Goal: Task Accomplishment & Management: Manage account settings

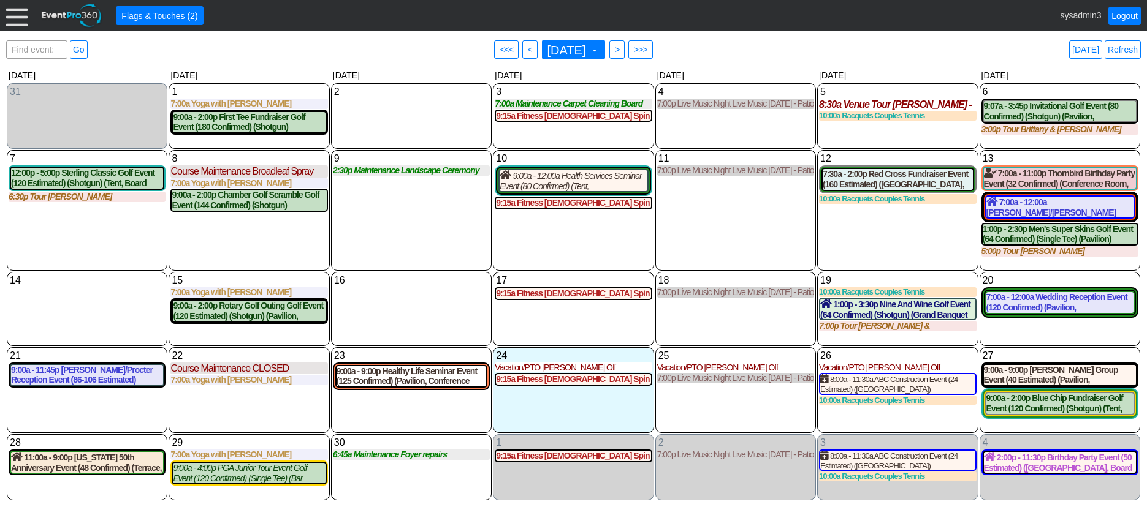
drag, startPoint x: 91, startPoint y: 45, endPoint x: 74, endPoint y: 25, distance: 26.1
drag, startPoint x: 74, startPoint y: 25, endPoint x: 17, endPoint y: 10, distance: 59.0
click at [17, 10] on div at bounding box center [16, 15] width 21 height 21
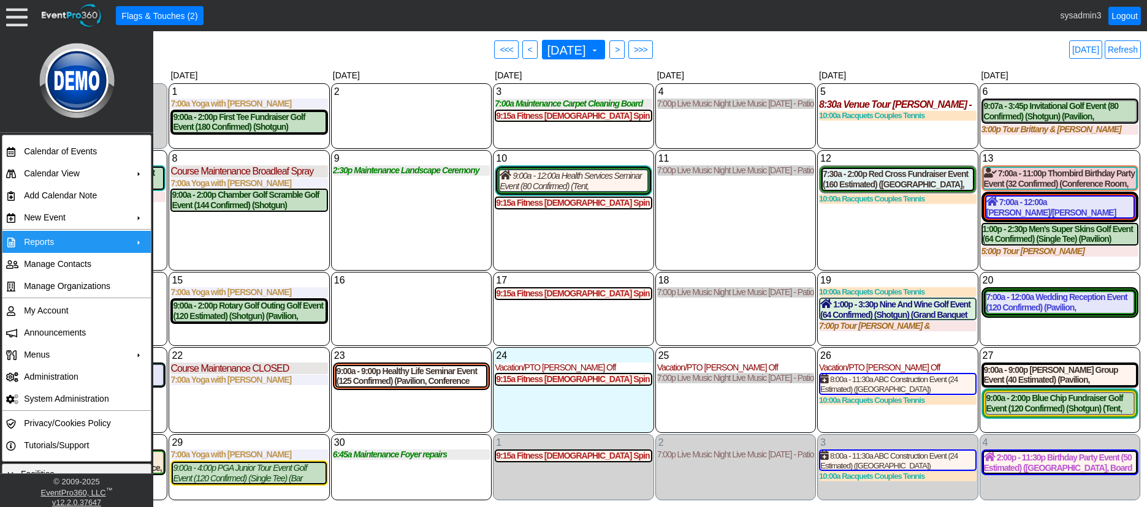
click at [64, 241] on td "Reports" at bounding box center [74, 242] width 110 height 22
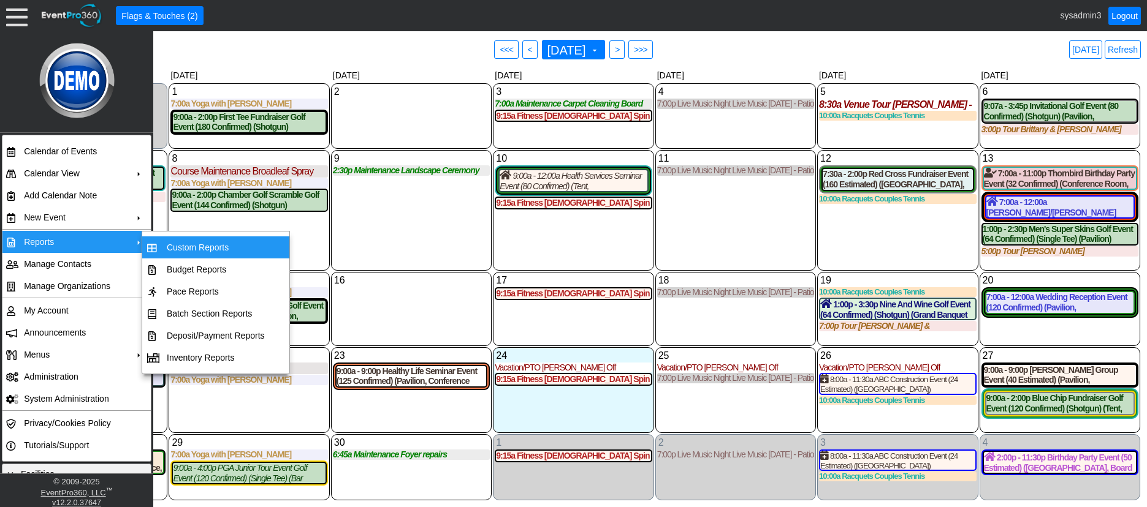
click at [195, 249] on td "Custom Reports" at bounding box center [216, 248] width 108 height 22
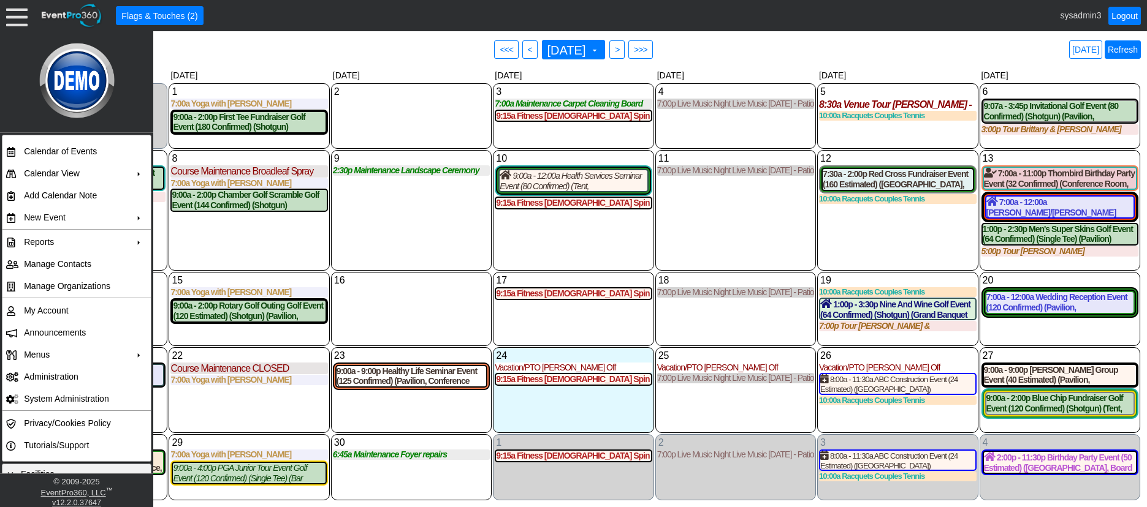
click at [1131, 51] on link "Refresh" at bounding box center [1122, 49] width 36 height 18
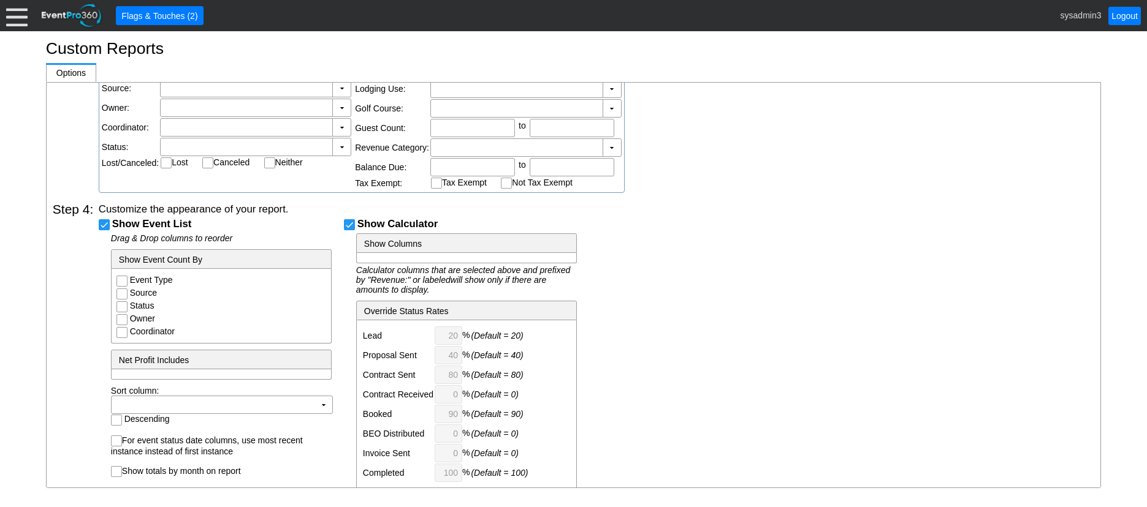
checkbox input "false"
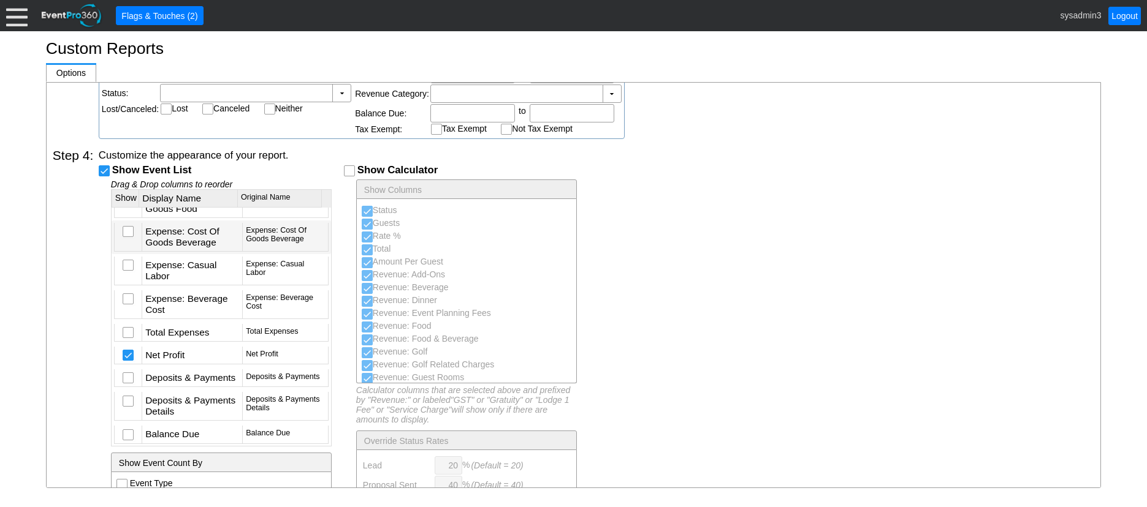
scroll to position [5227, 0]
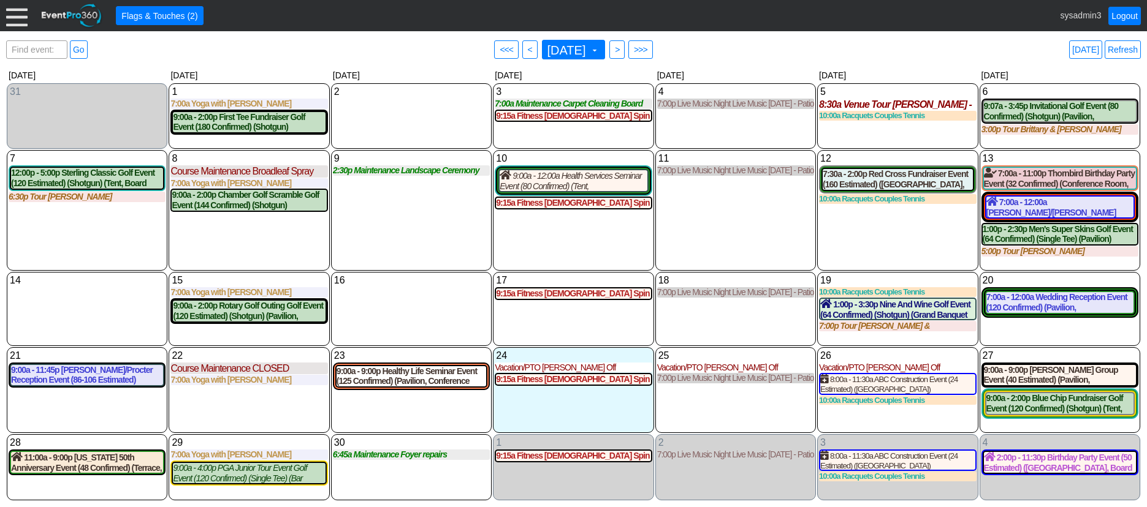
drag, startPoint x: 1120, startPoint y: 47, endPoint x: 1121, endPoint y: 40, distance: 6.9
click at [1120, 47] on link "Refresh" at bounding box center [1122, 49] width 36 height 18
click at [1123, 13] on link "Logout" at bounding box center [1124, 16] width 32 height 18
click at [22, 18] on div at bounding box center [16, 15] width 21 height 21
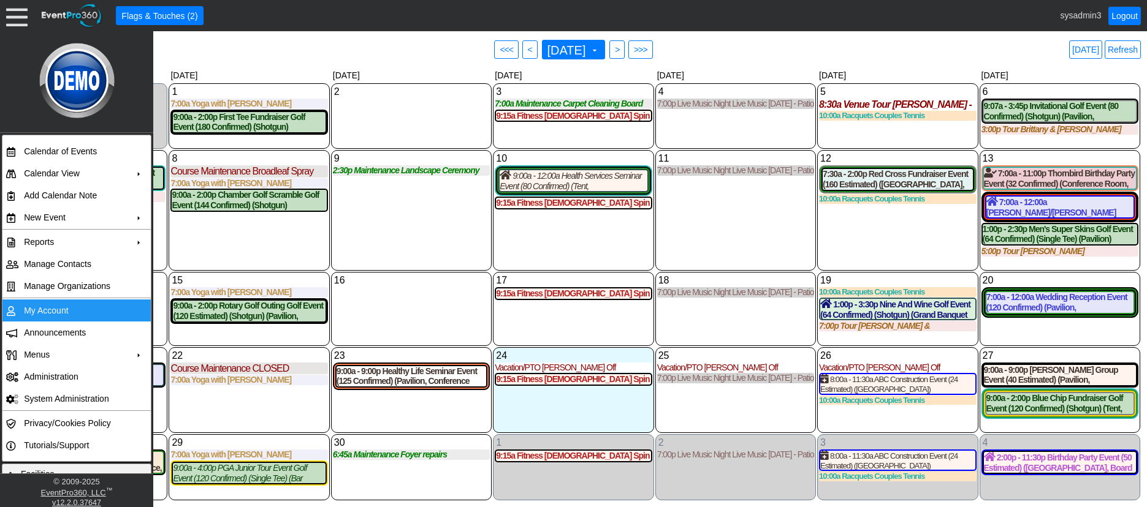
click at [38, 305] on td "My Account" at bounding box center [74, 311] width 110 height 22
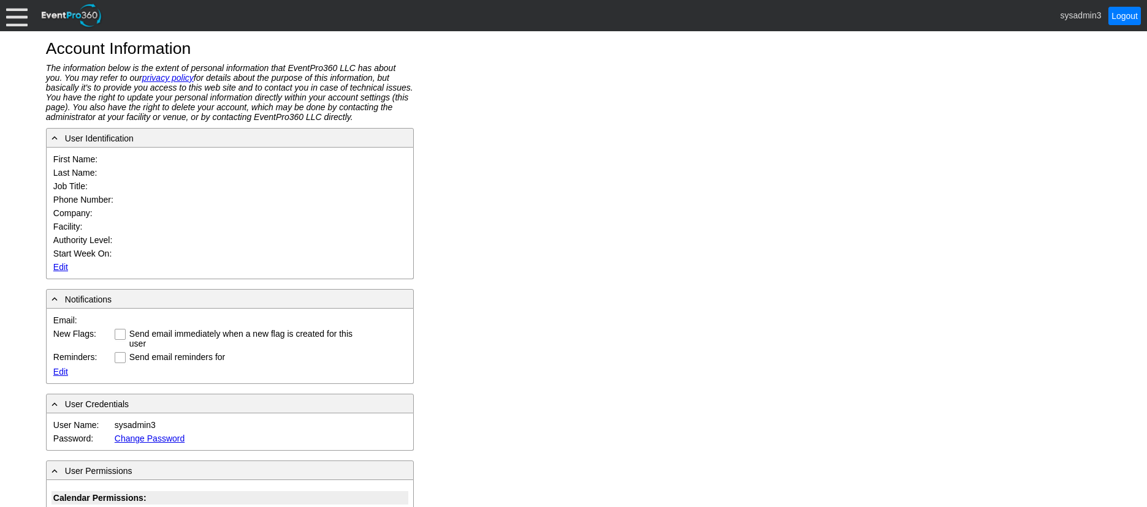
type input "System"
type input "Administrator"
type input "System Administrator"
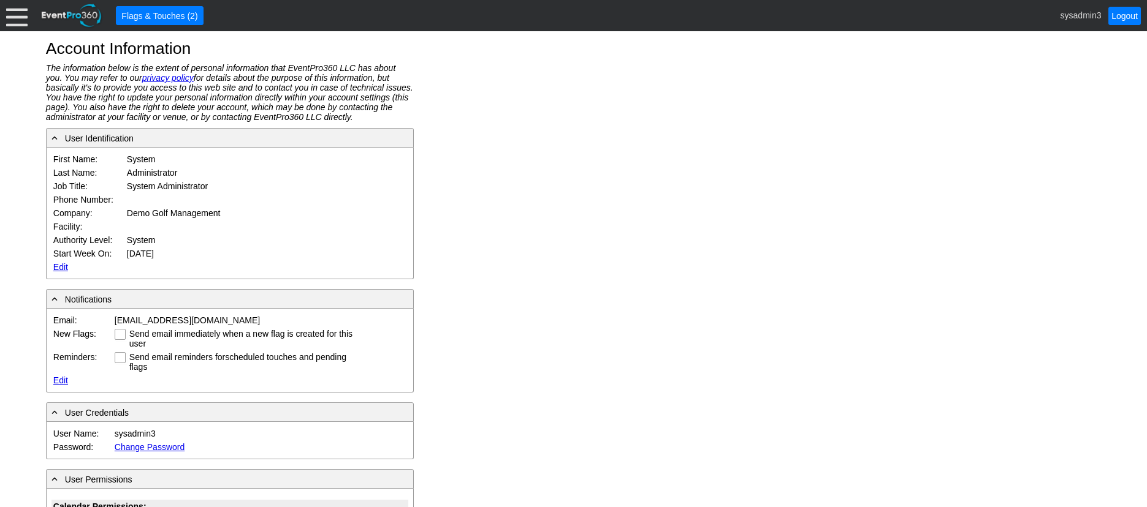
click at [59, 265] on link "Edit" at bounding box center [60, 267] width 15 height 10
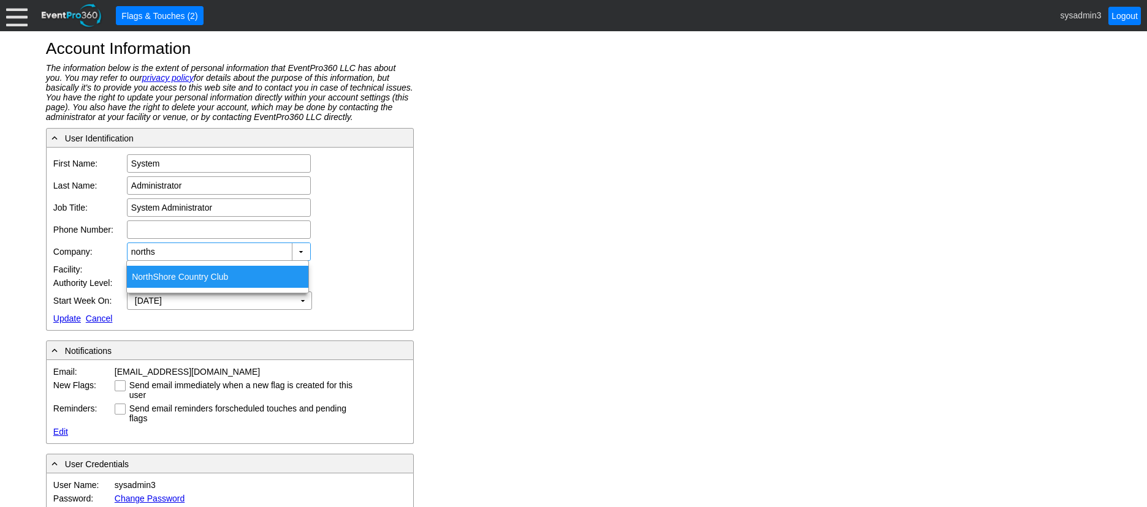
click at [153, 272] on span "NorthS" at bounding box center [145, 277] width 27 height 10
type input "NorthShore Country Club"
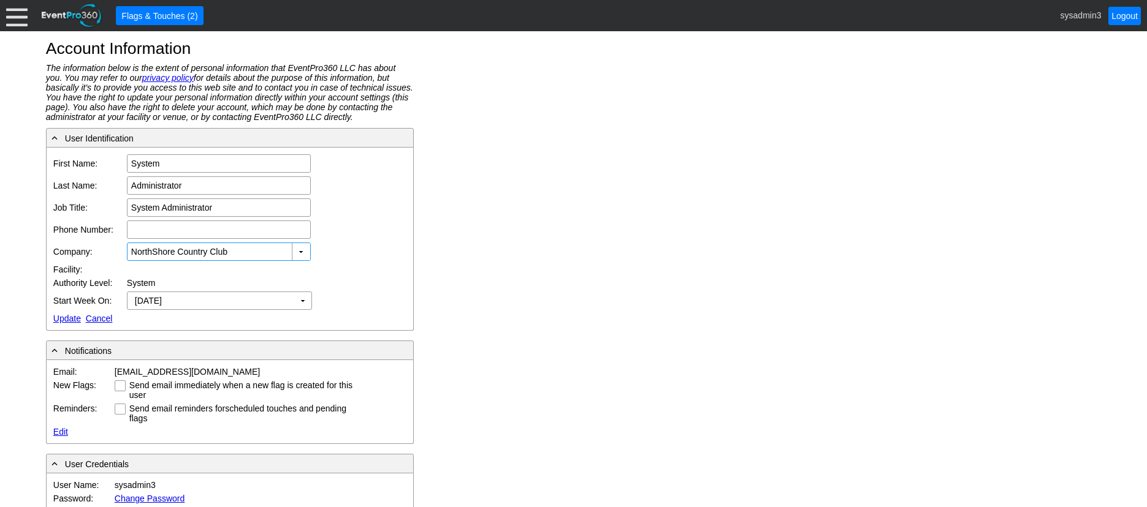
click at [65, 316] on link "Update" at bounding box center [67, 319] width 28 height 10
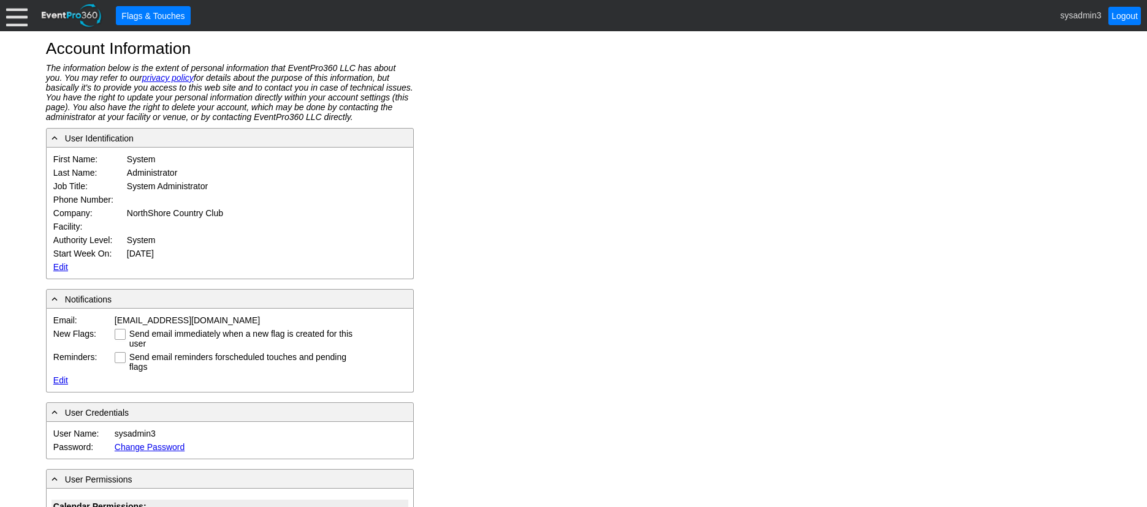
click at [12, 17] on div at bounding box center [16, 15] width 21 height 21
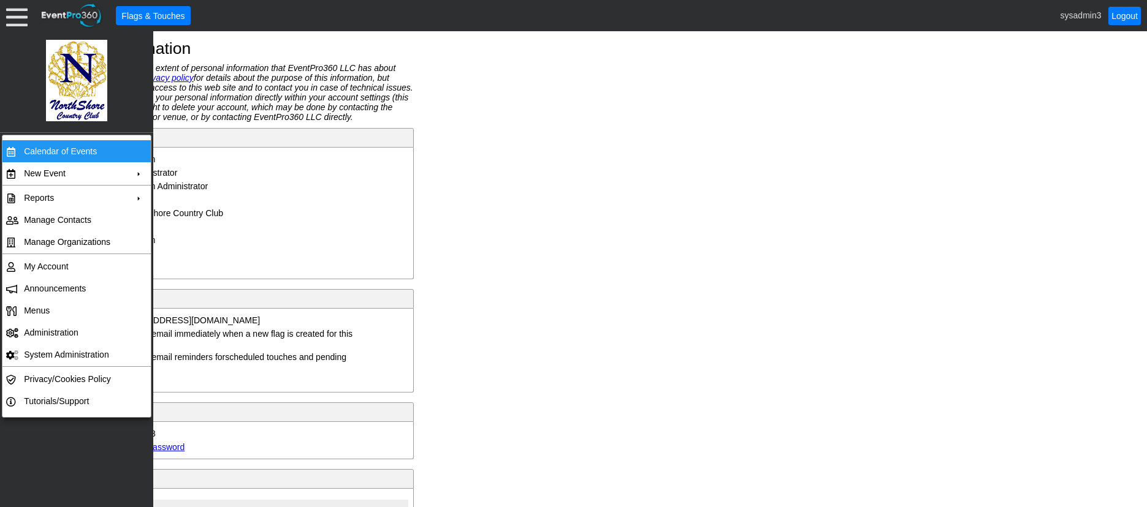
click at [53, 148] on td "Calendar of Events" at bounding box center [74, 151] width 110 height 22
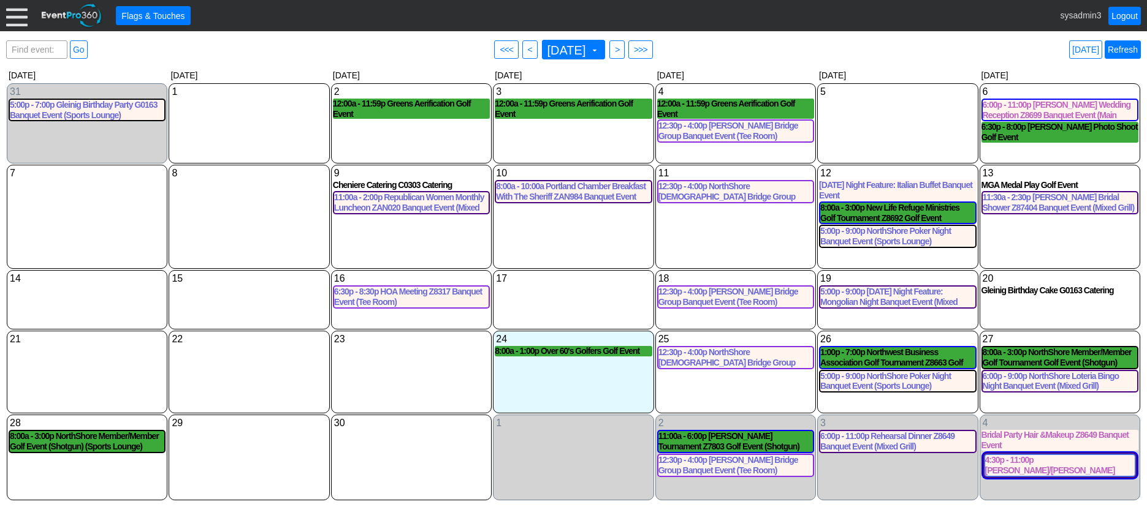
click at [1126, 48] on link "Refresh" at bounding box center [1122, 49] width 36 height 18
click at [19, 18] on div at bounding box center [16, 15] width 21 height 21
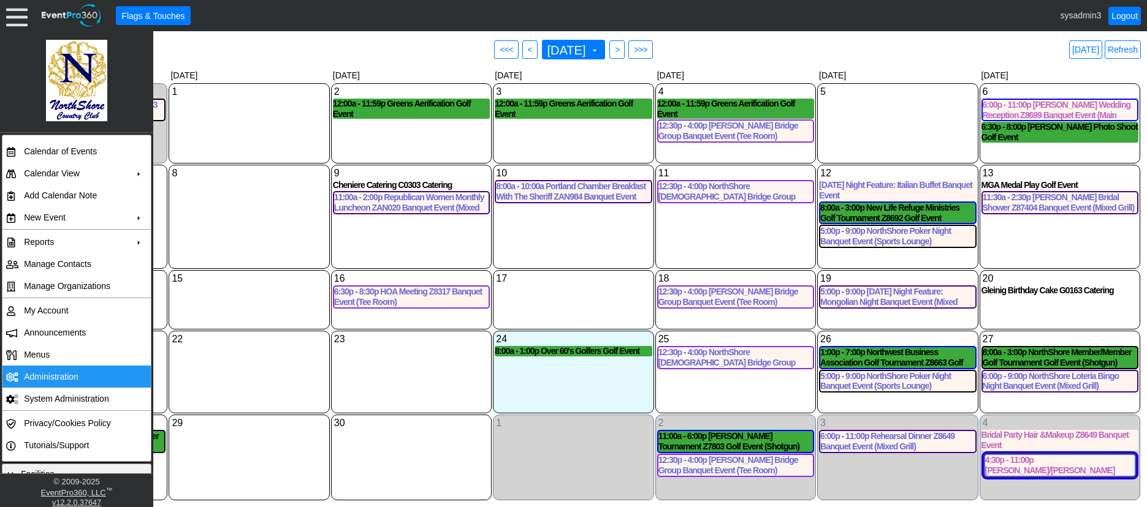
click at [56, 374] on td "Administration" at bounding box center [74, 377] width 110 height 22
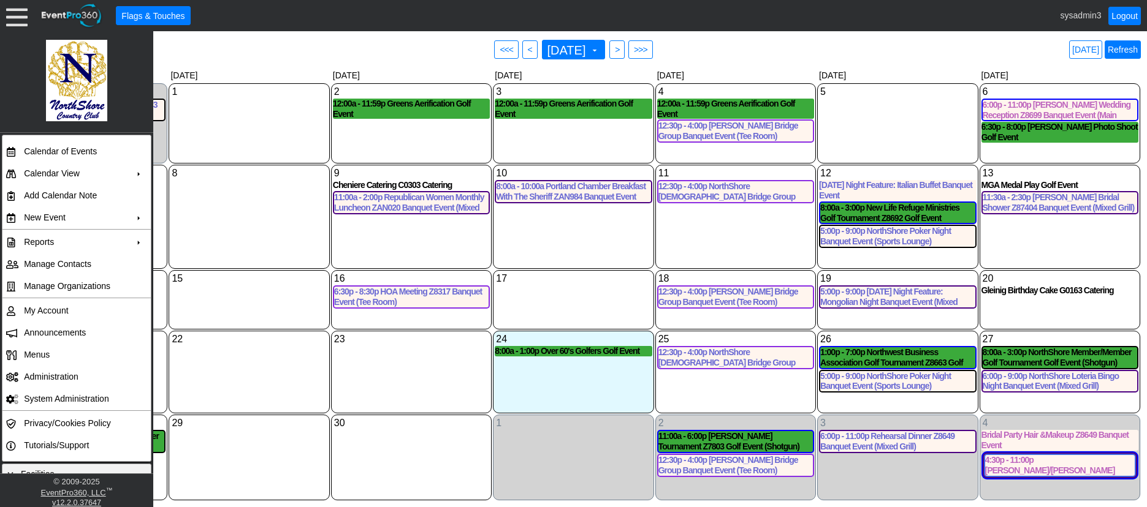
click at [1122, 51] on link "Refresh" at bounding box center [1122, 49] width 36 height 18
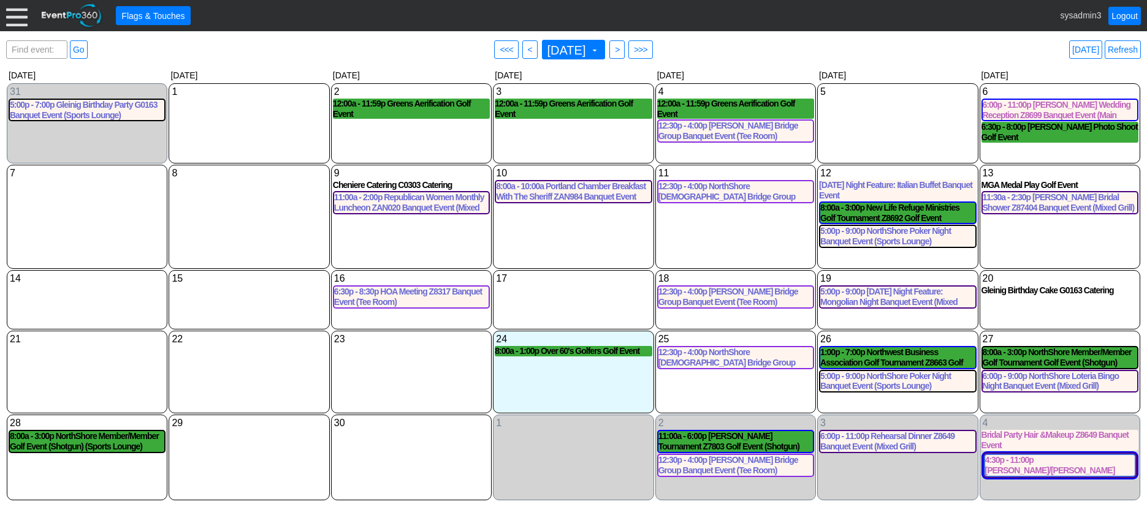
click at [580, 242] on div "10 Wednesday 8:00a - 10:00a Portland Chamber Breakfast With The Sheriff ZAN984 …" at bounding box center [573, 217] width 161 height 104
click at [558, 439] on div "1 Wednesday" at bounding box center [573, 457] width 161 height 85
click at [18, 18] on div at bounding box center [16, 15] width 21 height 21
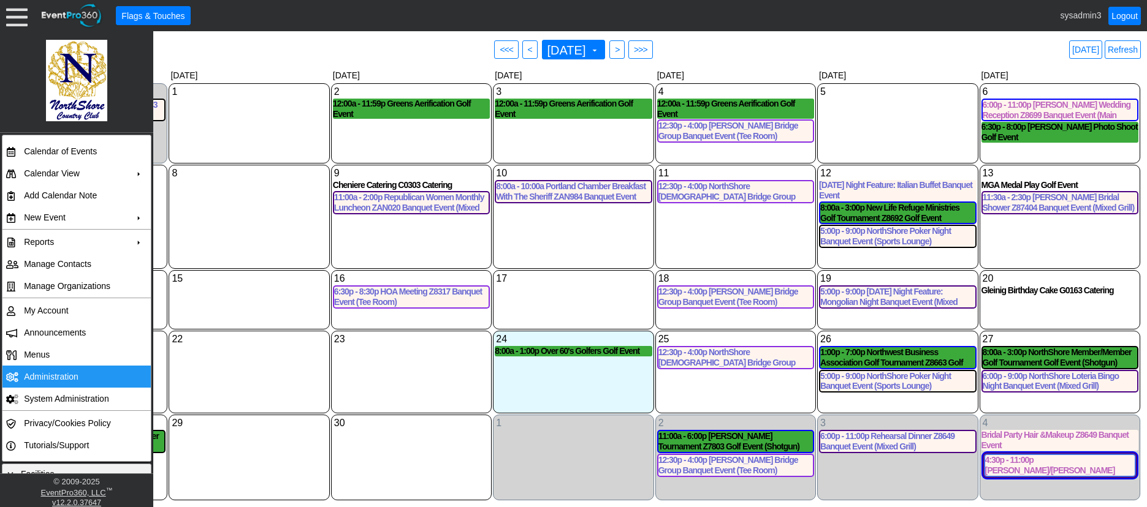
click at [57, 371] on td "Administration" at bounding box center [74, 377] width 110 height 22
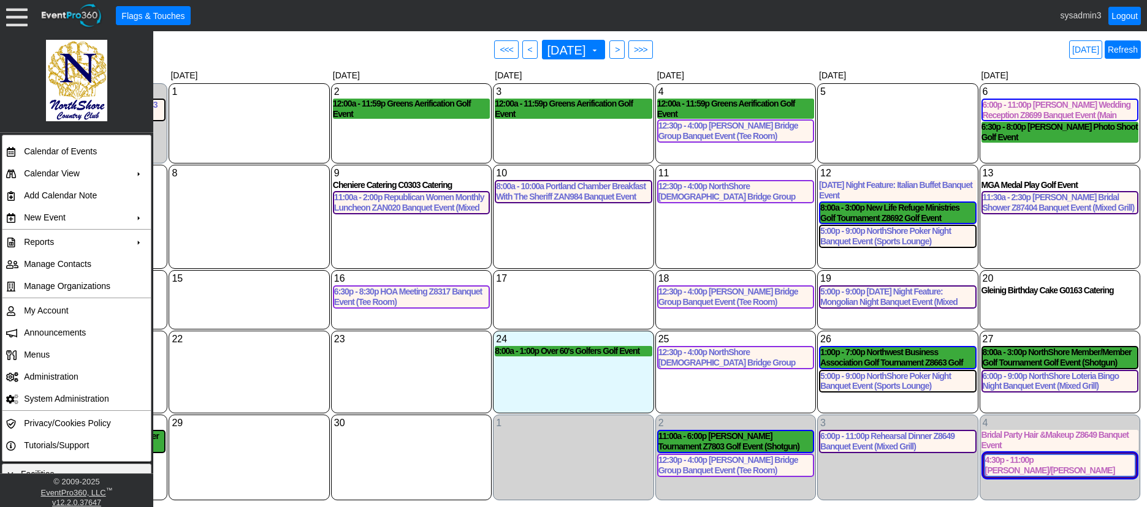
click at [1120, 50] on link "Refresh" at bounding box center [1122, 49] width 36 height 18
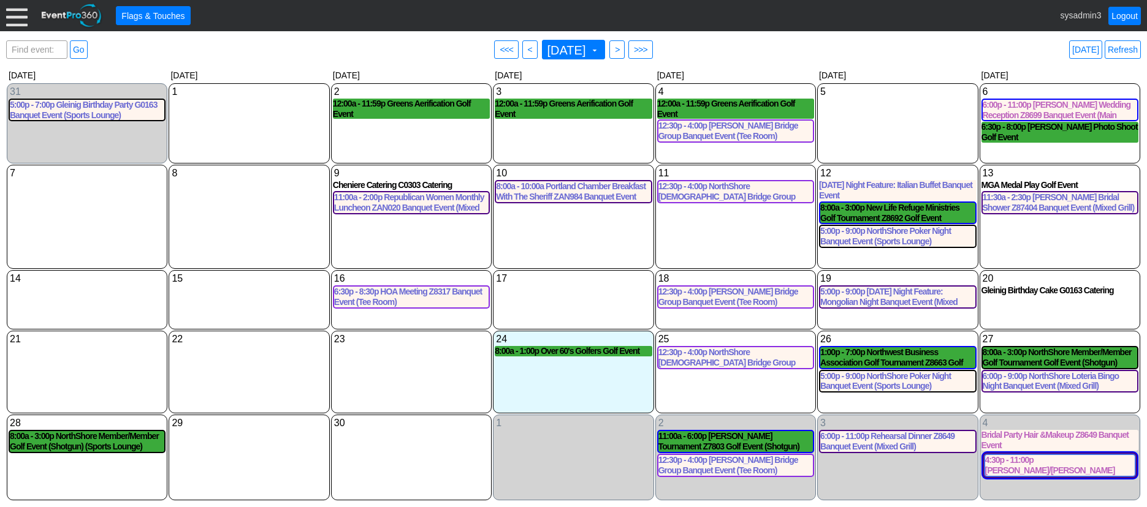
click at [17, 16] on div at bounding box center [16, 15] width 21 height 21
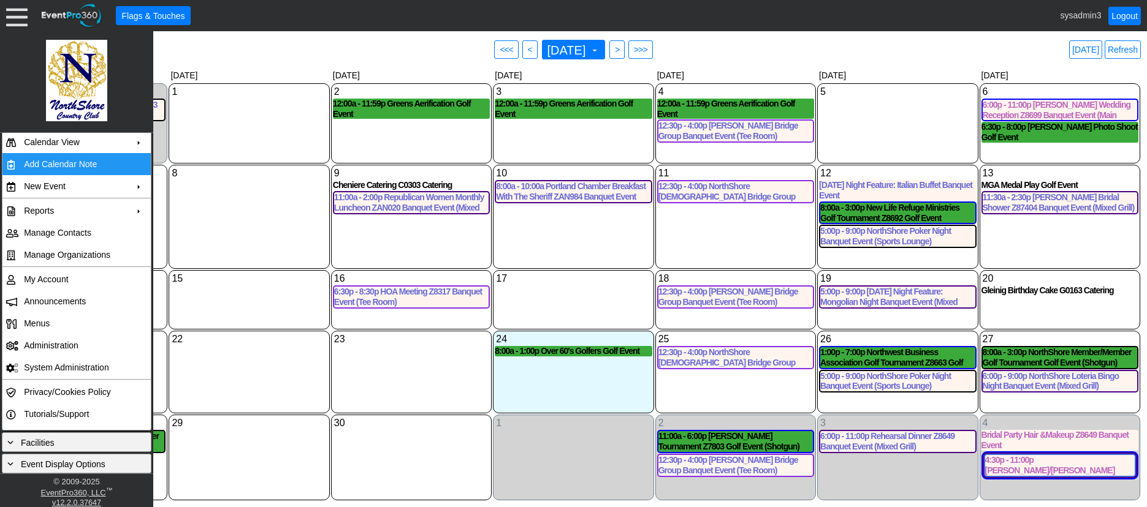
scroll to position [61, 0]
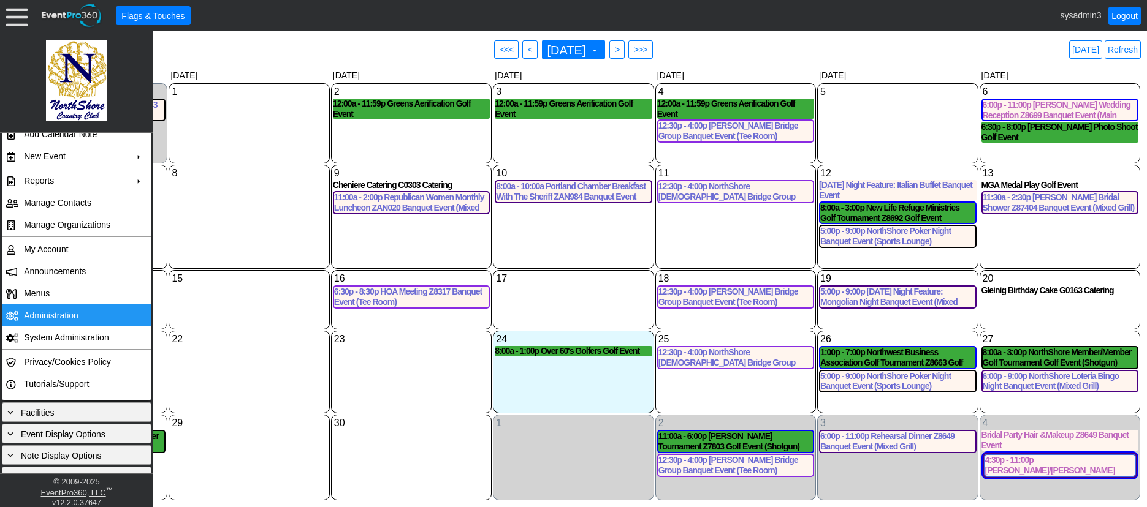
click at [42, 313] on td "Administration" at bounding box center [74, 316] width 110 height 22
click at [1118, 48] on link "Refresh" at bounding box center [1122, 49] width 36 height 18
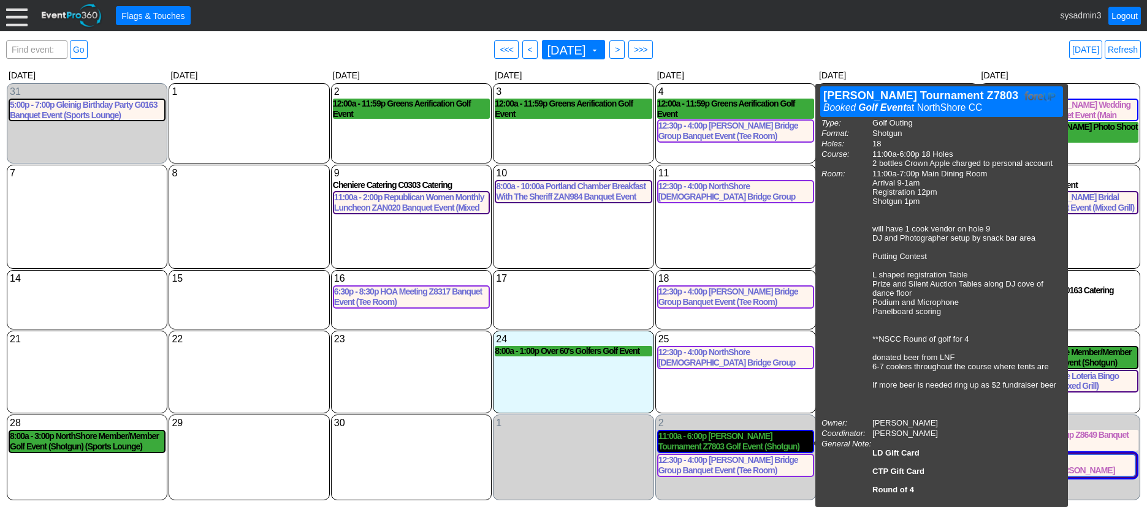
click at [742, 436] on div "11:00a - 6:00p Paul Cervantes Tournament Z7803 Golf Event (Shotgun) (Main Dinin…" at bounding box center [735, 441] width 154 height 21
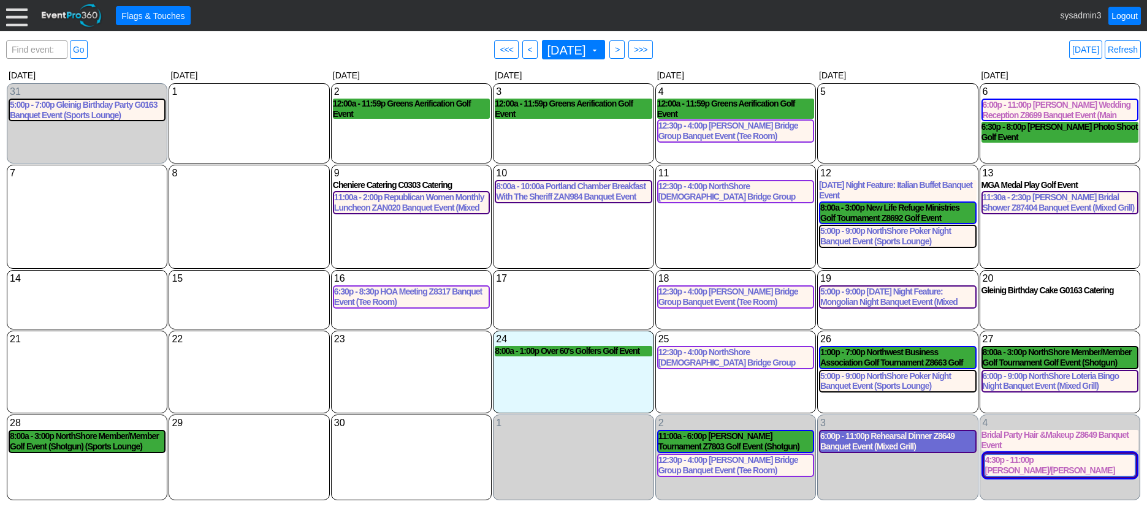
click at [895, 444] on div "6:00p - 11:00p Rehearsal Dinner Z8649 Banquet Event (Mixed Grill)" at bounding box center [897, 441] width 154 height 21
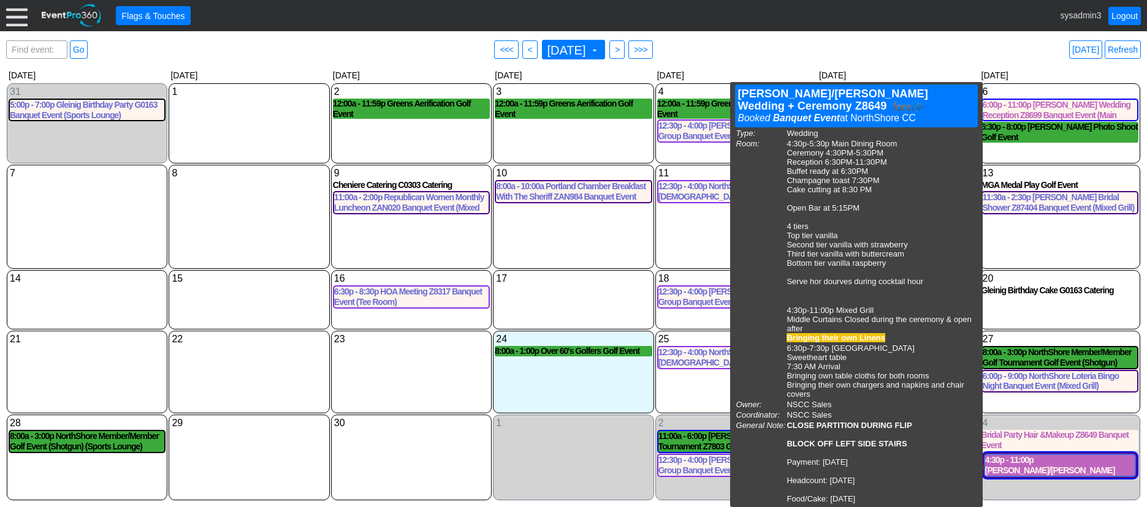
click at [1067, 463] on div "4:30p - 11:00p Trejo/Maceda Wedding + Ceremony Z8649 Banquet Event (Main Dining…" at bounding box center [1060, 465] width 150 height 21
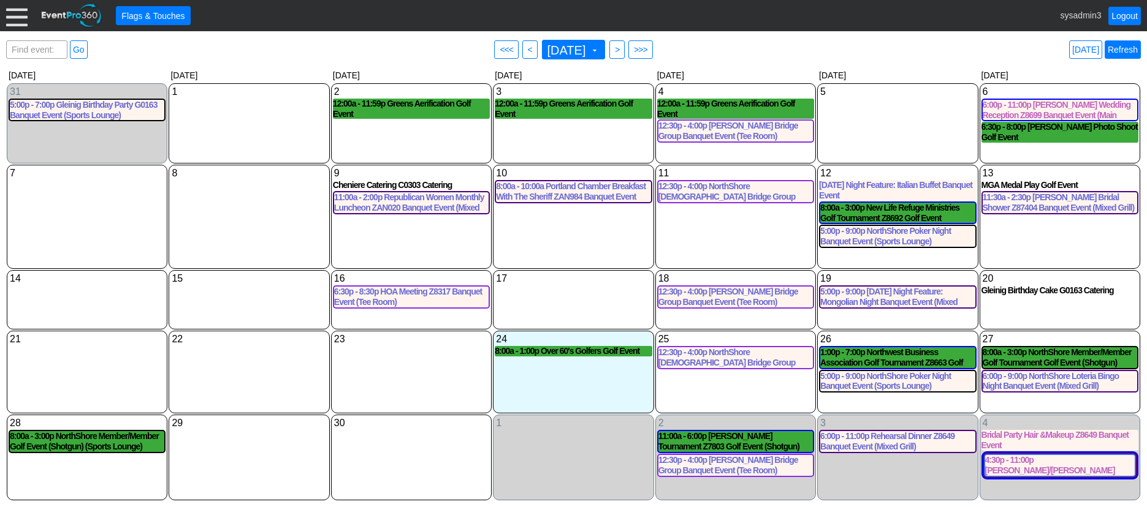
click at [1124, 46] on link "Refresh" at bounding box center [1122, 49] width 36 height 18
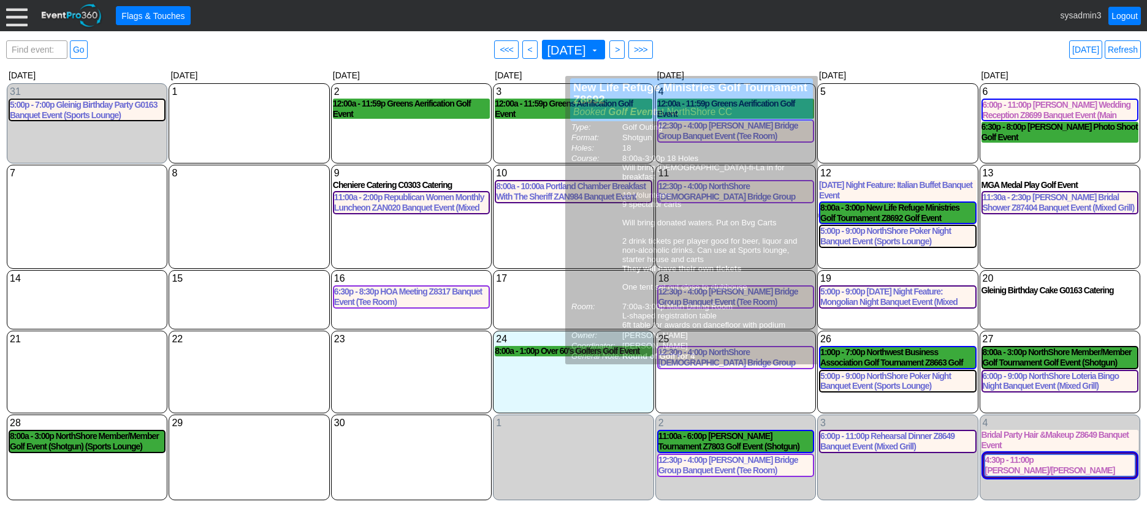
drag, startPoint x: 879, startPoint y: 139, endPoint x: 873, endPoint y: 131, distance: 10.1
click at [879, 138] on div "5 Friday" at bounding box center [897, 123] width 161 height 80
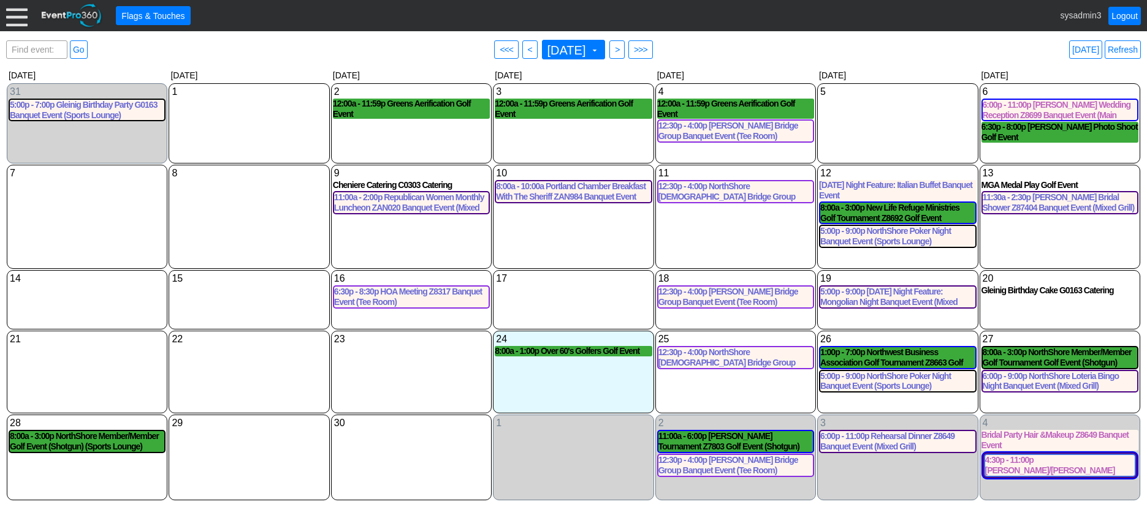
click at [200, 50] on div "Find event: enter title Go ● <<< ● < September 2025 ▼ ● > ● >>> Today Refresh" at bounding box center [573, 49] width 1134 height 25
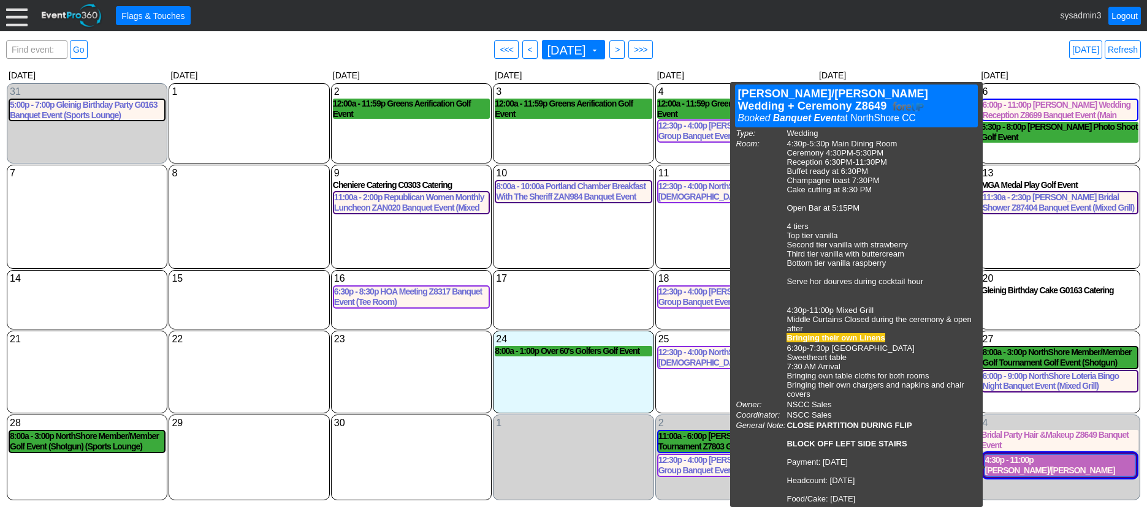
click at [1102, 470] on div "4:30p - 11:00p Trejo/Maceda Wedding + Ceremony Z8649 Banquet Event (Main Dining…" at bounding box center [1060, 465] width 150 height 21
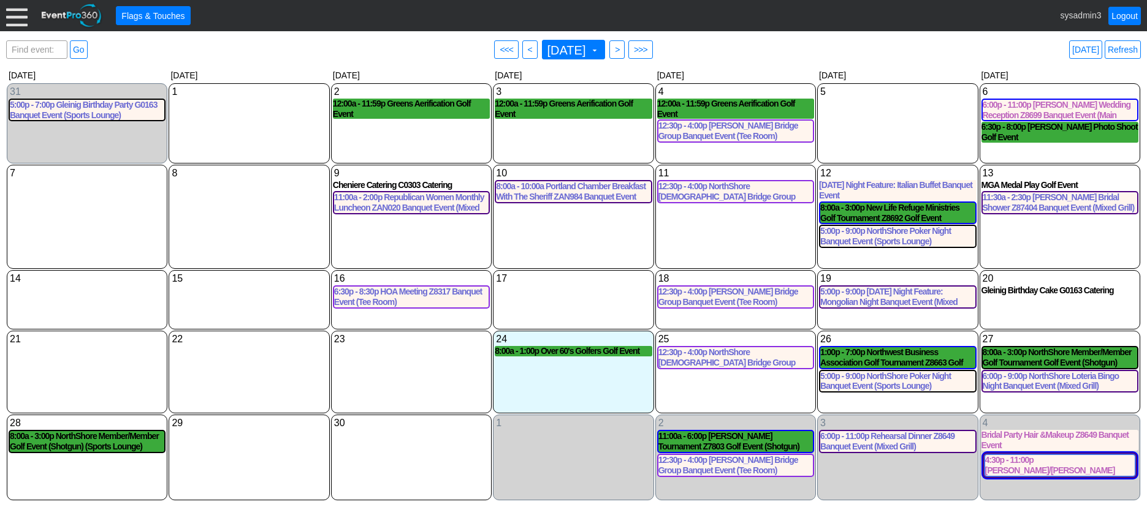
click at [9, 20] on div at bounding box center [16, 15] width 21 height 21
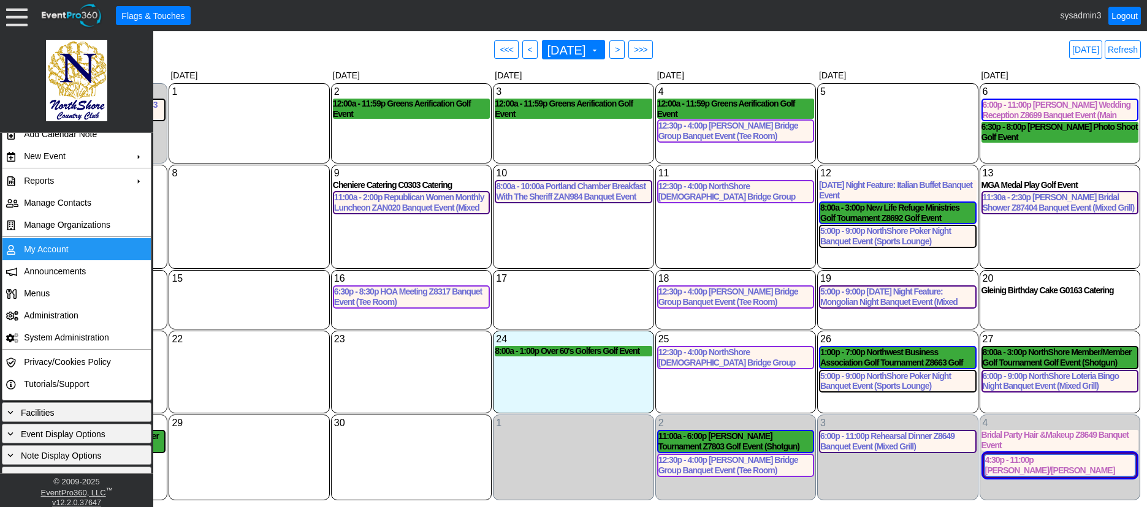
click at [42, 253] on td "My Account" at bounding box center [74, 249] width 110 height 22
click at [1122, 50] on link "Refresh" at bounding box center [1122, 49] width 36 height 18
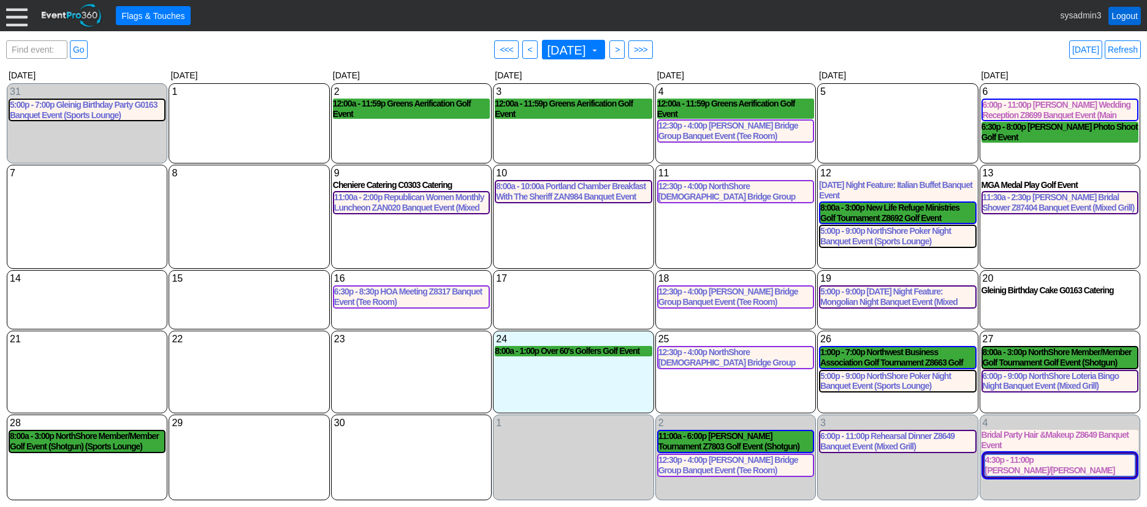
click at [1124, 18] on link "Logout" at bounding box center [1124, 16] width 32 height 18
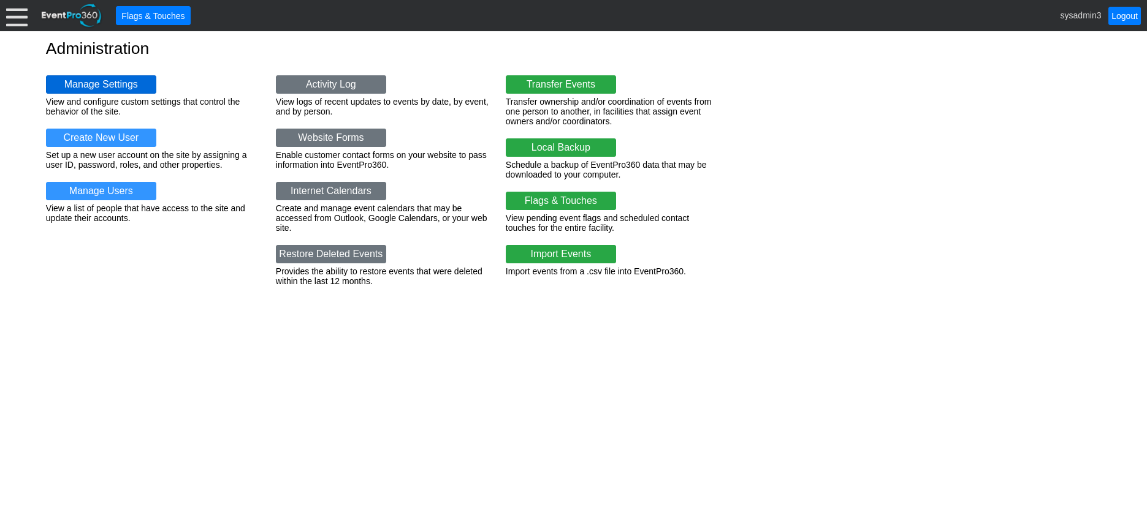
click at [109, 80] on link "Manage Settings" at bounding box center [101, 84] width 110 height 18
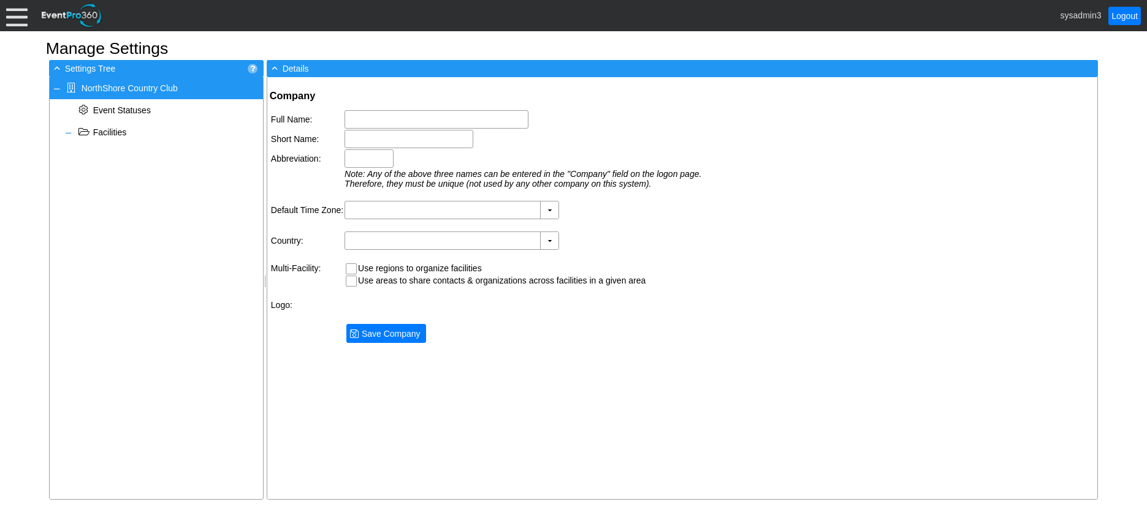
type input "NorthShore Country Club"
type input "NorthShore CC"
type input "NCC"
type input "(GMT-06:00) Central Time ([GEOGRAPHIC_DATA] & [GEOGRAPHIC_DATA])"
type input "[GEOGRAPHIC_DATA] (English)"
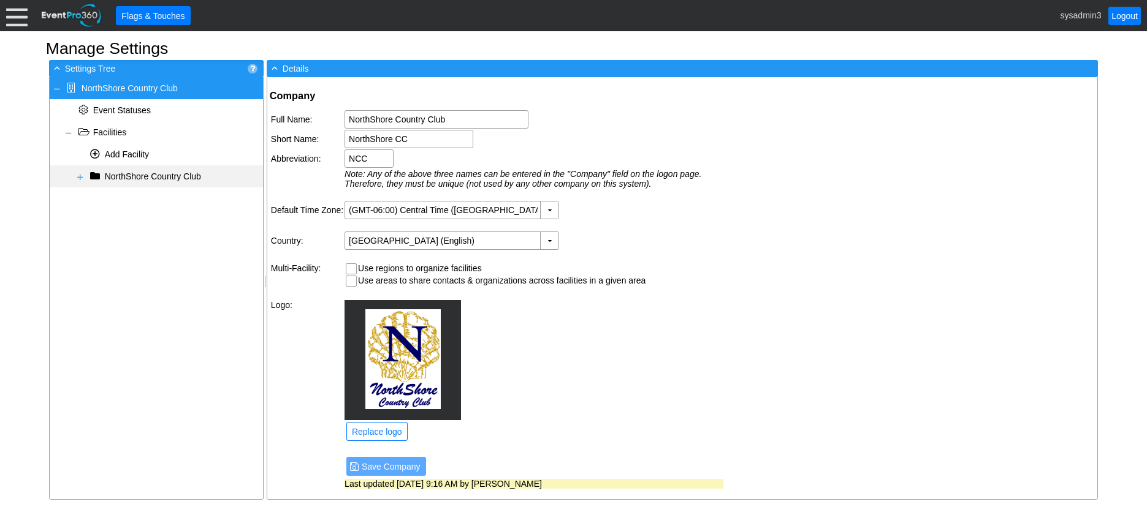
click at [78, 178] on span at bounding box center [80, 177] width 10 height 10
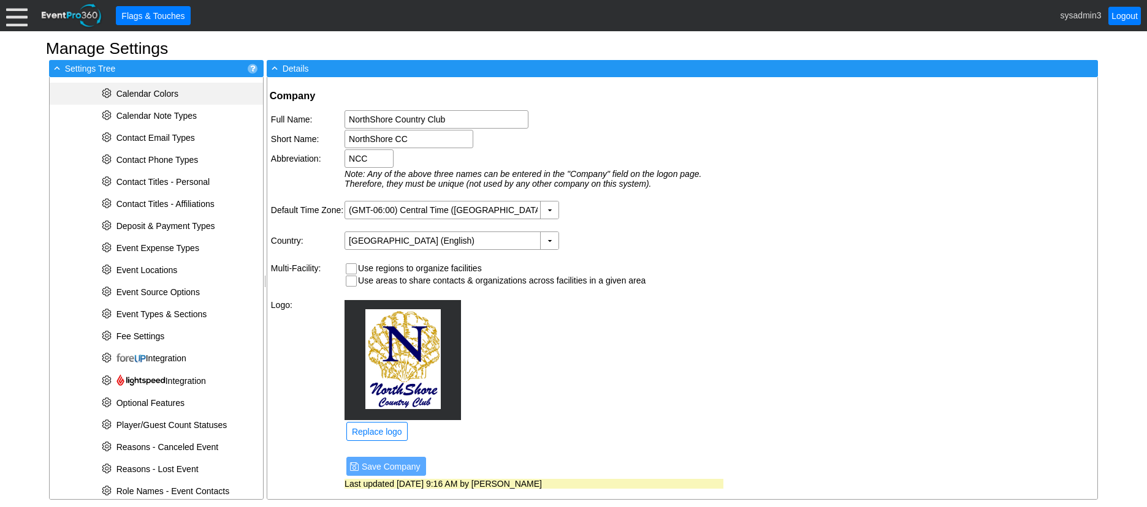
scroll to position [306, 0]
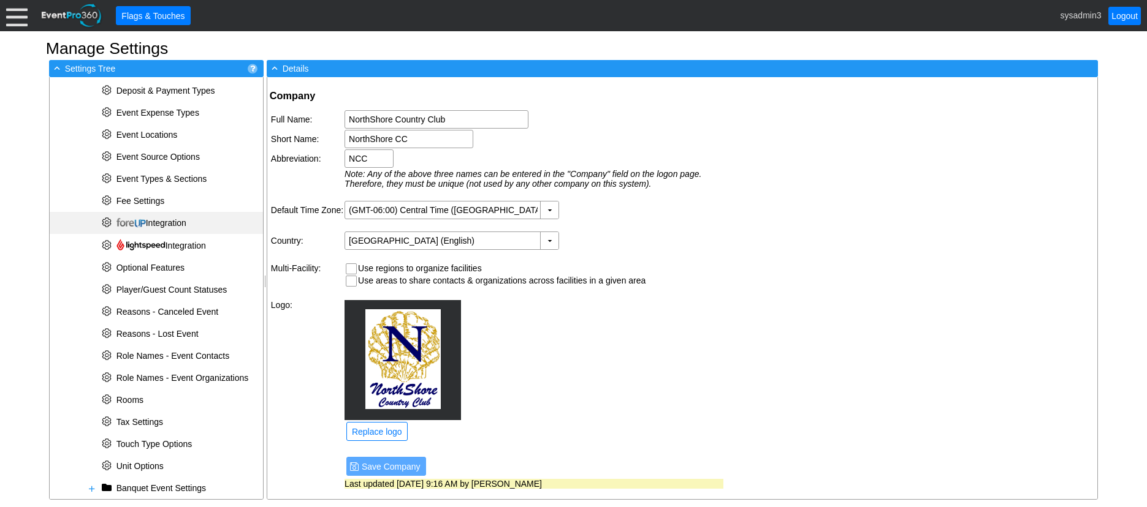
click at [161, 218] on span "Integration" at bounding box center [151, 223] width 70 height 10
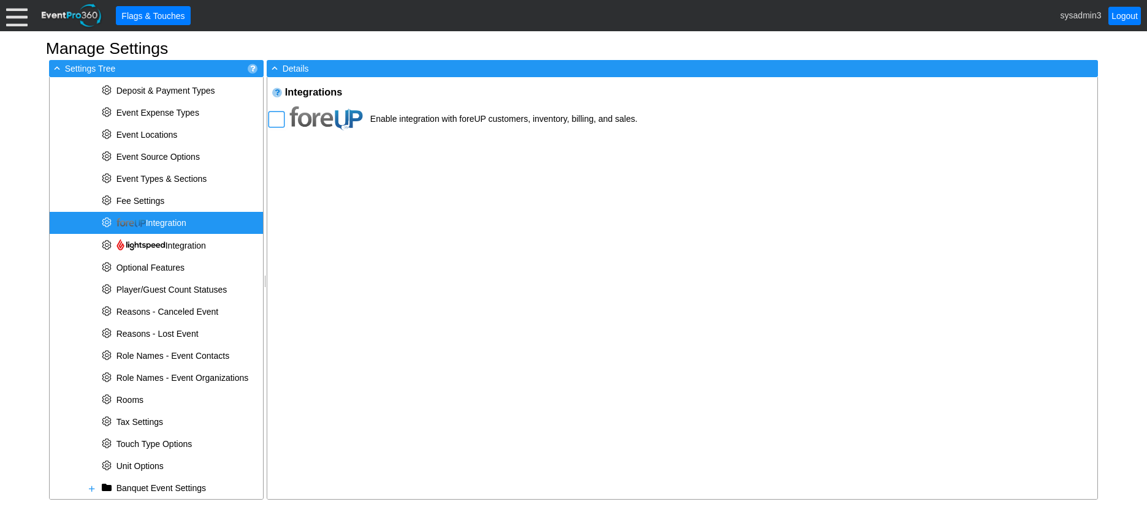
click at [276, 115] on input "checkbox" at bounding box center [278, 121] width 18 height 18
checkbox input "true"
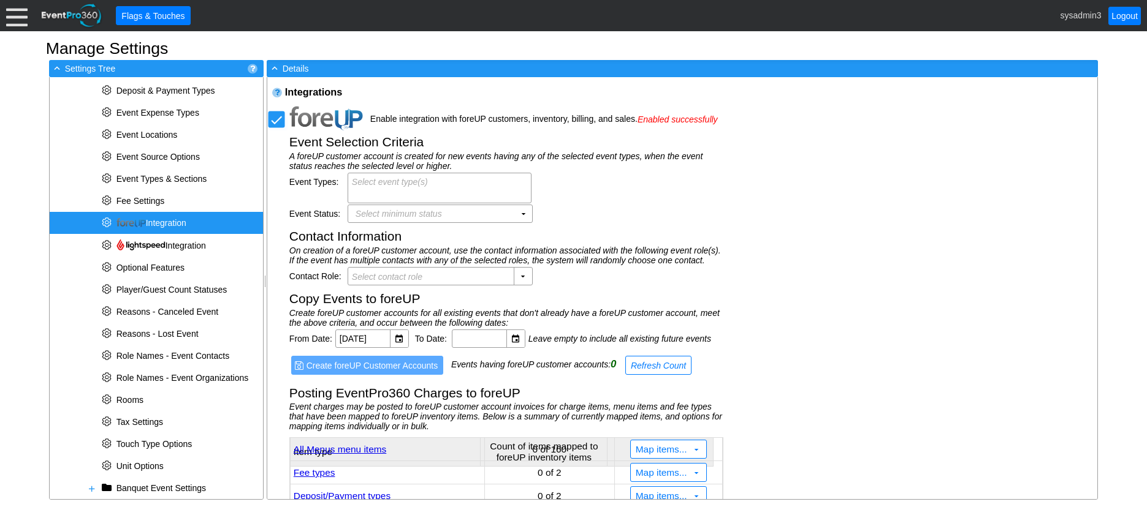
click at [784, 161] on div "Integrations Enable integration with foreUP customers, inventory, billing, and …" at bounding box center [682, 288] width 830 height 422
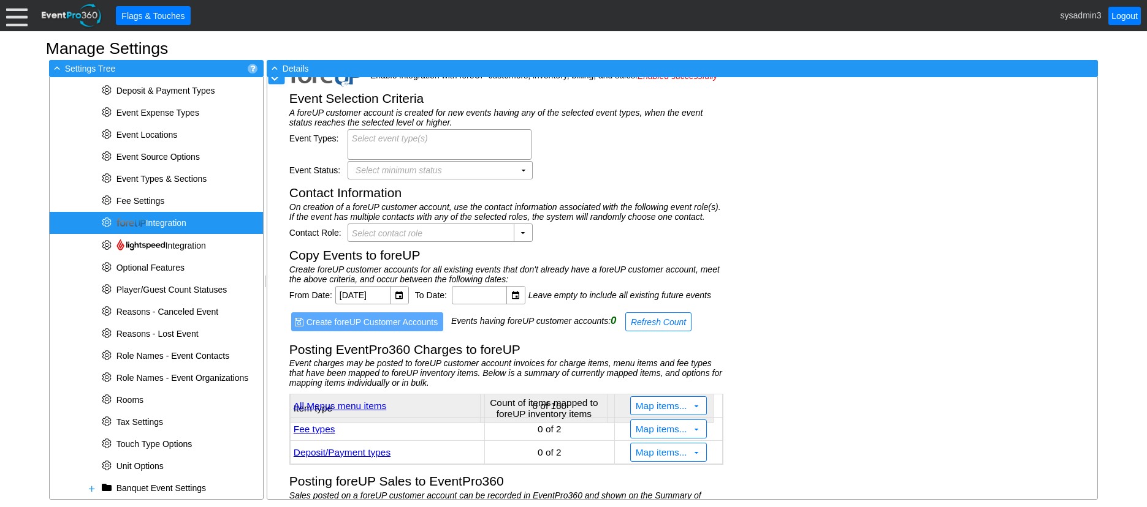
scroll to position [100, 0]
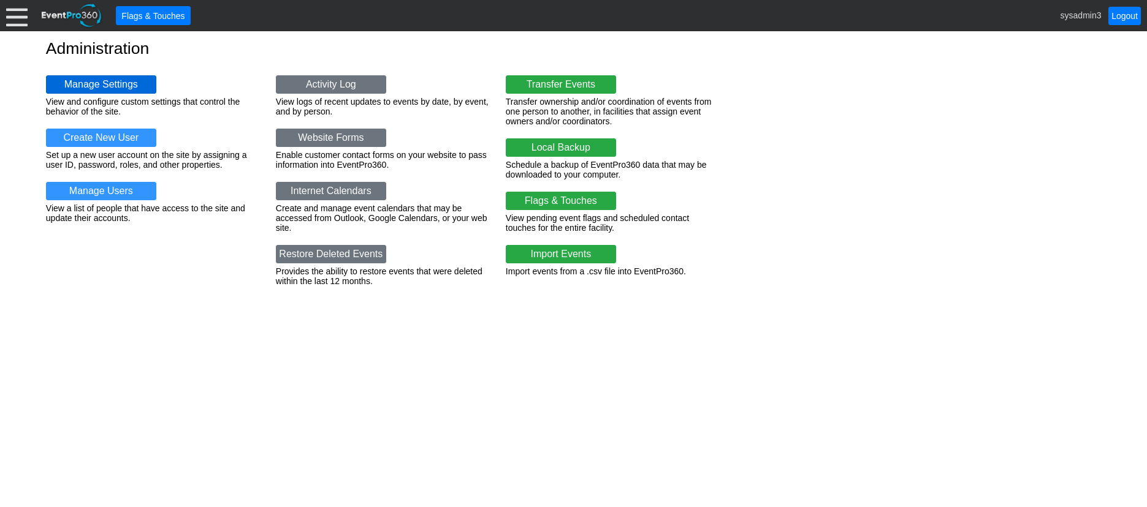
click at [86, 78] on link "Manage Settings" at bounding box center [101, 84] width 110 height 18
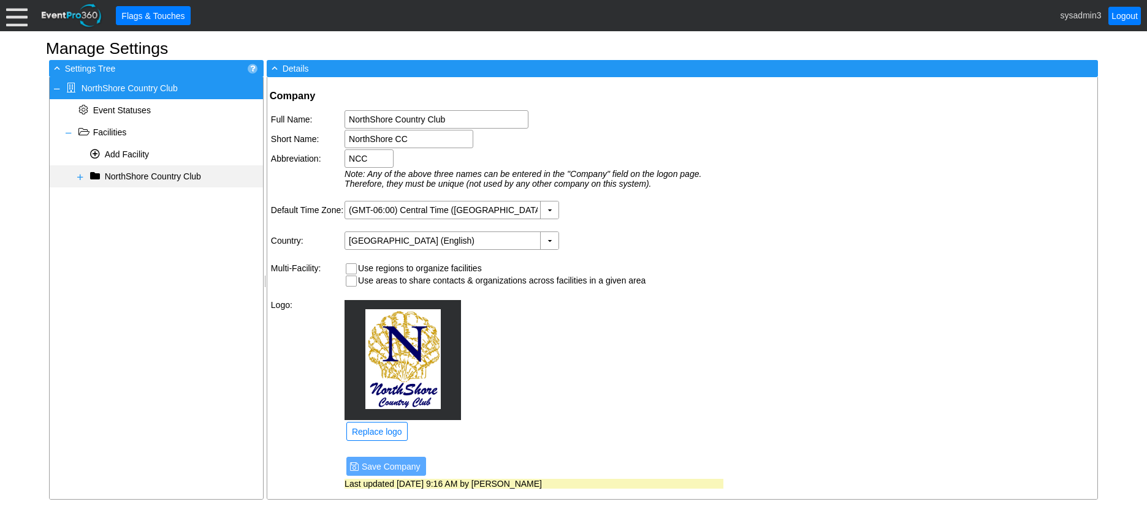
click at [78, 178] on span at bounding box center [80, 177] width 10 height 10
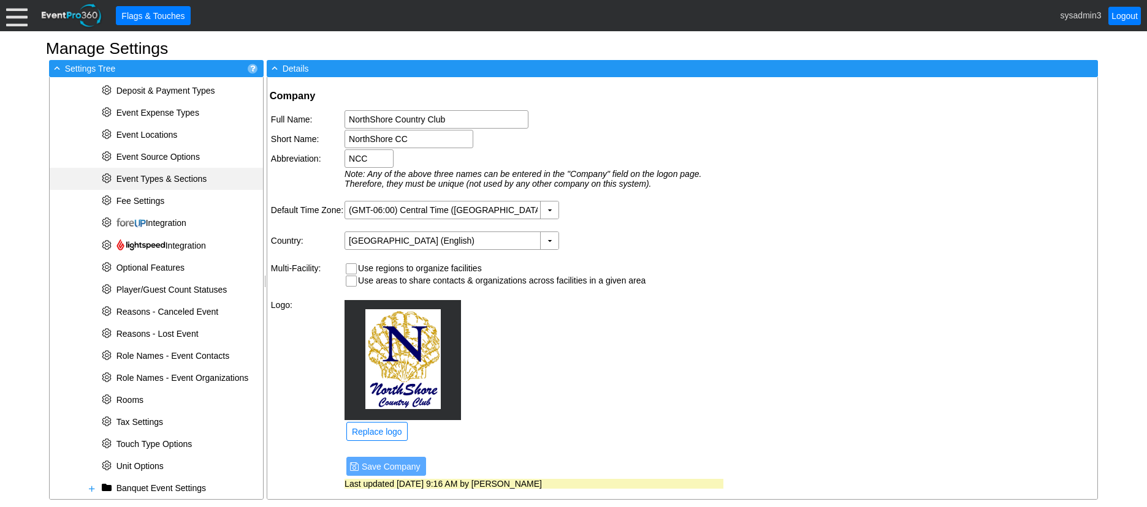
scroll to position [368, 0]
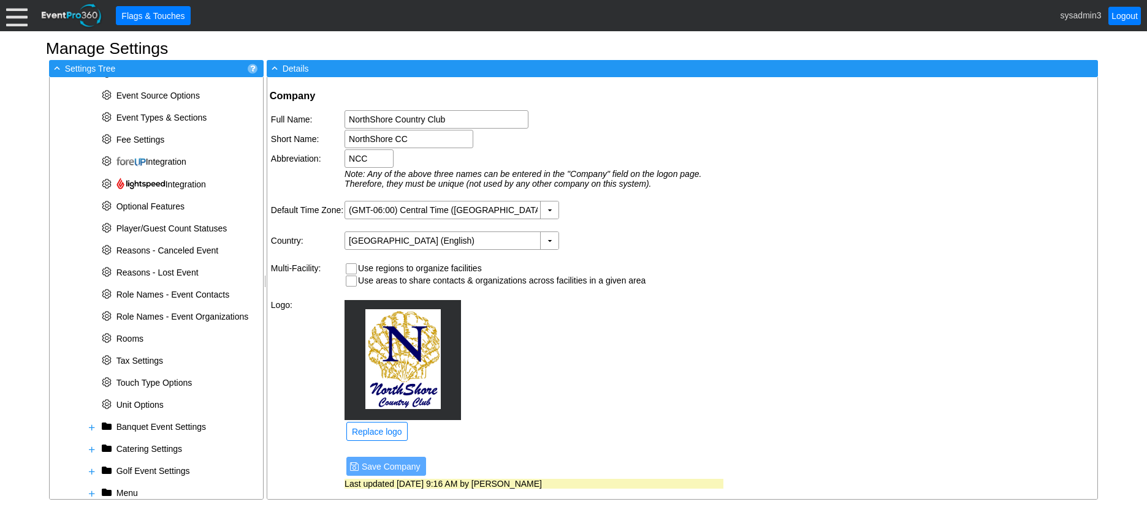
click at [15, 20] on div at bounding box center [16, 15] width 21 height 21
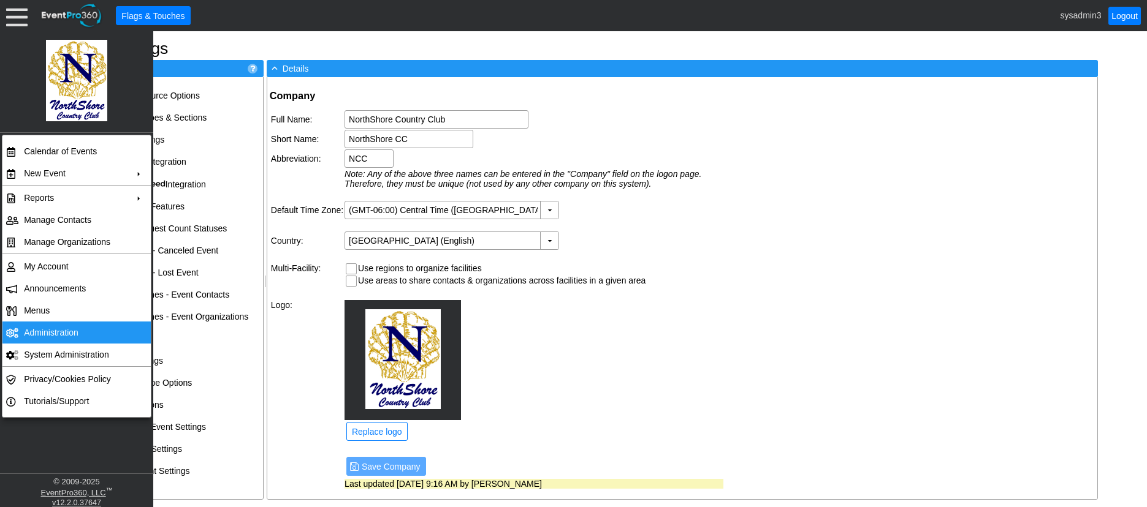
click at [40, 327] on td "Administration" at bounding box center [74, 333] width 110 height 22
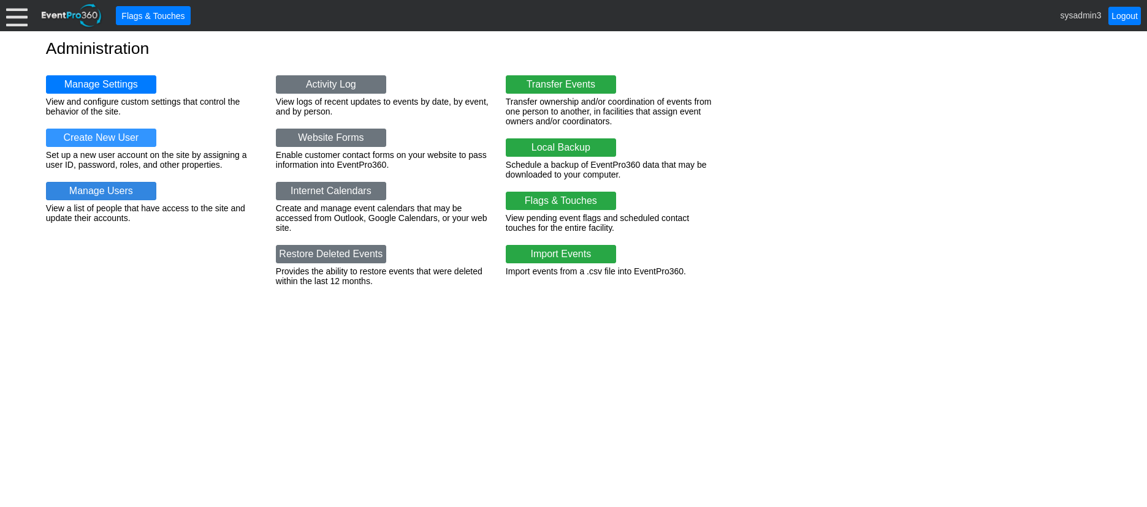
click at [104, 192] on link "Manage Users" at bounding box center [101, 191] width 110 height 18
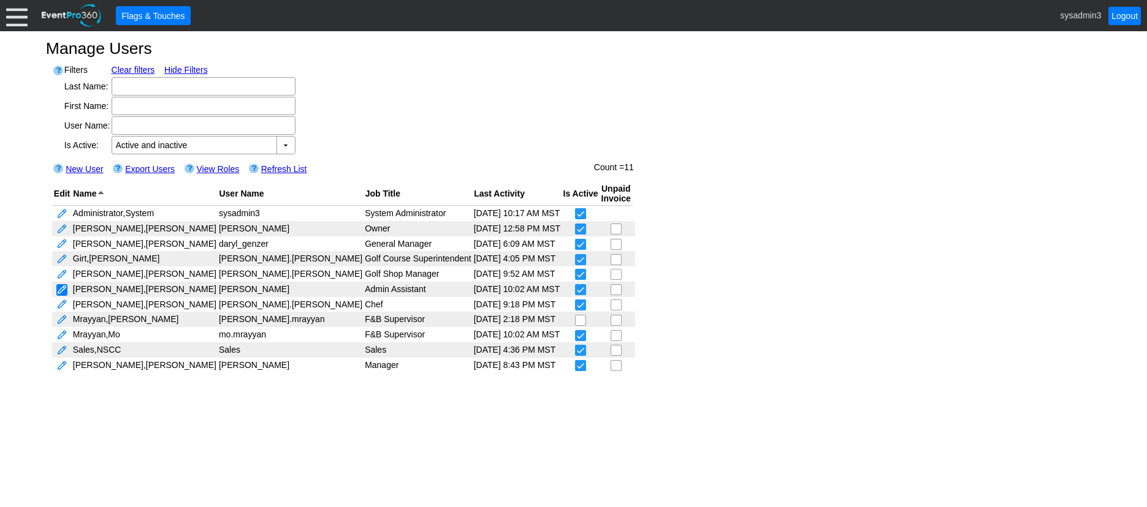
click at [64, 287] on link at bounding box center [61, 290] width 11 height 12
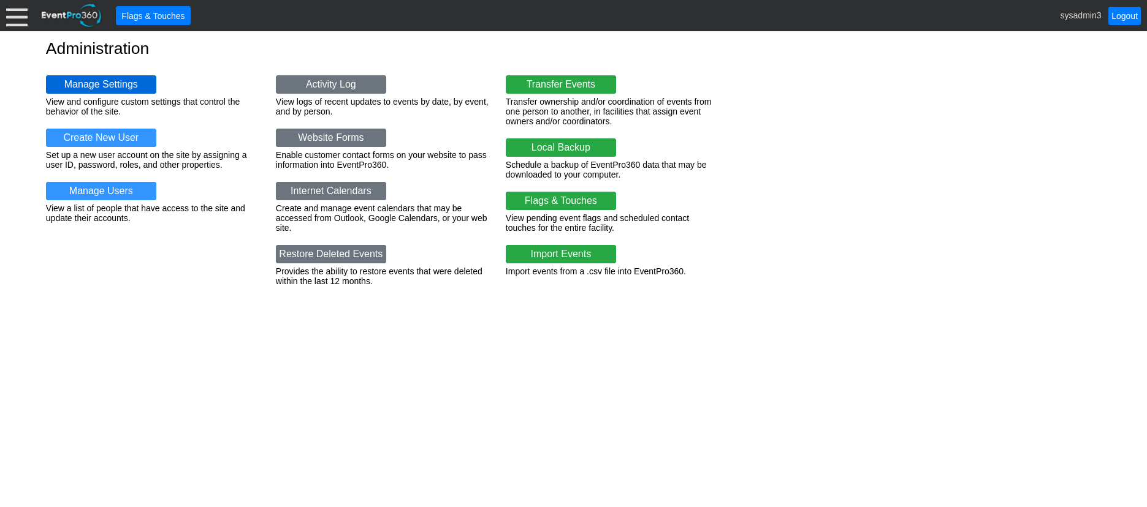
click at [101, 85] on link "Manage Settings" at bounding box center [101, 84] width 110 height 18
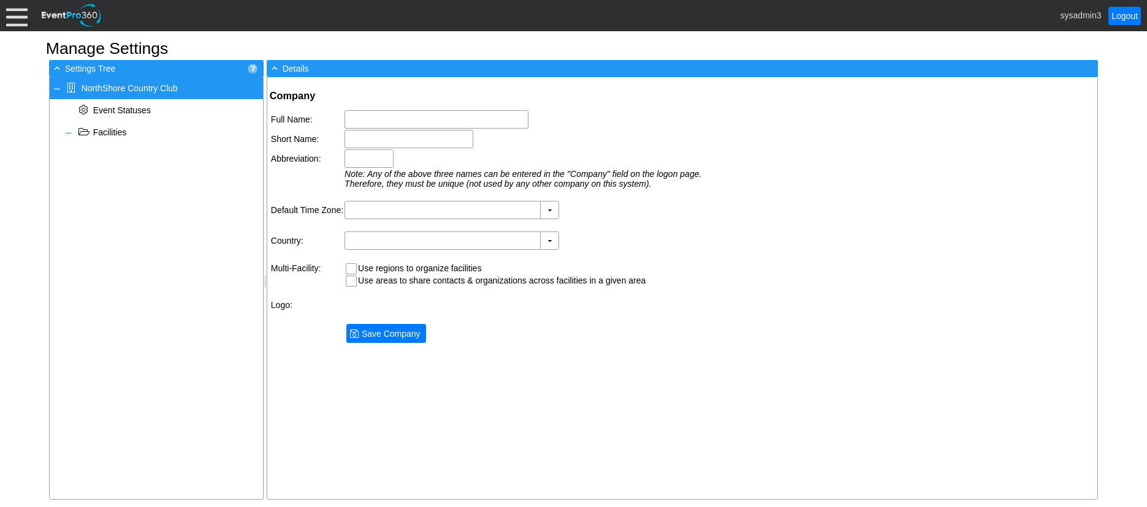
type input "NorthShore Country Club"
type input "NorthShore CC"
type input "NCC"
type input "(GMT-06:00) Central Time ([GEOGRAPHIC_DATA] & [GEOGRAPHIC_DATA])"
type input "[GEOGRAPHIC_DATA] (English)"
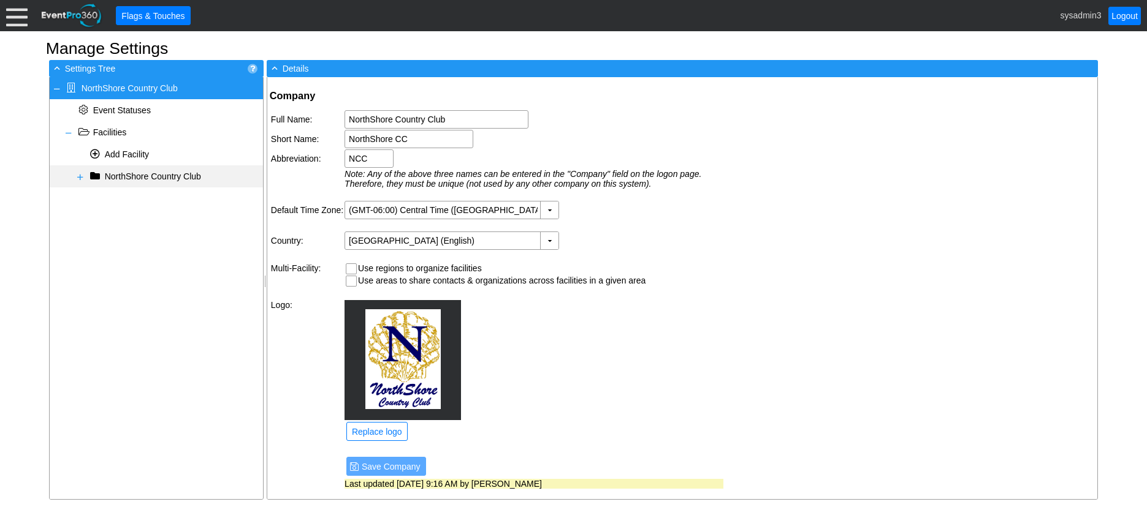
click at [83, 176] on span at bounding box center [80, 177] width 10 height 10
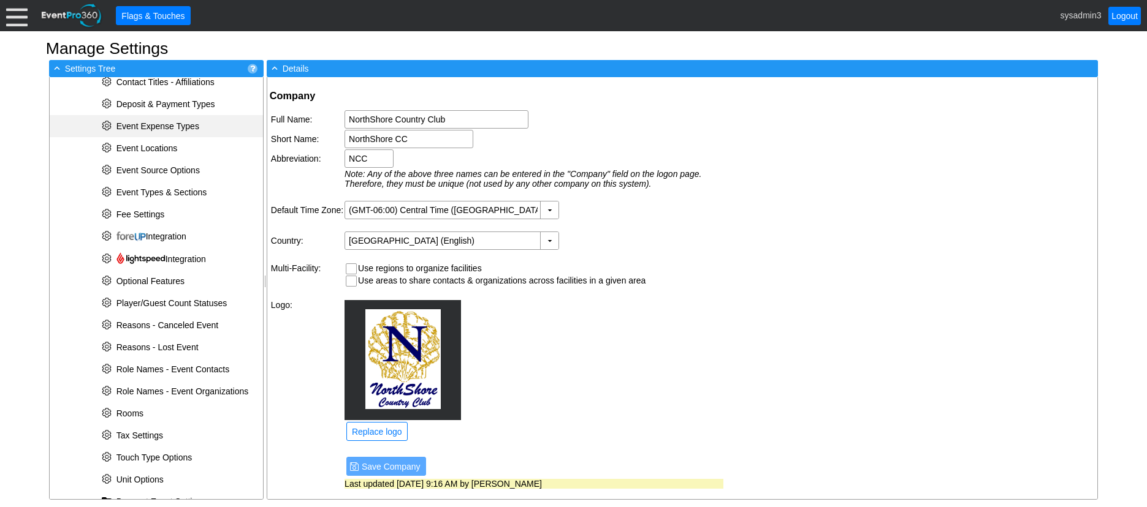
scroll to position [306, 0]
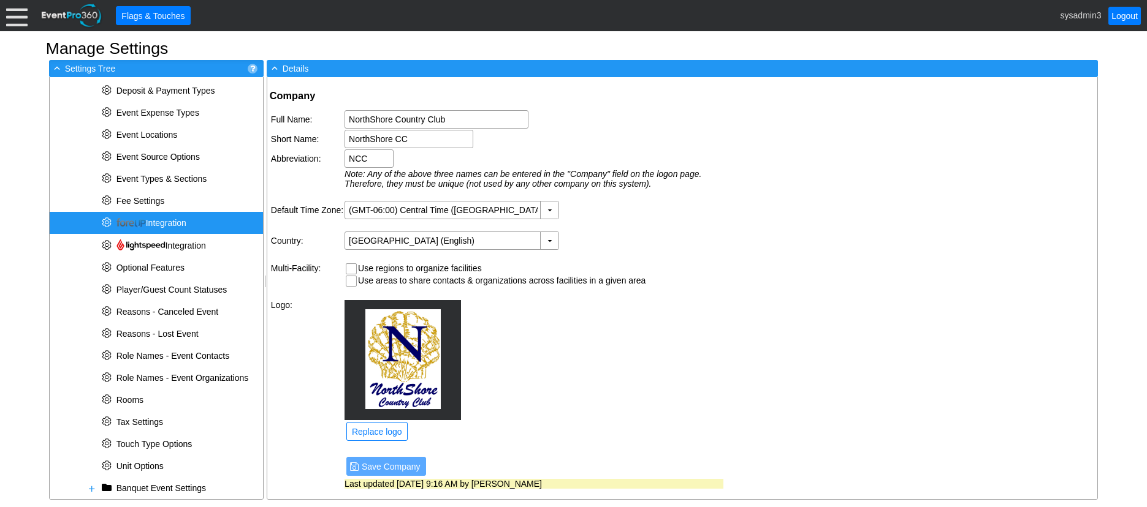
click at [147, 219] on span "Integration" at bounding box center [151, 223] width 70 height 10
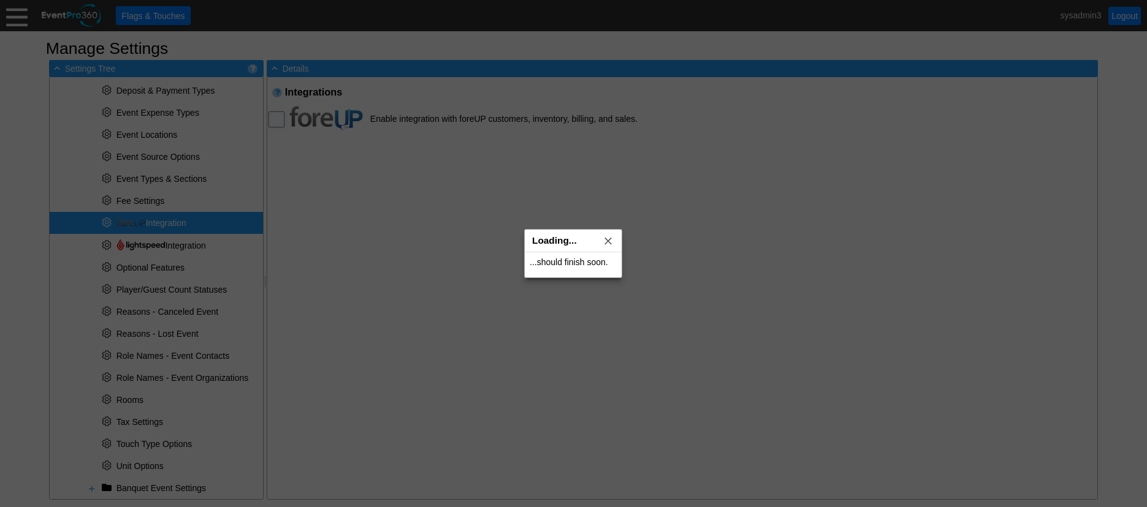
checkbox input "true"
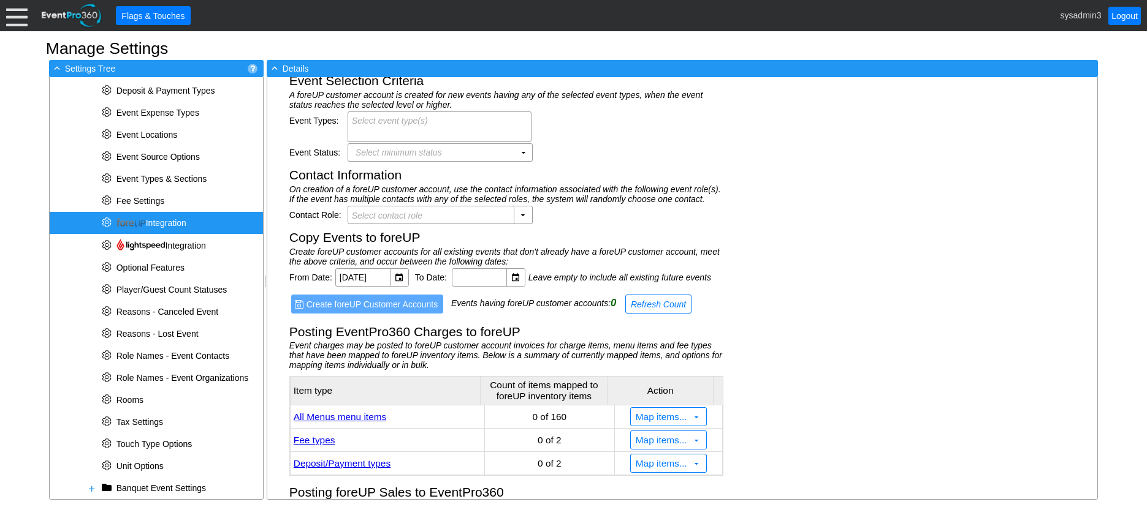
scroll to position [0, 0]
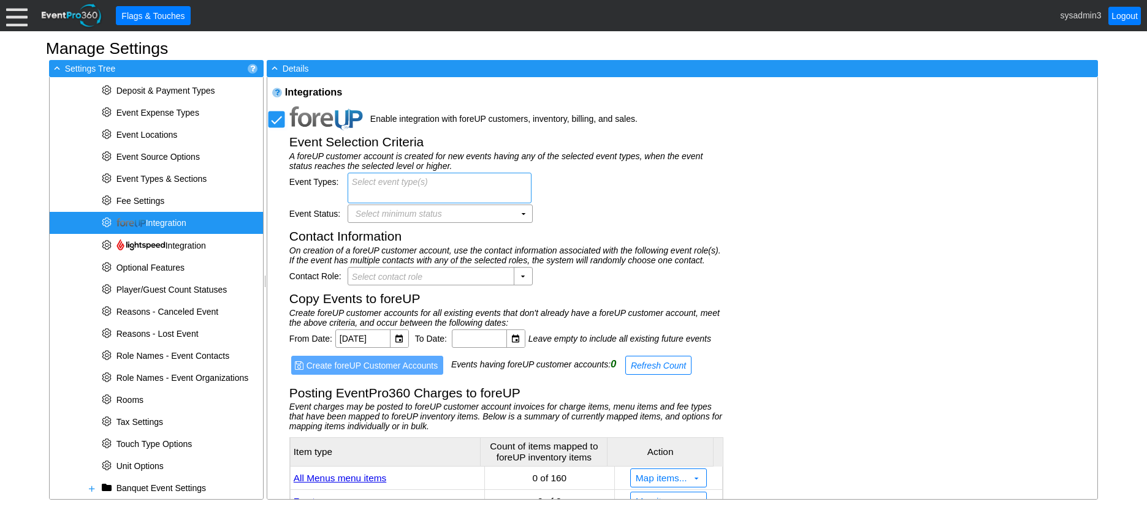
click at [406, 186] on body "Calendar of Events + New Event + Reports + Manage Contacts + Manage Organizatio…" at bounding box center [573, 253] width 1147 height 507
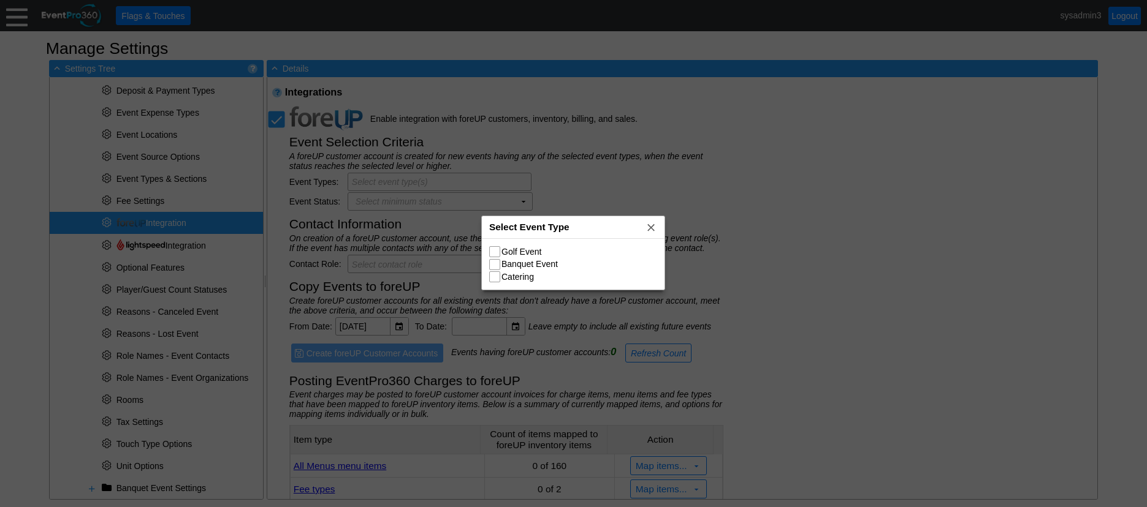
click at [491, 251] on input "Golf Event" at bounding box center [496, 253] width 12 height 12
checkbox input "true"
type textarea "Golf Event (All)"
checkbox input "true"
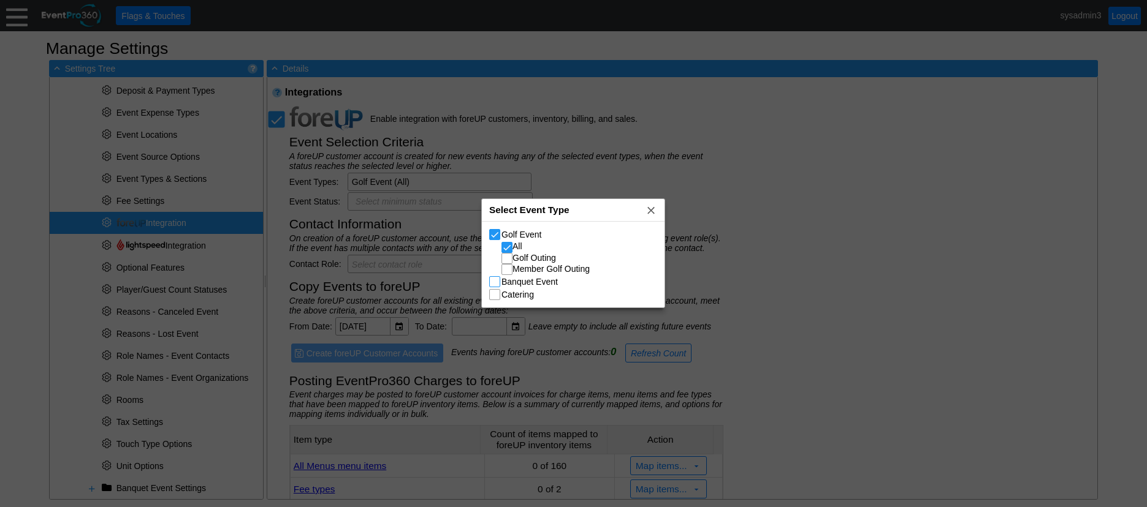
click at [491, 282] on input "Banquet Event" at bounding box center [496, 283] width 12 height 12
checkbox input "true"
type textarea "Golf Event (All); Banquet Event (All)"
checkbox input "true"
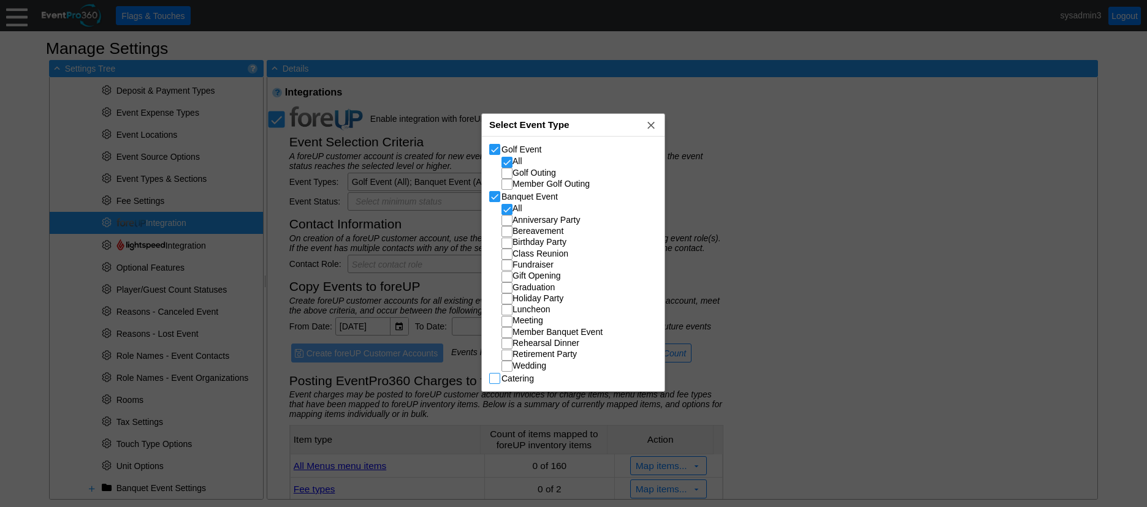
click at [495, 380] on input "Catering" at bounding box center [496, 380] width 12 height 12
checkbox input "true"
type textarea "Golf Event (All); Banquet Event (All); Catering (All)"
checkbox input "true"
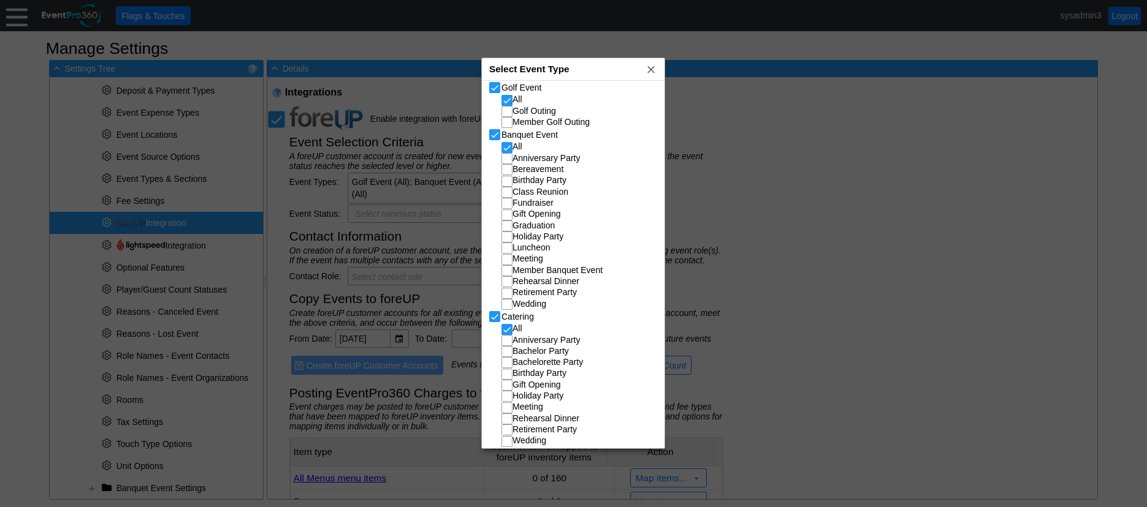
scroll to position [8, 0]
click at [650, 69] on span "x" at bounding box center [651, 69] width 12 height 12
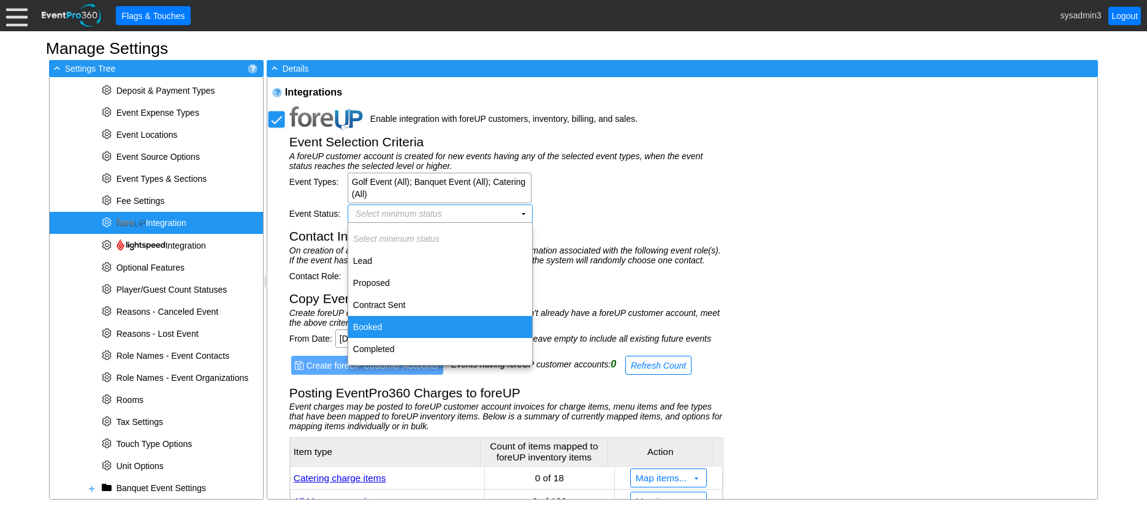
click at [370, 325] on td "Booked" at bounding box center [440, 327] width 184 height 22
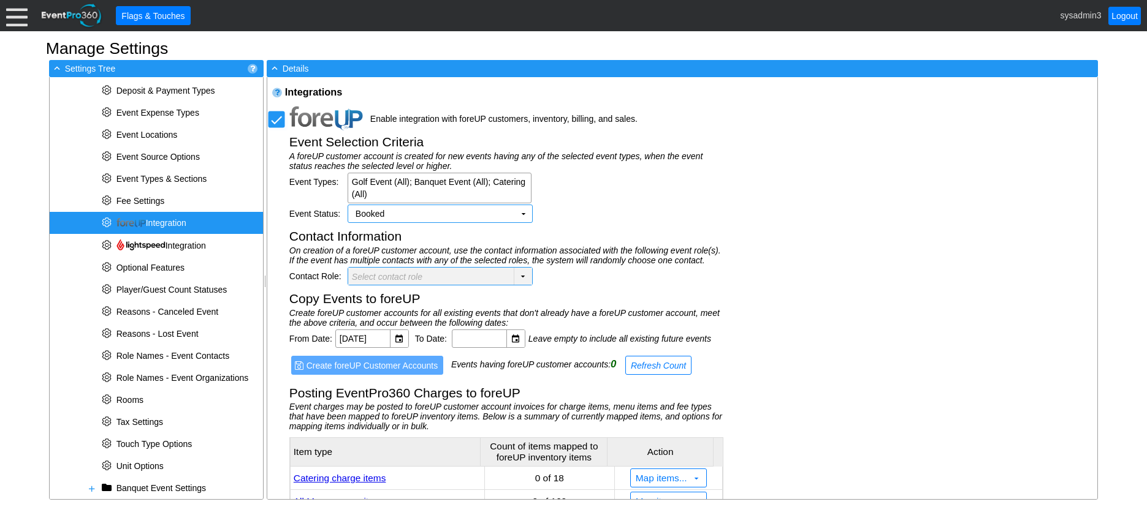
click at [526, 275] on td "▼" at bounding box center [523, 276] width 18 height 17
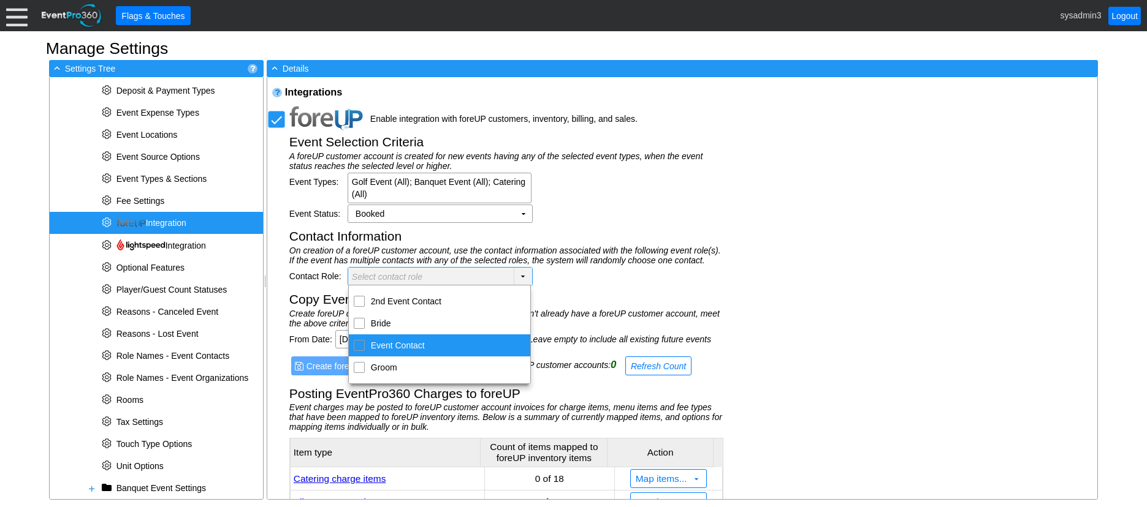
click at [361, 346] on input "Event Contact" at bounding box center [359, 345] width 8 height 8
checkbox input "true"
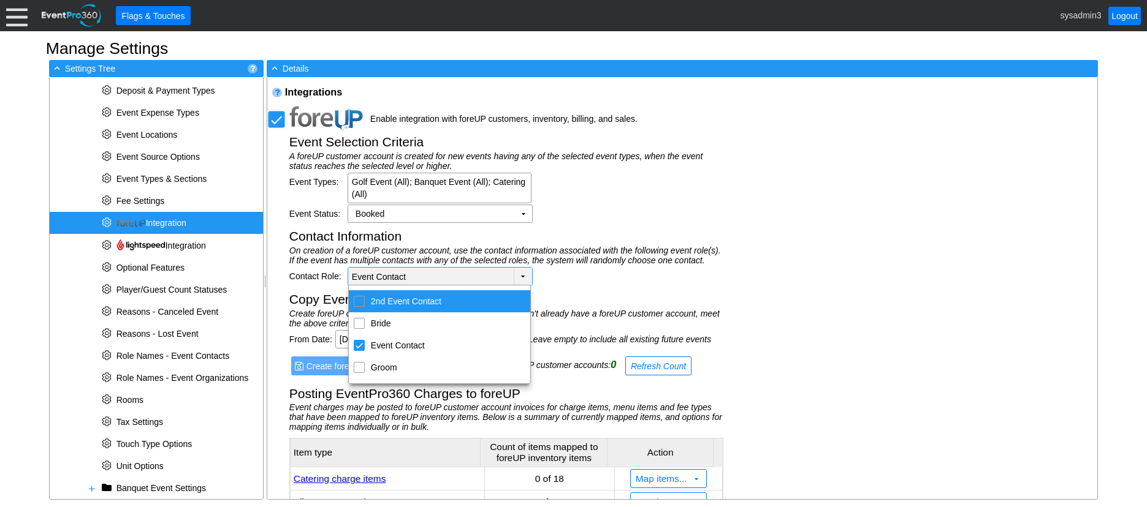
click at [360, 303] on input "2nd Event Contact" at bounding box center [359, 301] width 8 height 8
checkbox input "true"
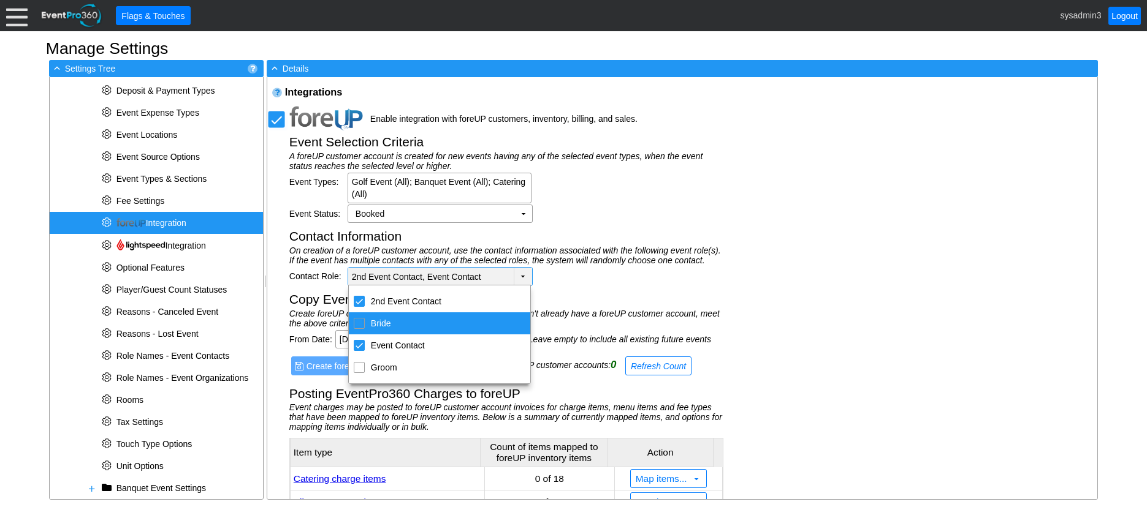
click at [358, 324] on input "Bride" at bounding box center [359, 323] width 8 height 8
checkbox input "true"
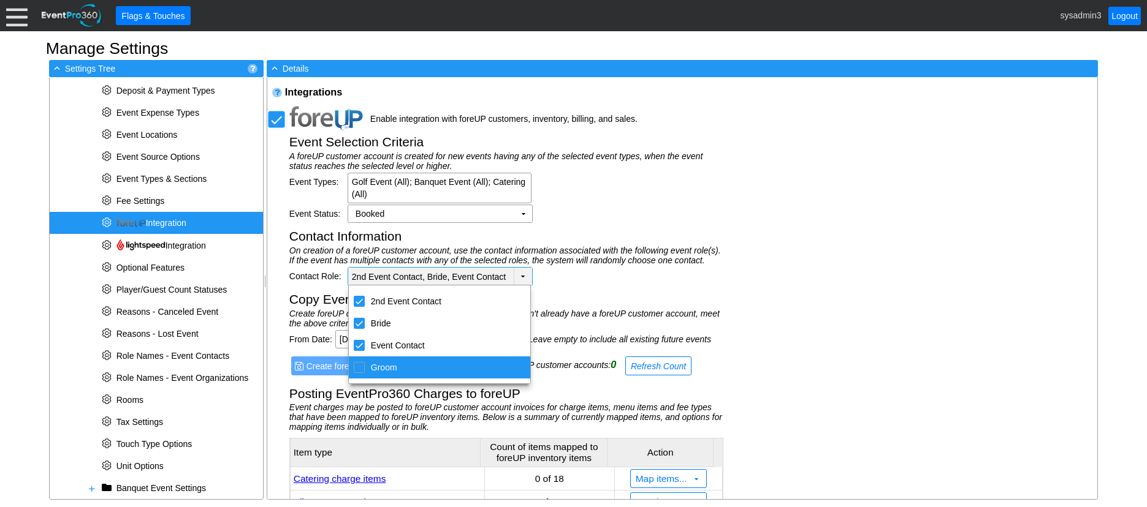
click at [357, 365] on input "Groom" at bounding box center [359, 367] width 8 height 8
checkbox input "true"
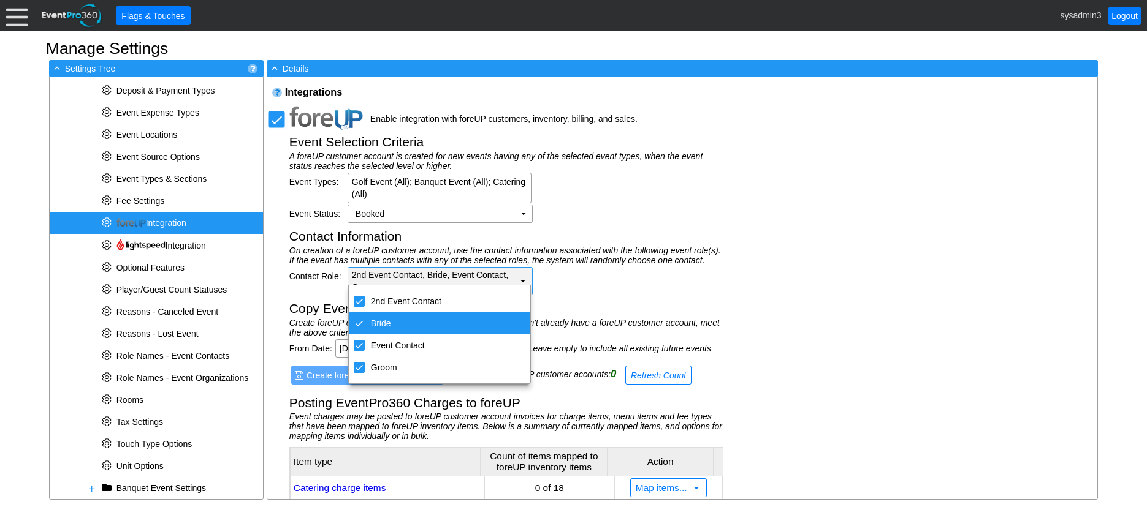
click at [644, 214] on div "Event Status: Booked Χ ▼" at bounding box center [506, 214] width 434 height 18
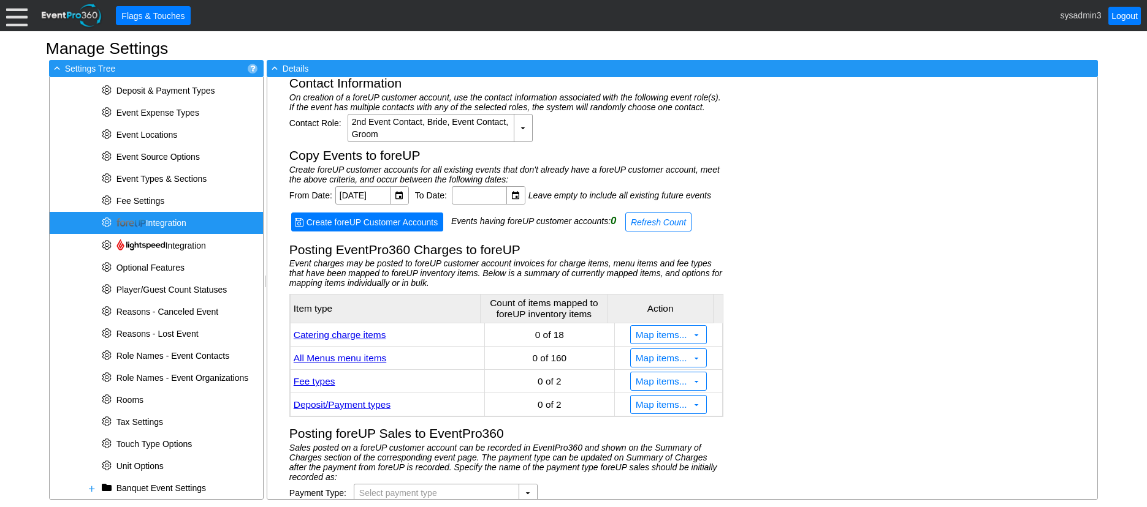
scroll to position [162, 0]
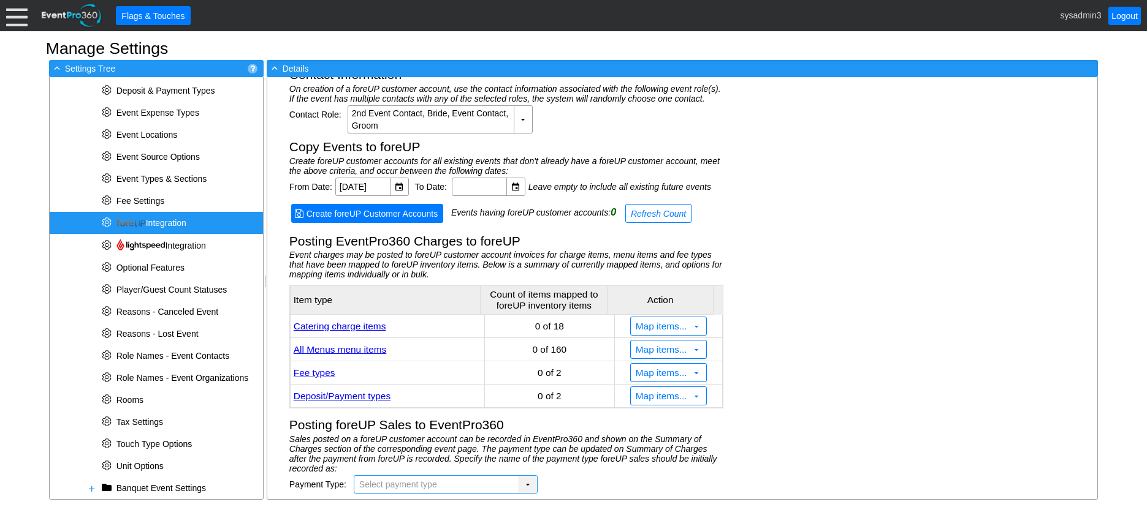
click at [523, 486] on div "▼" at bounding box center [527, 484] width 18 height 17
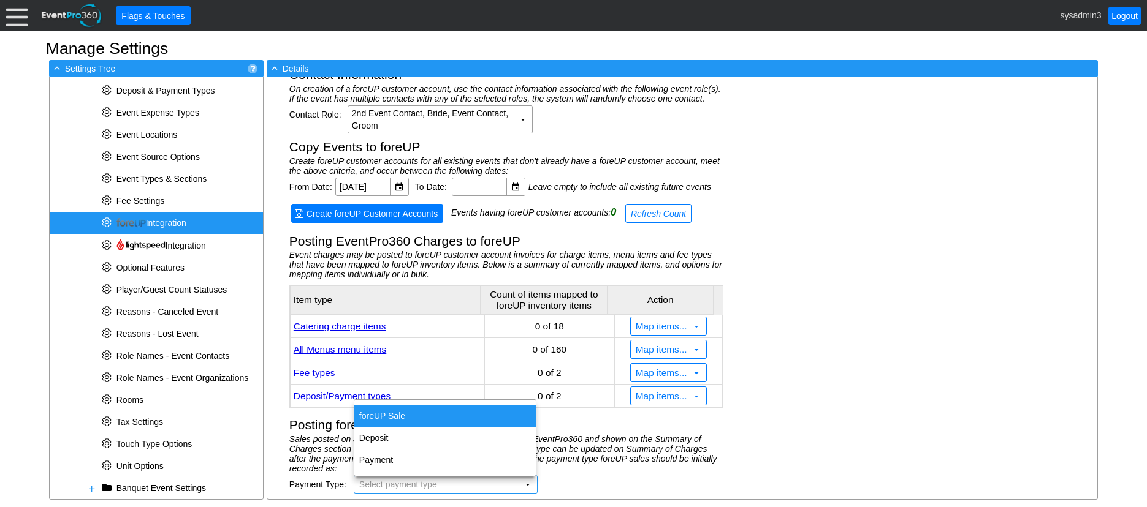
click at [384, 411] on div "foreUP Sale" at bounding box center [444, 416] width 181 height 22
type input "foreUP Sale"
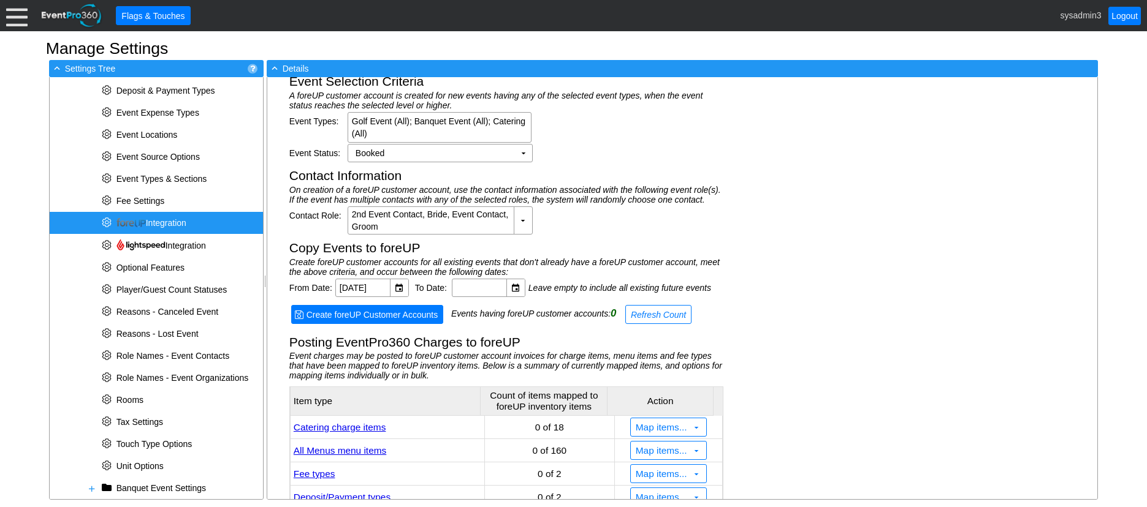
scroll to position [39, 0]
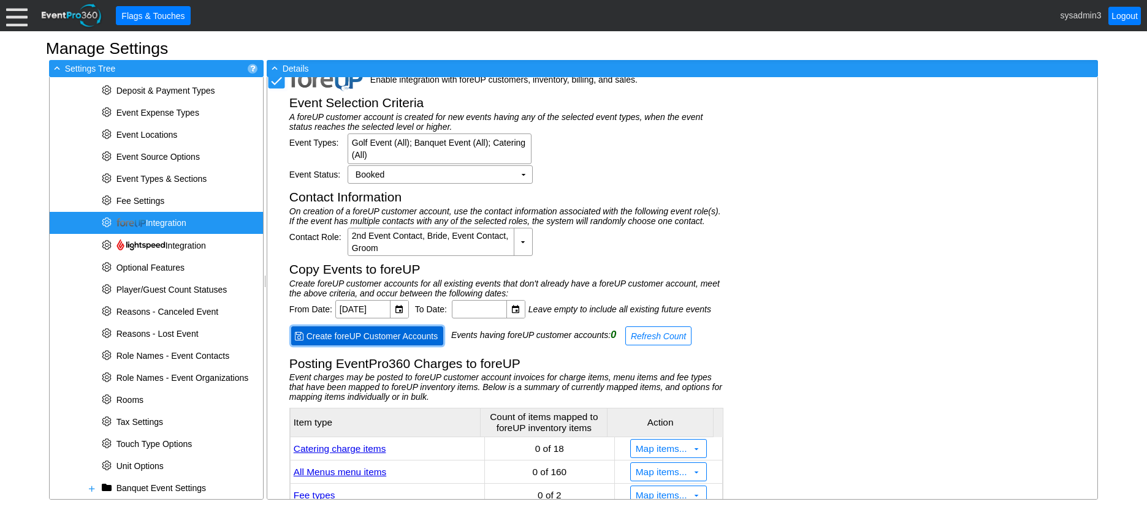
click at [375, 334] on span "Create foreUP Customer Accounts" at bounding box center [372, 336] width 137 height 12
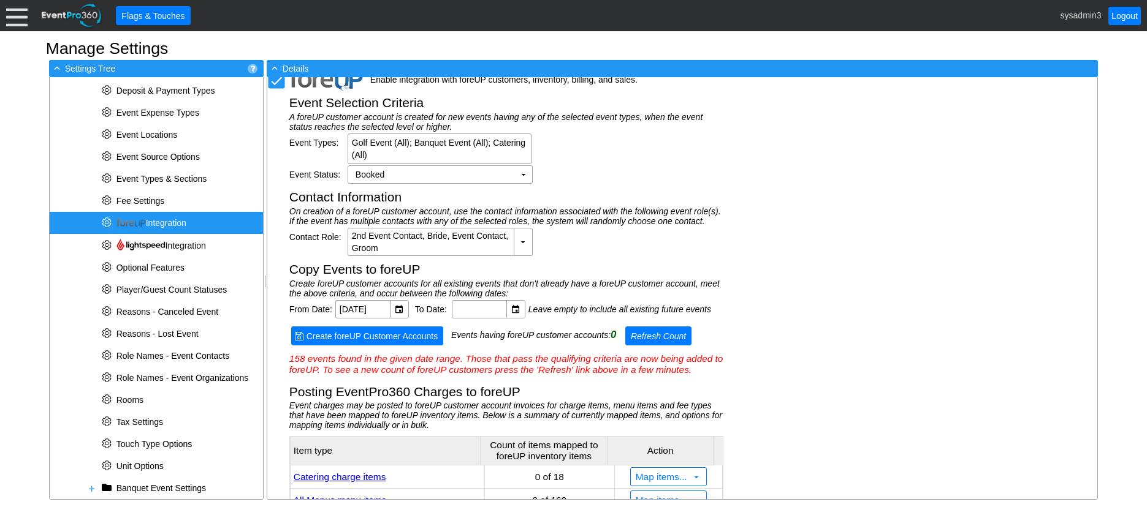
click at [670, 333] on span "Refresh Count" at bounding box center [658, 336] width 60 height 12
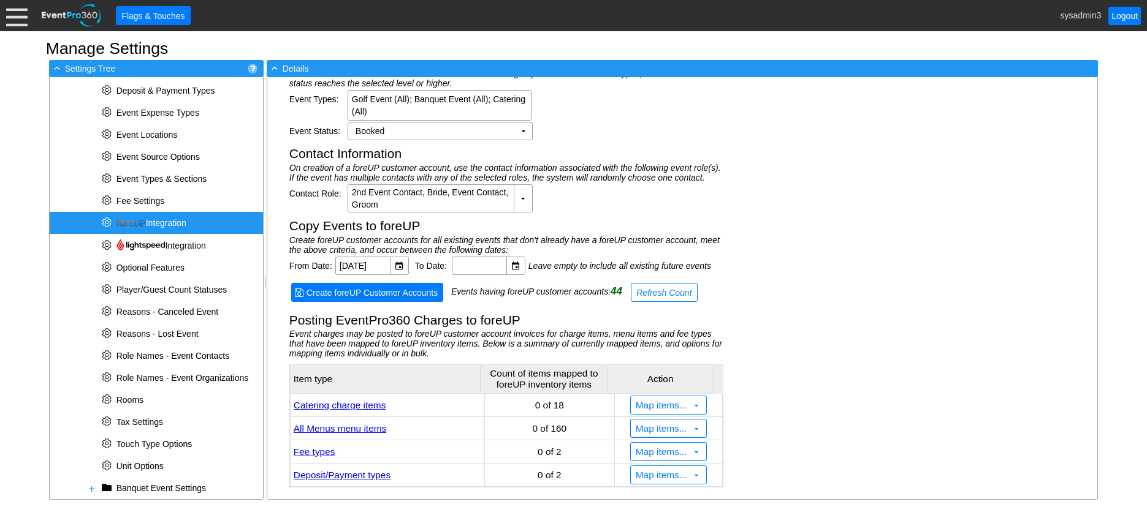
scroll to position [61, 0]
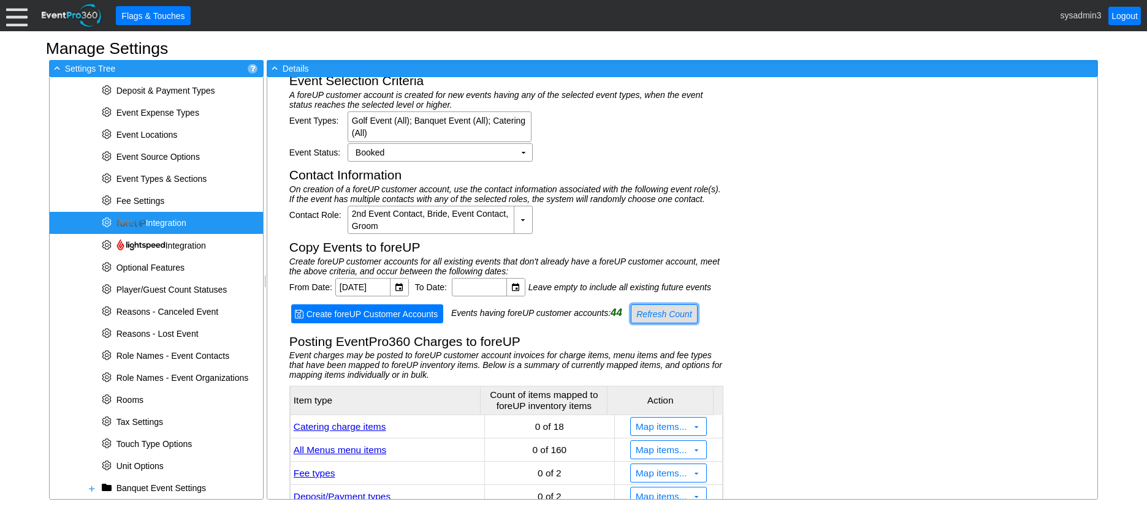
click at [653, 308] on span "Refresh Count" at bounding box center [664, 314] width 60 height 12
click at [675, 308] on span "Refresh Count" at bounding box center [670, 314] width 60 height 12
click at [675, 311] on span "Refresh Count" at bounding box center [670, 314] width 60 height 12
click at [667, 309] on span "Refresh Count" at bounding box center [670, 314] width 60 height 12
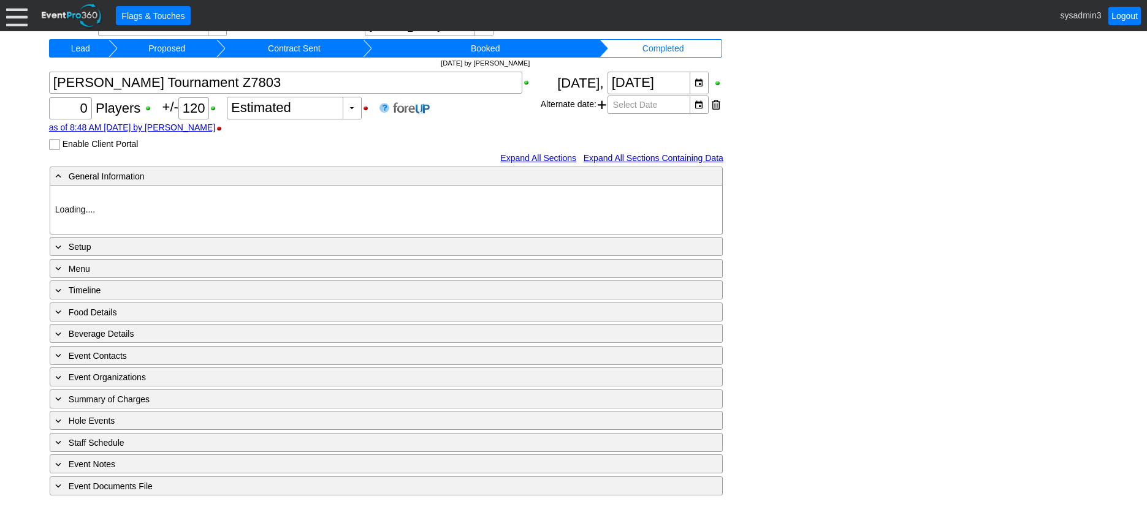
type input "NorthShore CC"
type input "Golf Outing"
type input "Scramble"
type input "Shotgun"
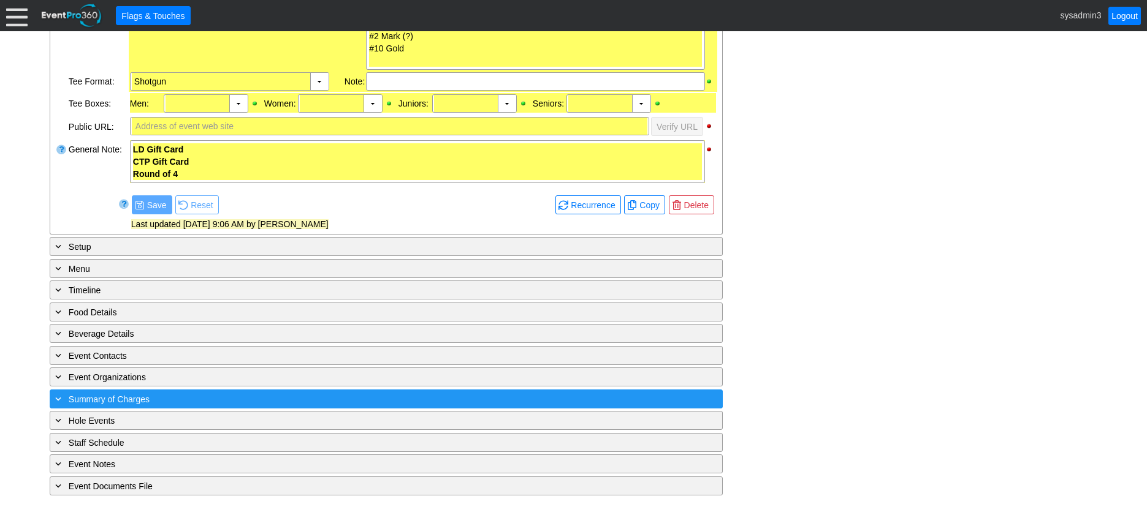
click at [329, 402] on div "+ Summary of Charges" at bounding box center [361, 399] width 616 height 14
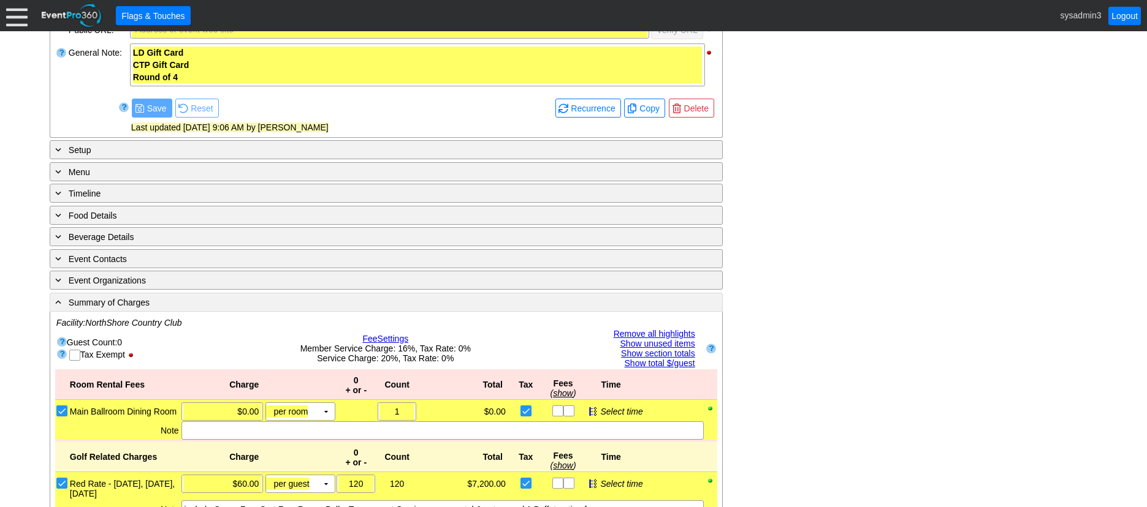
scroll to position [743, 0]
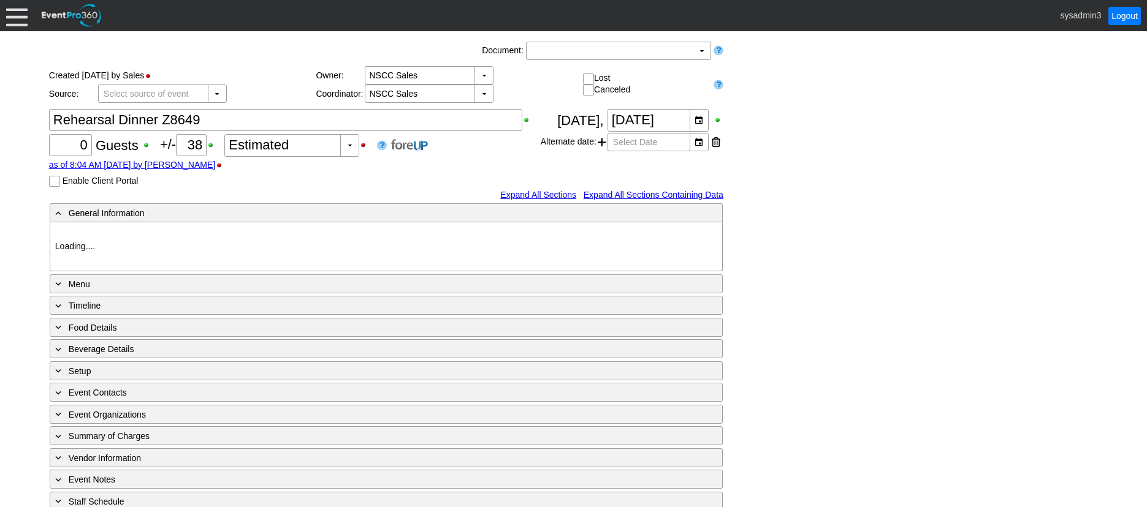
type input "NorthShore CC"
type input "Rehearsal Dinner"
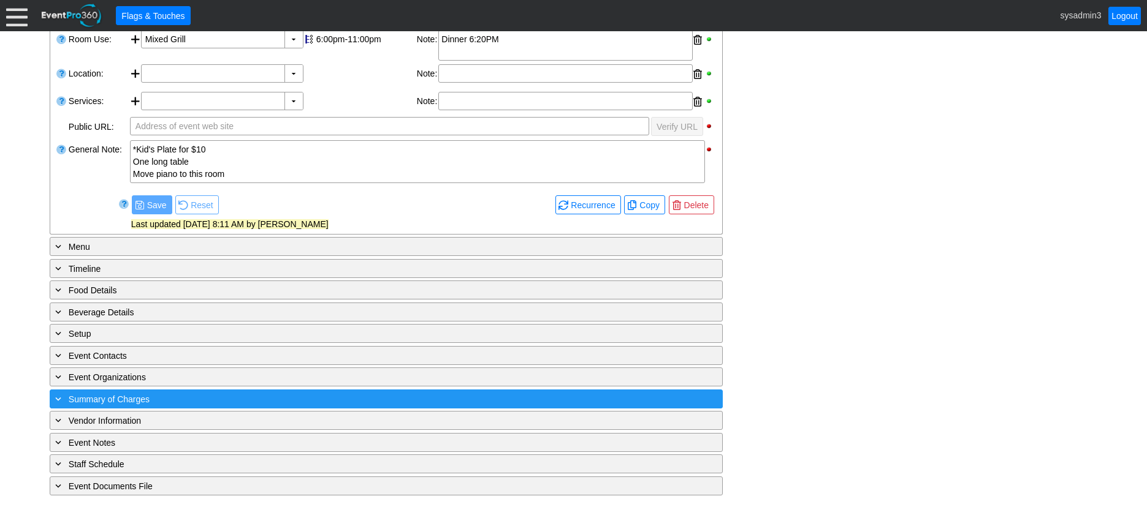
click at [337, 401] on div "+ Summary of Charges" at bounding box center [361, 399] width 616 height 14
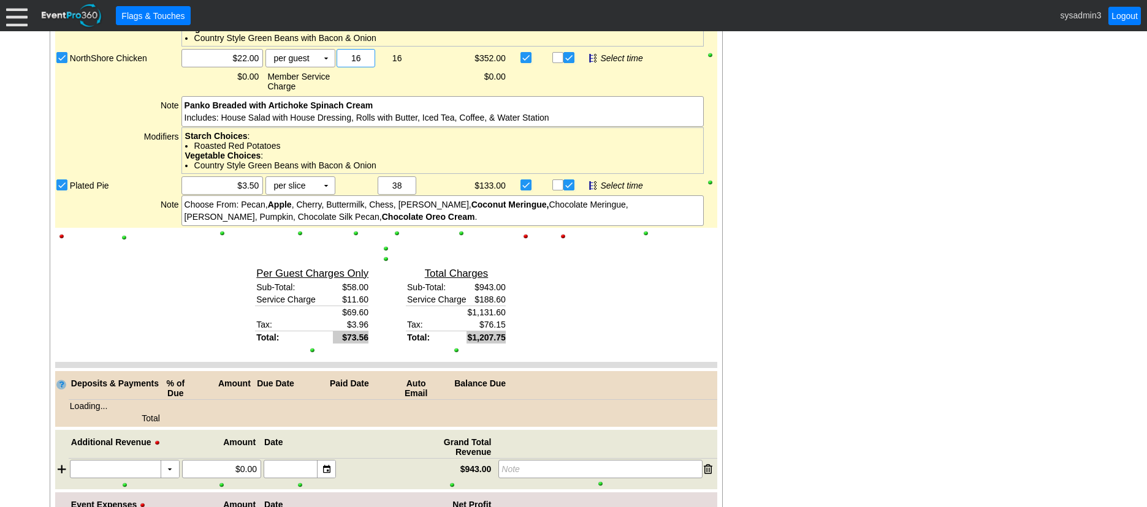
scroll to position [1131, 0]
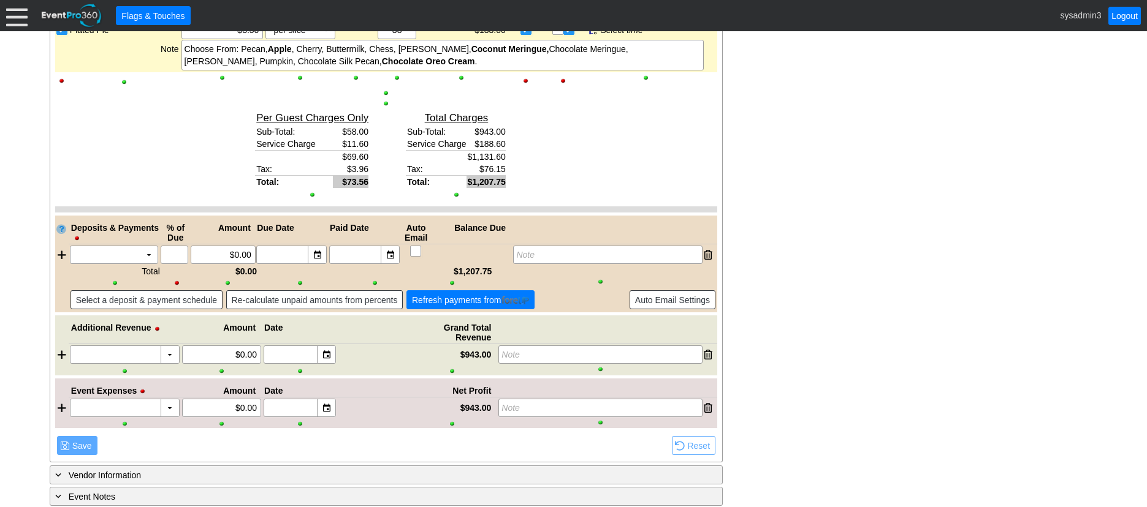
click at [490, 303] on span "Refresh payments from" at bounding box center [470, 300] width 122 height 12
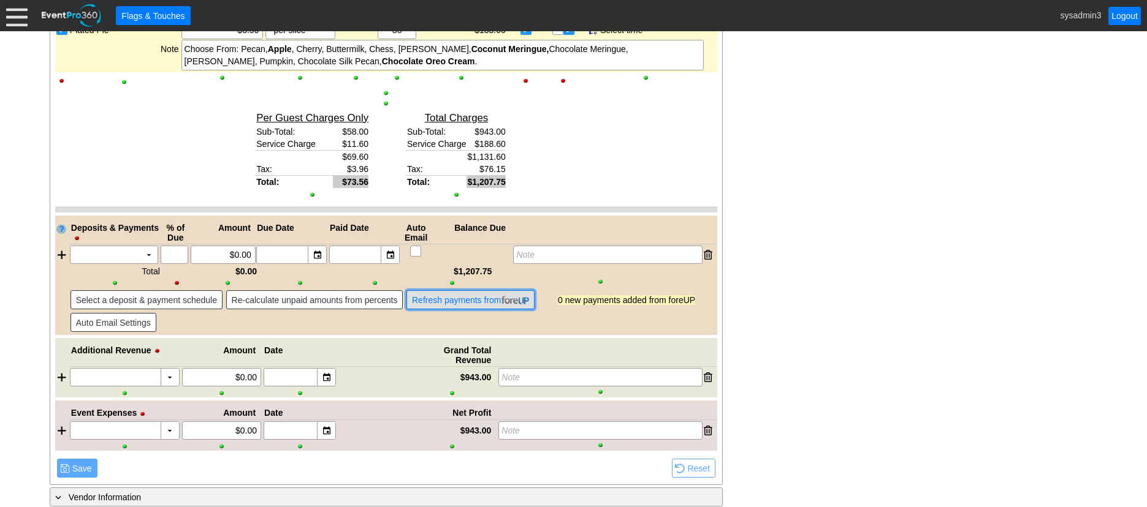
click at [472, 300] on span "Refresh payments from" at bounding box center [470, 300] width 122 height 12
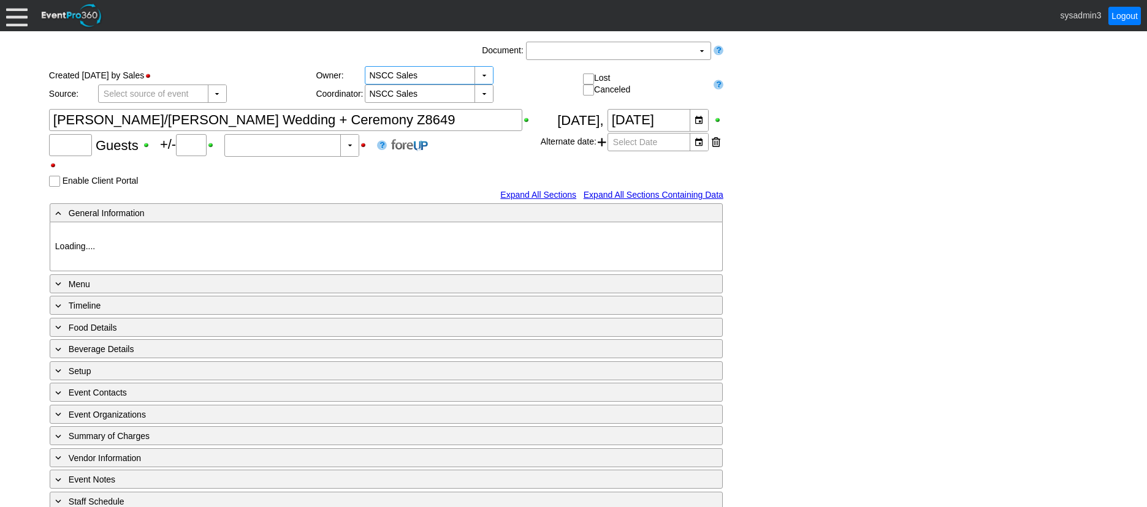
type input "NorthShore CC"
type input "Wedding"
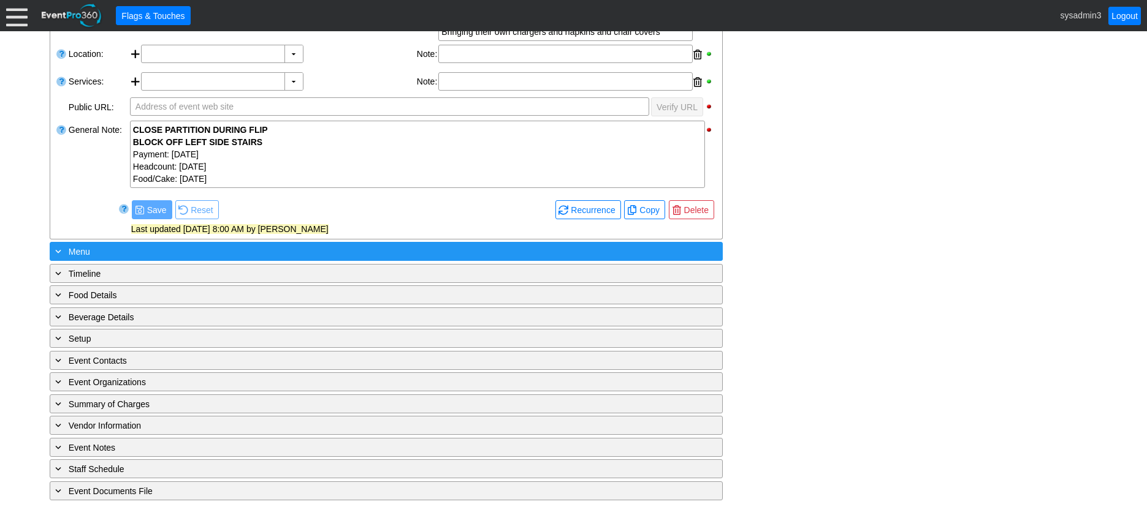
scroll to position [551, 0]
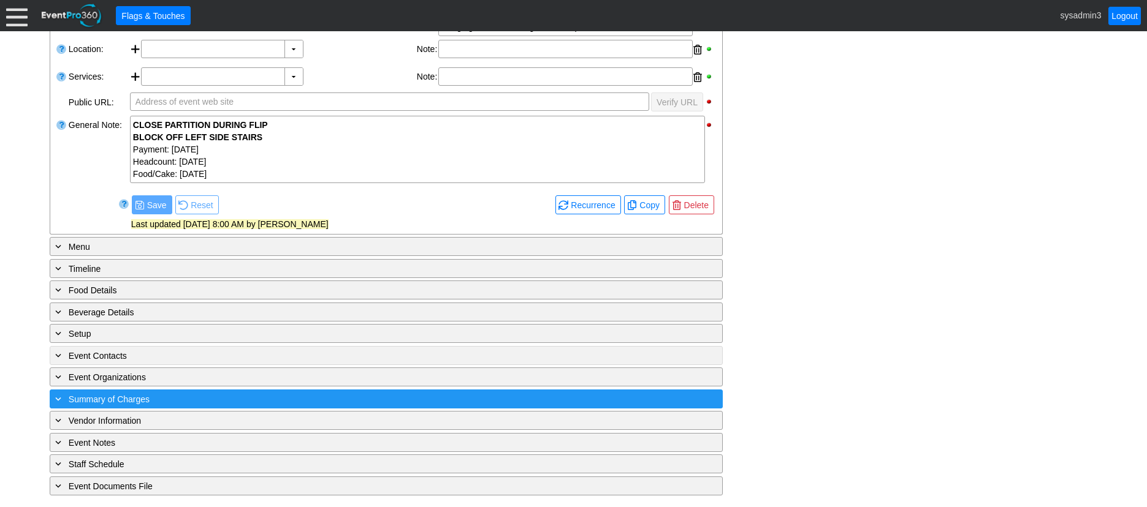
type input "0"
type input "210"
type input "Estimated"
click at [264, 395] on div "+ Summary of Charges" at bounding box center [361, 399] width 616 height 14
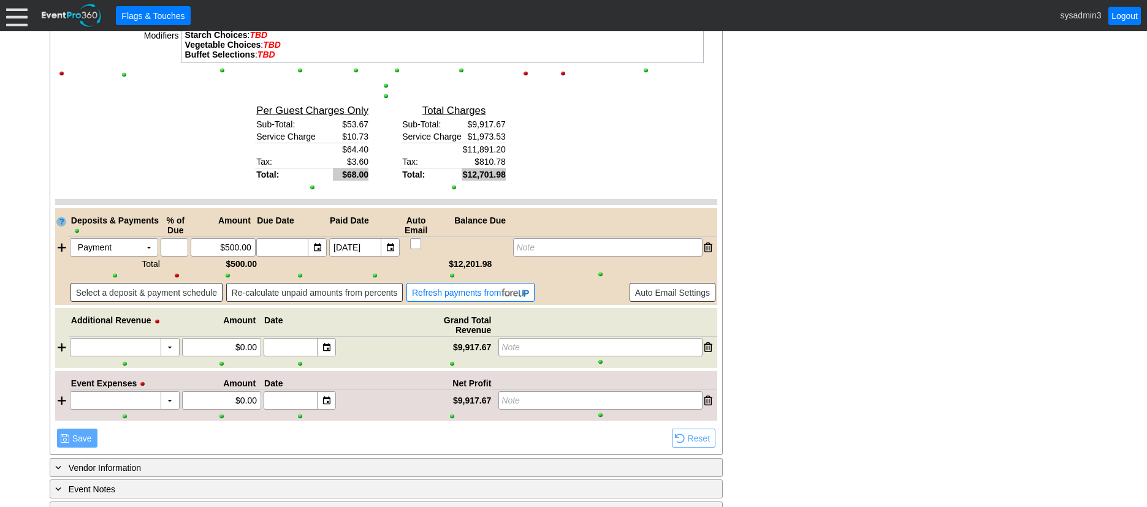
scroll to position [1886, 0]
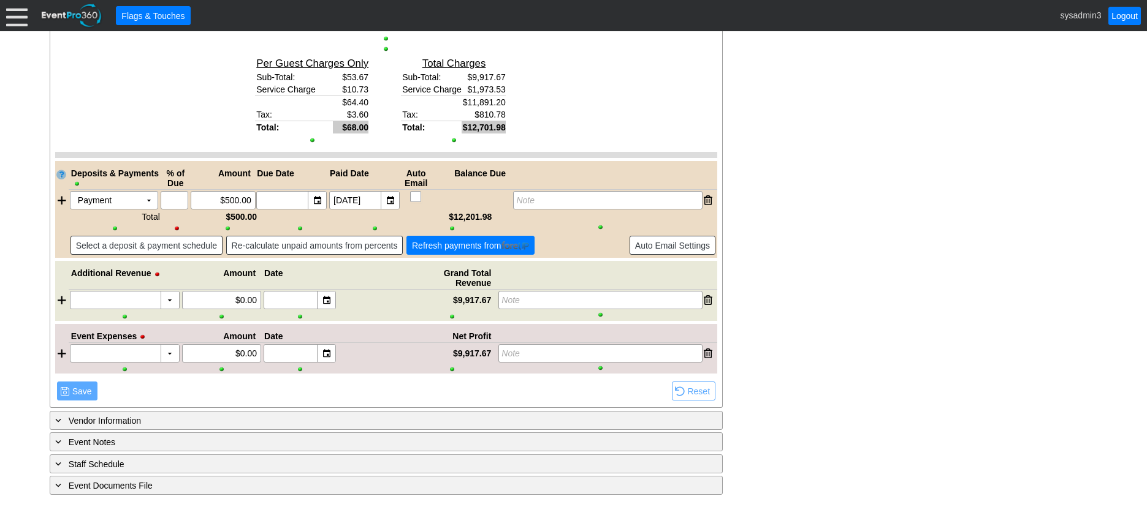
click at [453, 242] on span "Refresh payments from" at bounding box center [470, 246] width 122 height 12
click at [478, 246] on span "Refresh payments from" at bounding box center [470, 246] width 122 height 12
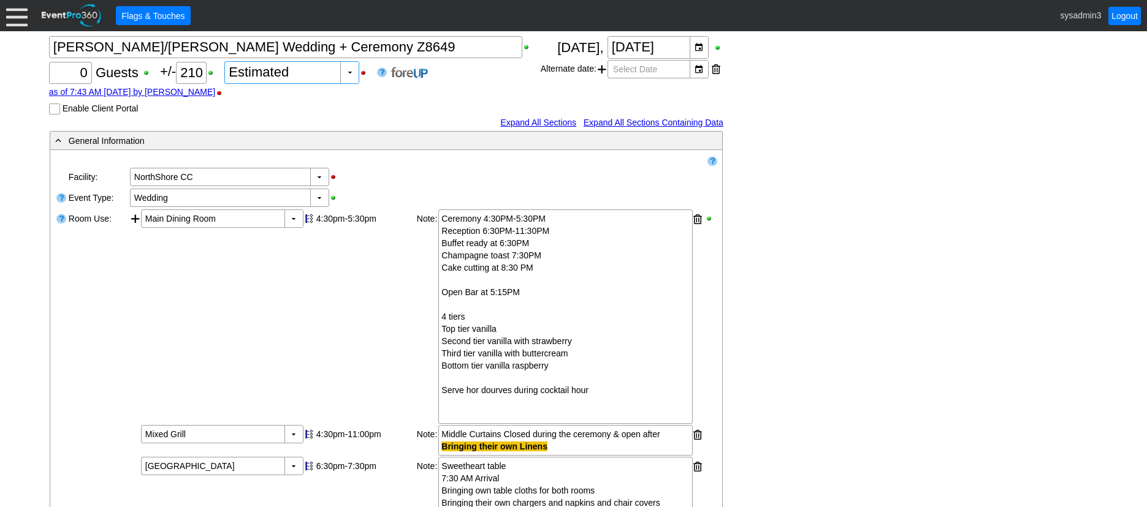
scroll to position [0, 0]
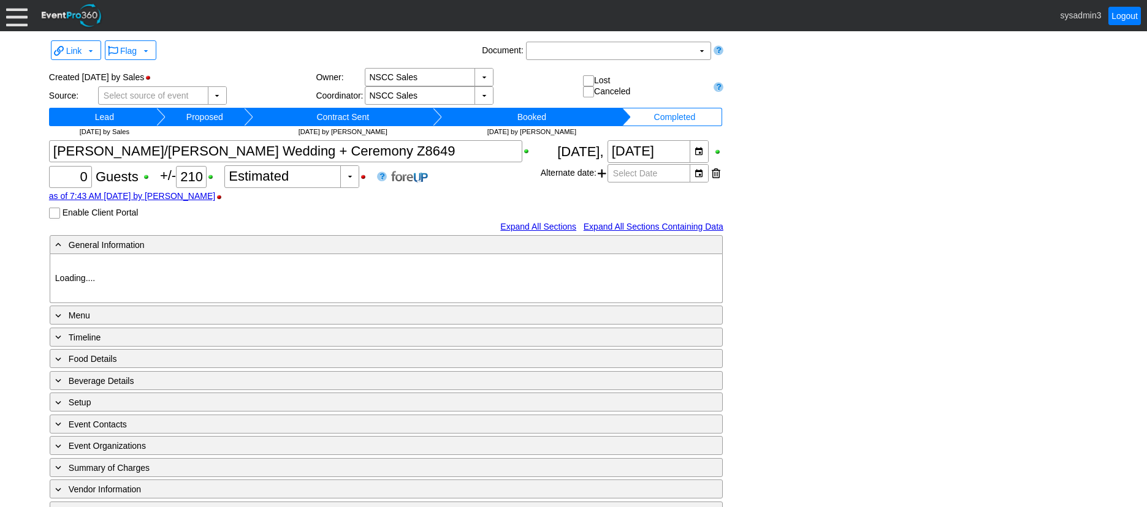
type input "NorthShore CC"
type input "Wedding"
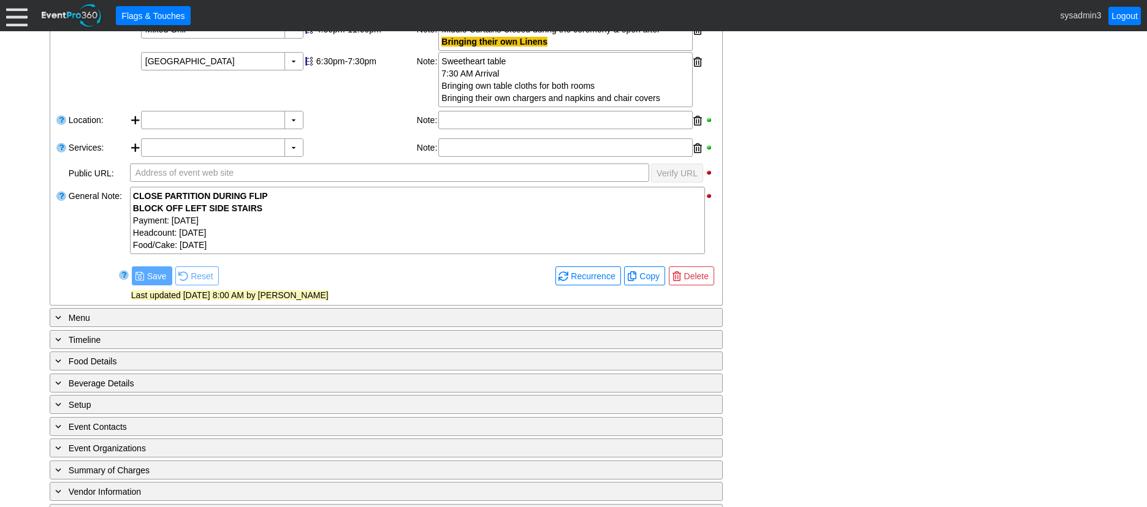
scroll to position [581, 0]
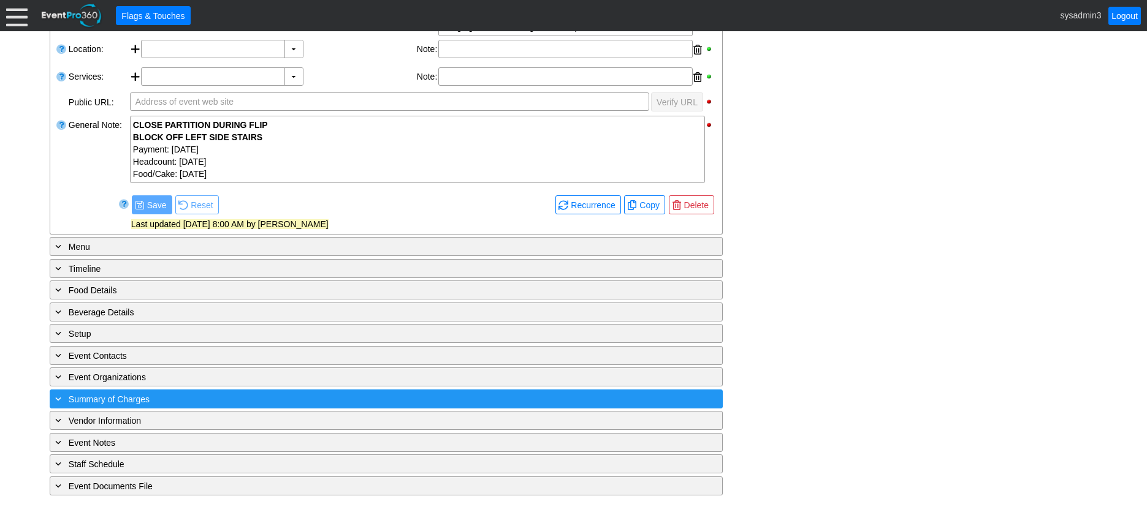
click at [310, 395] on div "+ Summary of Charges" at bounding box center [361, 399] width 616 height 14
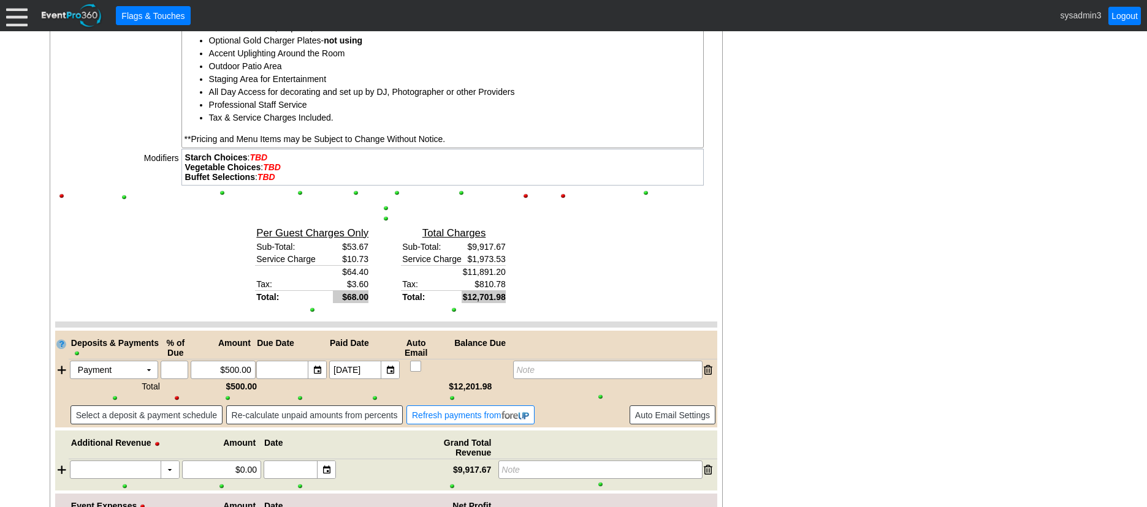
scroll to position [1886, 0]
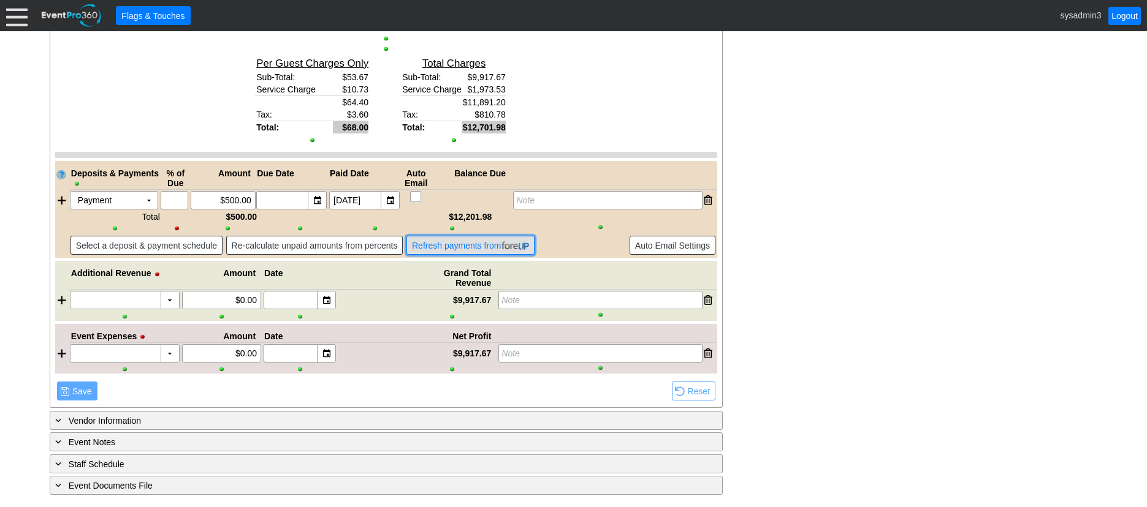
click at [470, 247] on span "Refresh payments from" at bounding box center [470, 246] width 122 height 12
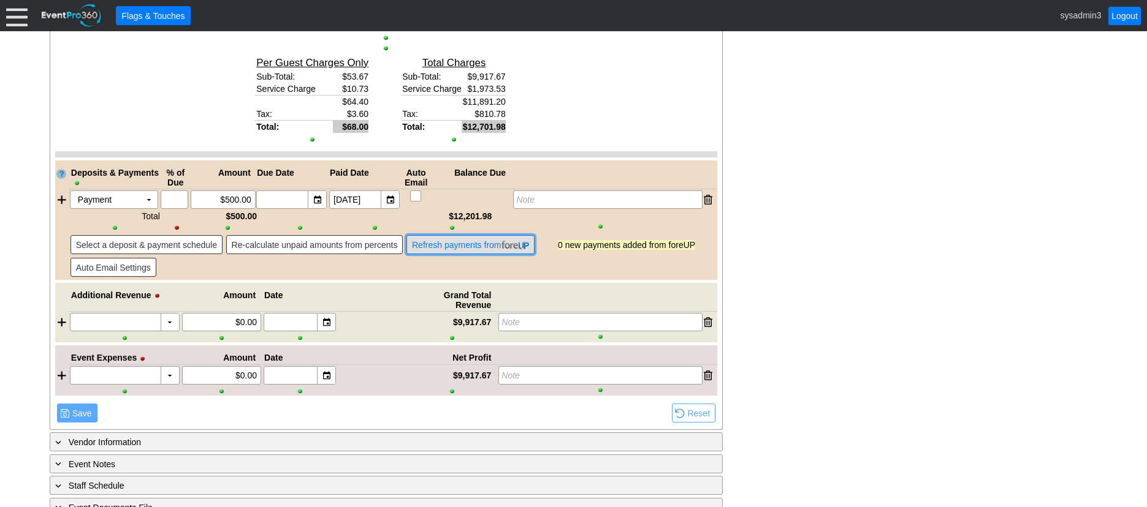
click at [468, 241] on span "Refresh payments from" at bounding box center [470, 245] width 122 height 12
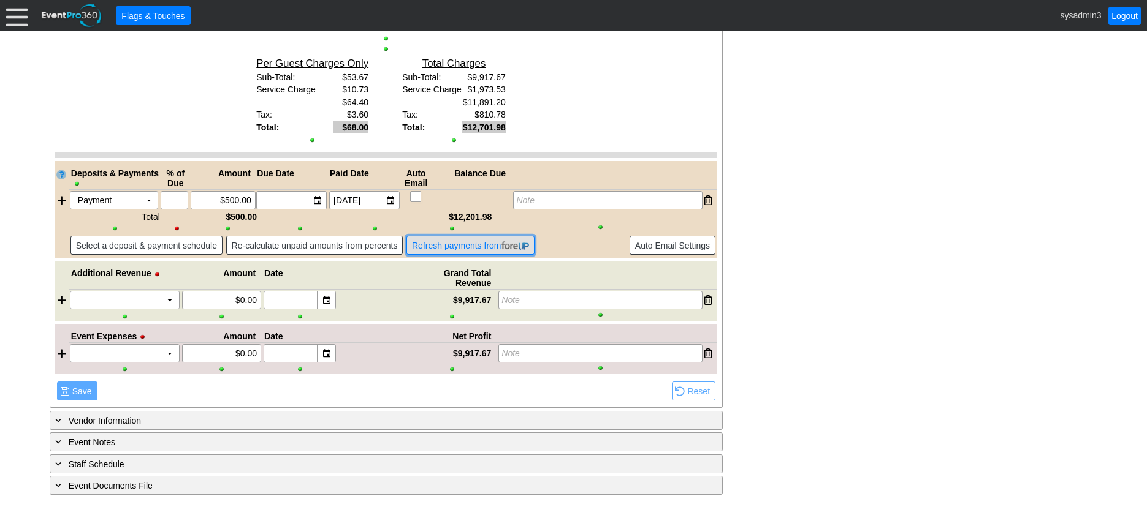
click at [461, 244] on span "Refresh payments from" at bounding box center [470, 246] width 122 height 12
click at [463, 240] on span "Refresh payments from" at bounding box center [470, 246] width 122 height 12
click at [463, 242] on span "Refresh payments from" at bounding box center [470, 246] width 122 height 12
click at [474, 249] on span "Refresh payments from" at bounding box center [470, 246] width 122 height 12
click at [470, 244] on span "Refresh payments from" at bounding box center [470, 246] width 122 height 12
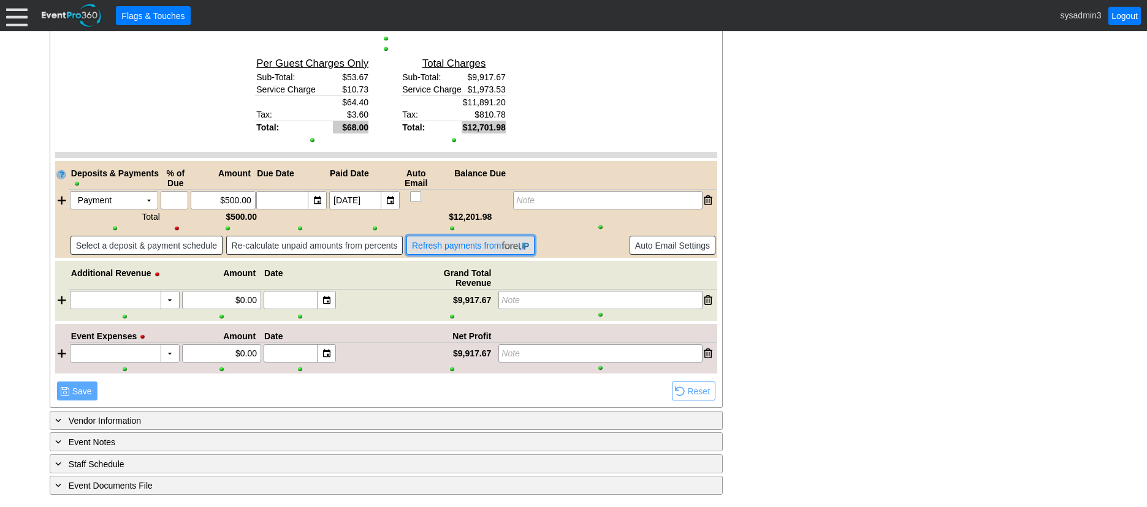
click at [463, 242] on span "Refresh payments from" at bounding box center [470, 246] width 122 height 12
click at [452, 244] on span "Refresh payments from" at bounding box center [470, 246] width 122 height 12
click at [467, 243] on span "Refresh payments from" at bounding box center [470, 246] width 122 height 12
click at [462, 244] on span "Refresh payments from" at bounding box center [470, 246] width 122 height 12
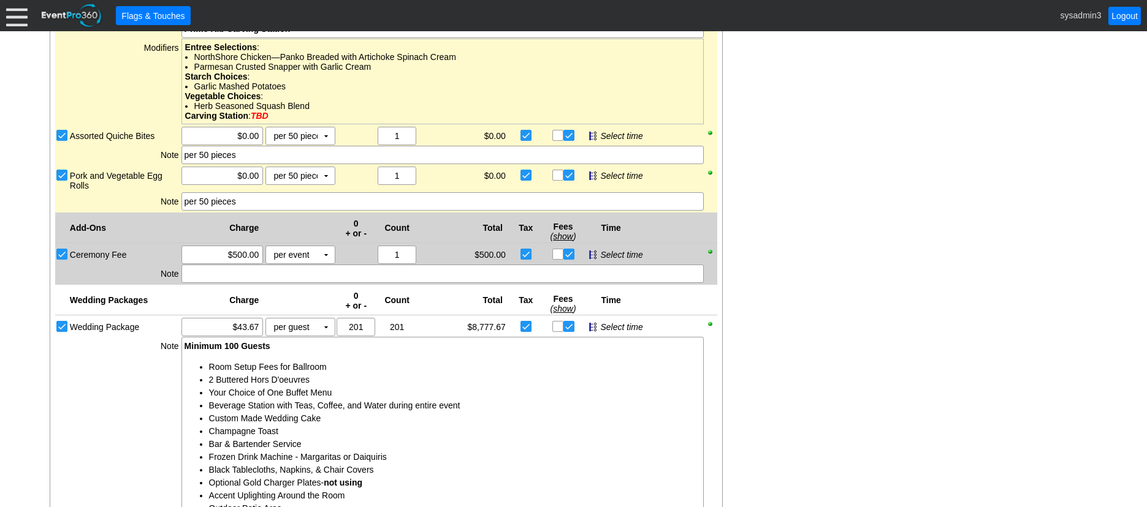
scroll to position [1634, 0]
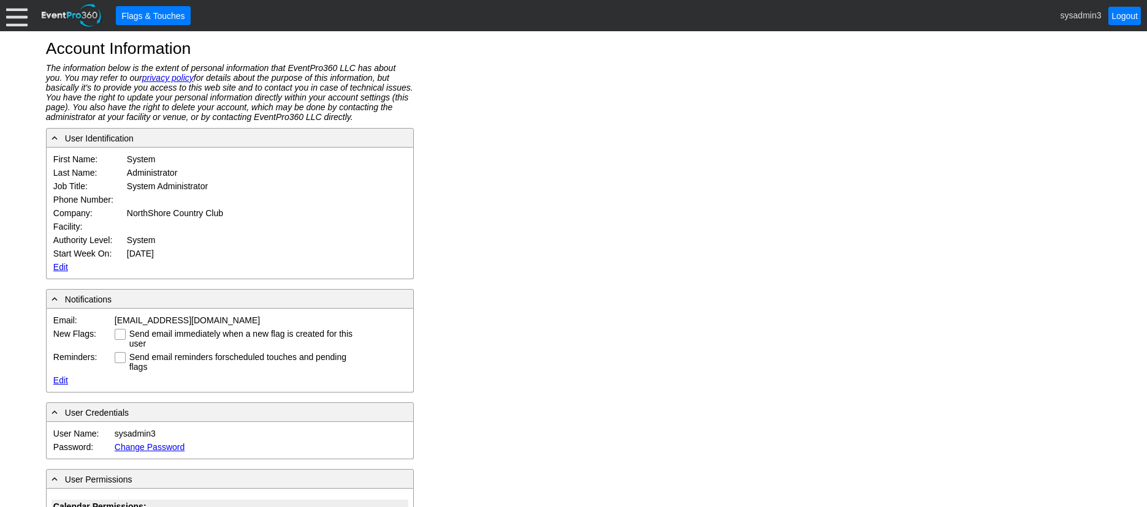
click at [18, 19] on div at bounding box center [16, 15] width 21 height 21
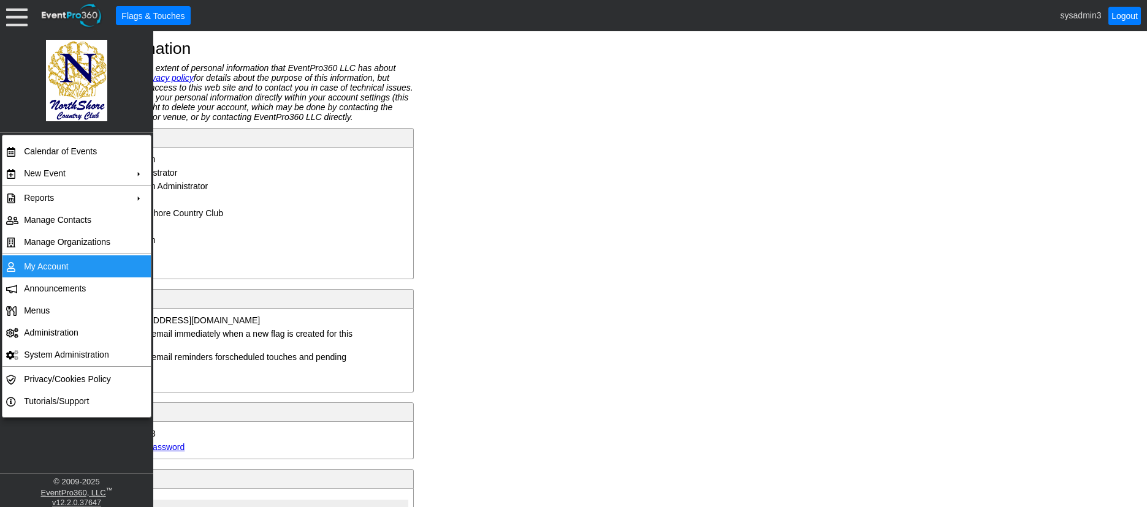
click at [56, 266] on td "My Account" at bounding box center [74, 267] width 110 height 22
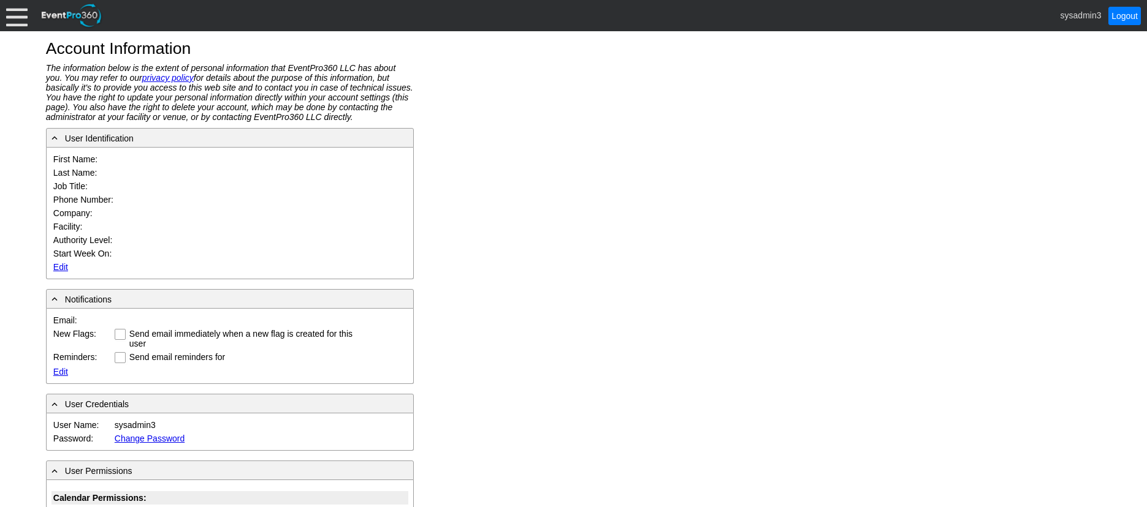
type input "System"
type input "Administrator"
type input "System Administrator"
type input "NorthShore Country Club"
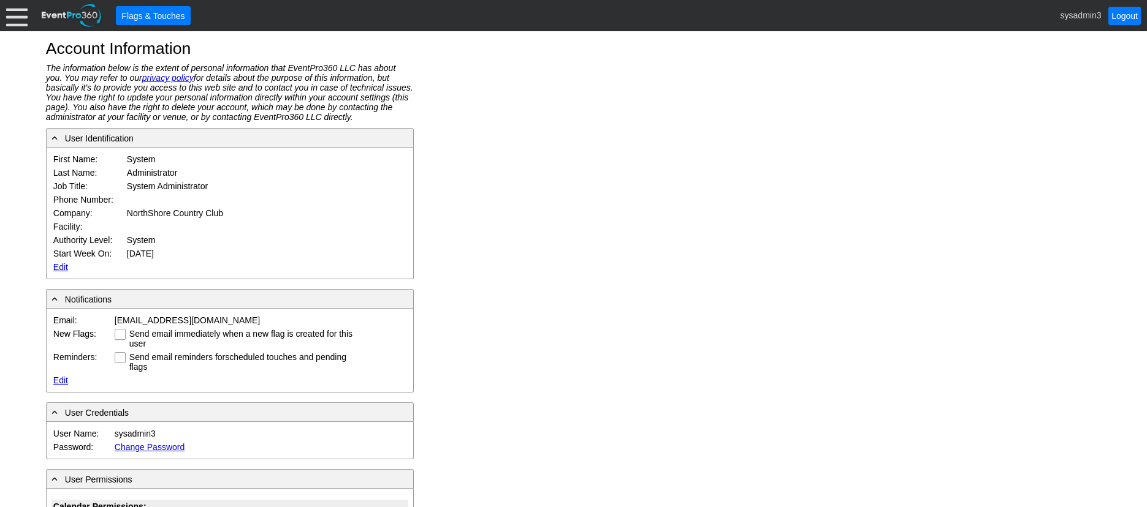
click at [58, 265] on link "Edit" at bounding box center [60, 267] width 15 height 10
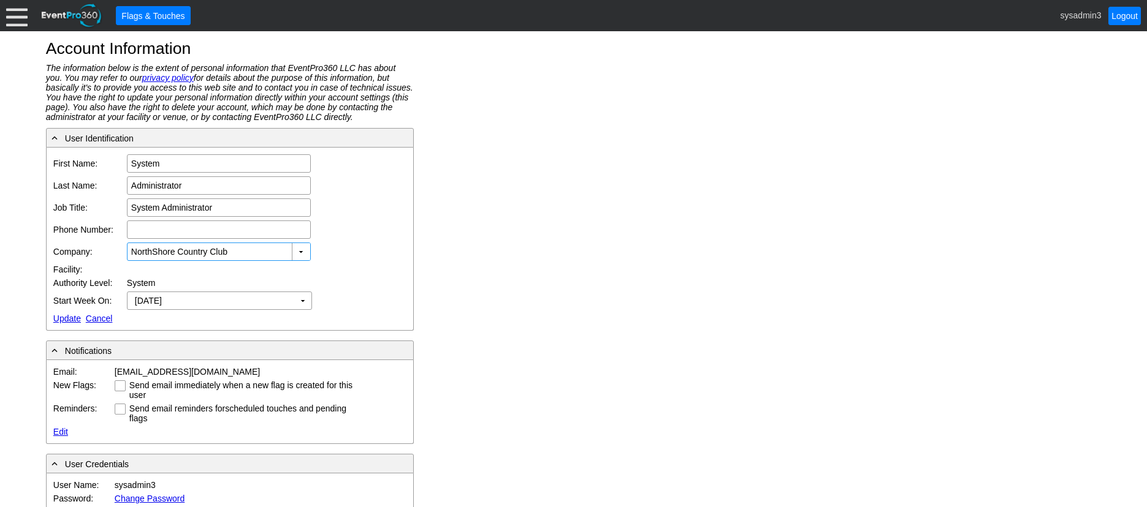
click at [487, 138] on div "Account Information The information below is the extent of personal information…" at bounding box center [573, 269] width 1147 height 476
click at [9, 21] on div at bounding box center [16, 15] width 21 height 21
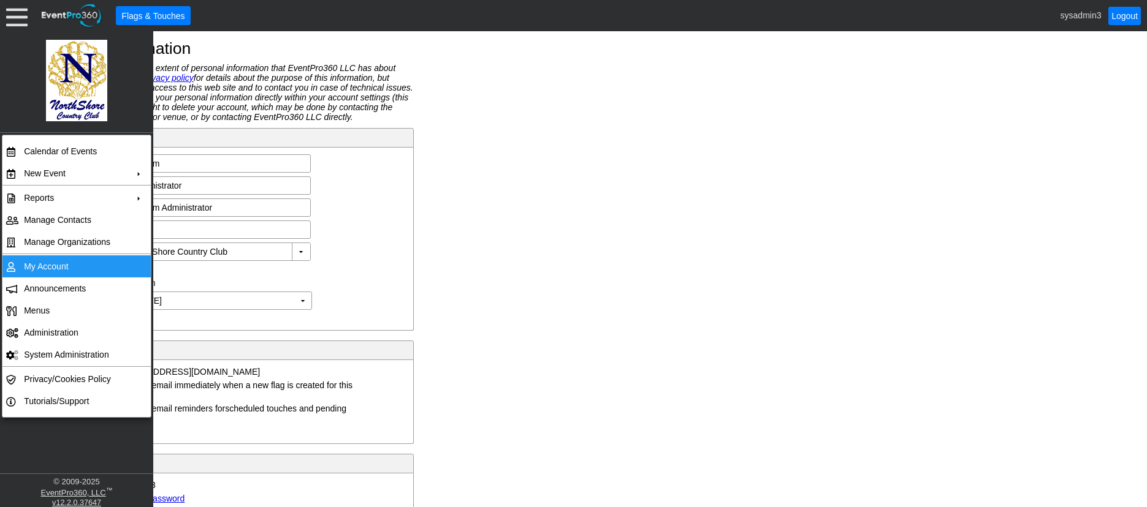
click at [47, 263] on td "My Account" at bounding box center [74, 267] width 110 height 22
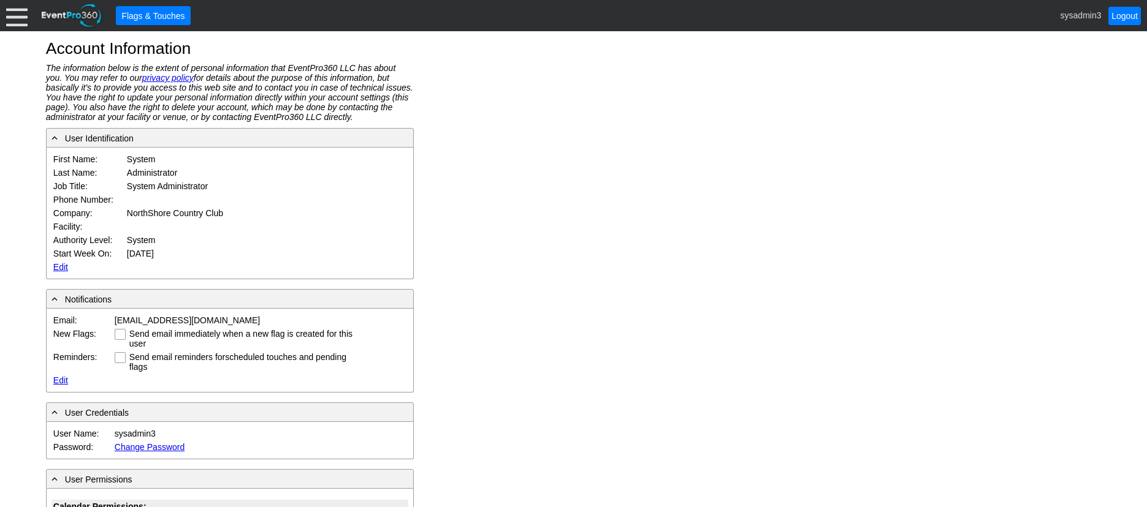
click at [14, 25] on div at bounding box center [16, 15] width 21 height 21
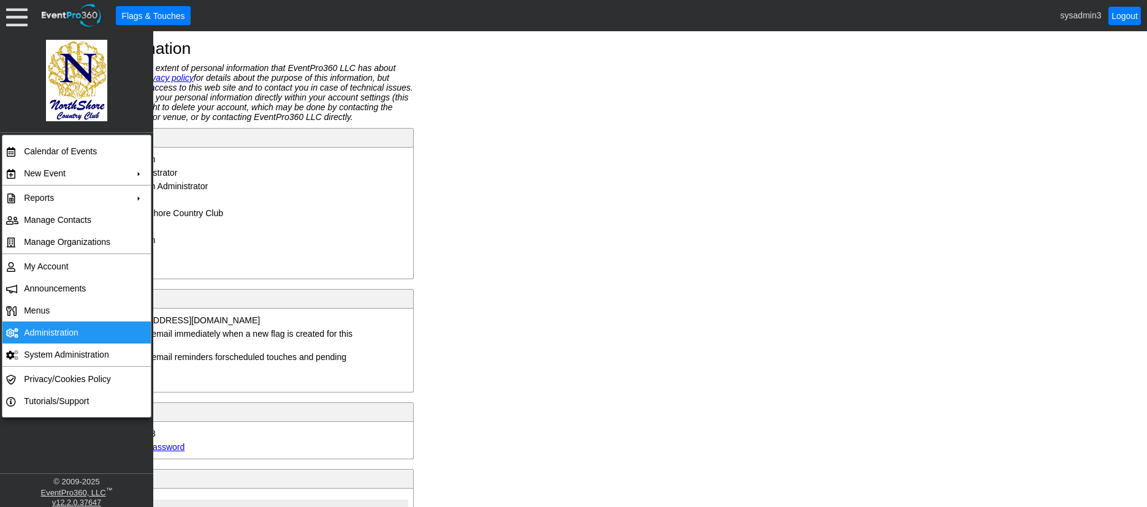
click at [54, 327] on td "Administration" at bounding box center [74, 333] width 110 height 22
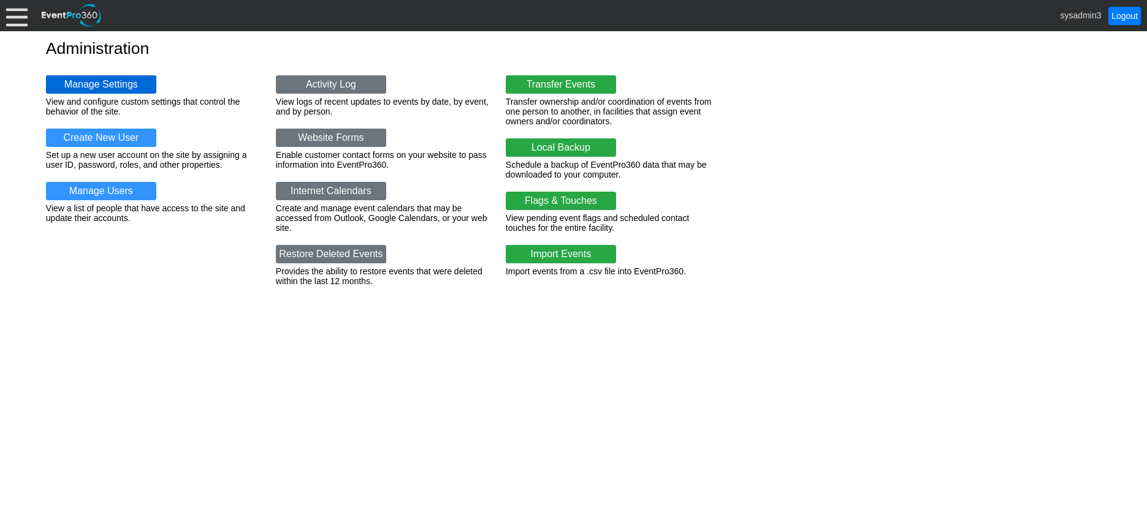
click at [88, 93] on link "Manage Settings" at bounding box center [101, 84] width 110 height 18
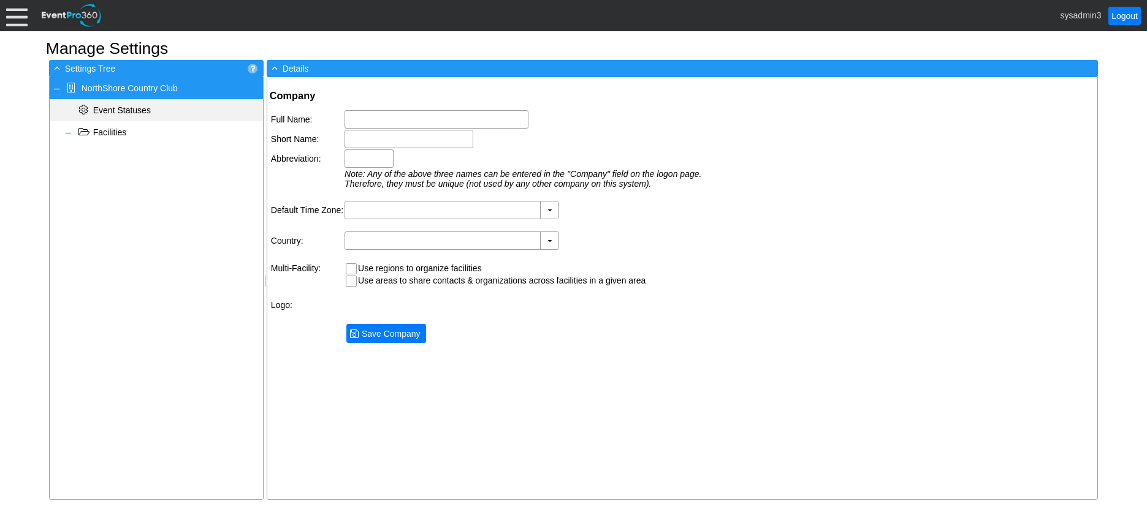
type input "NorthShore Country Club"
type input "NorthShore CC"
type input "NCC"
type input "(GMT-06:00) Central Time (US & Canada)"
type input "United States (English)"
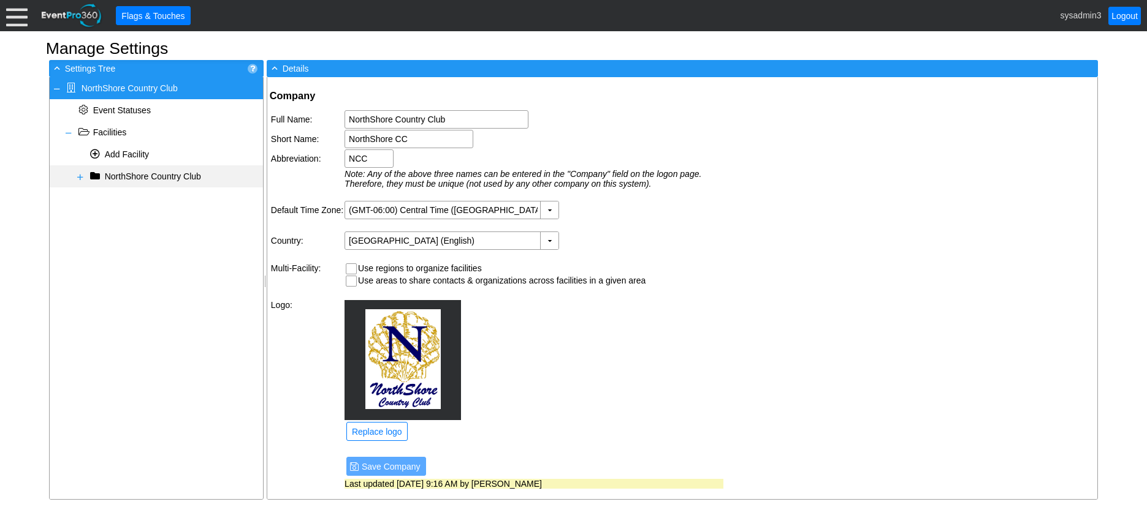
click at [79, 178] on span at bounding box center [80, 177] width 10 height 10
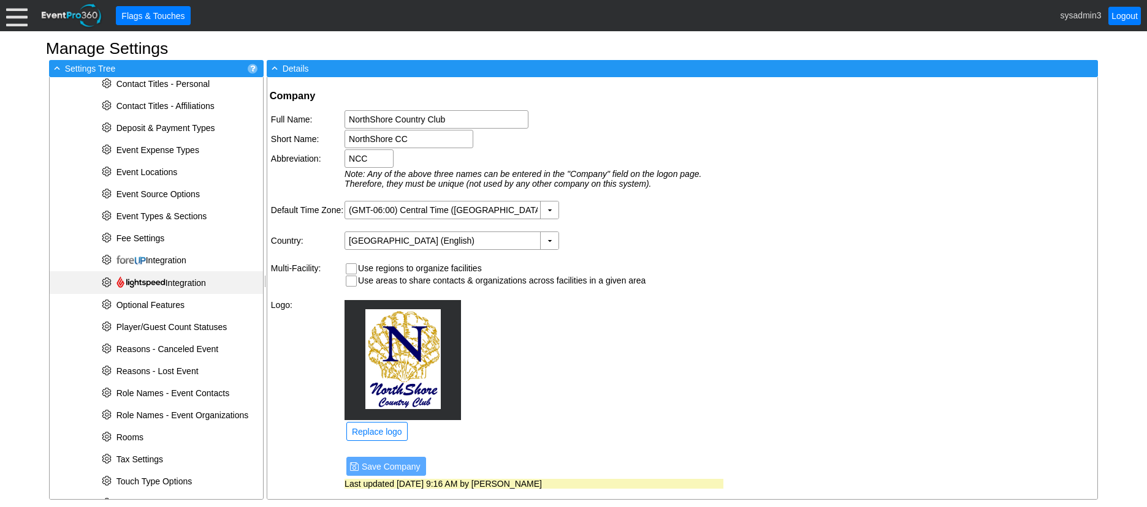
scroll to position [388, 0]
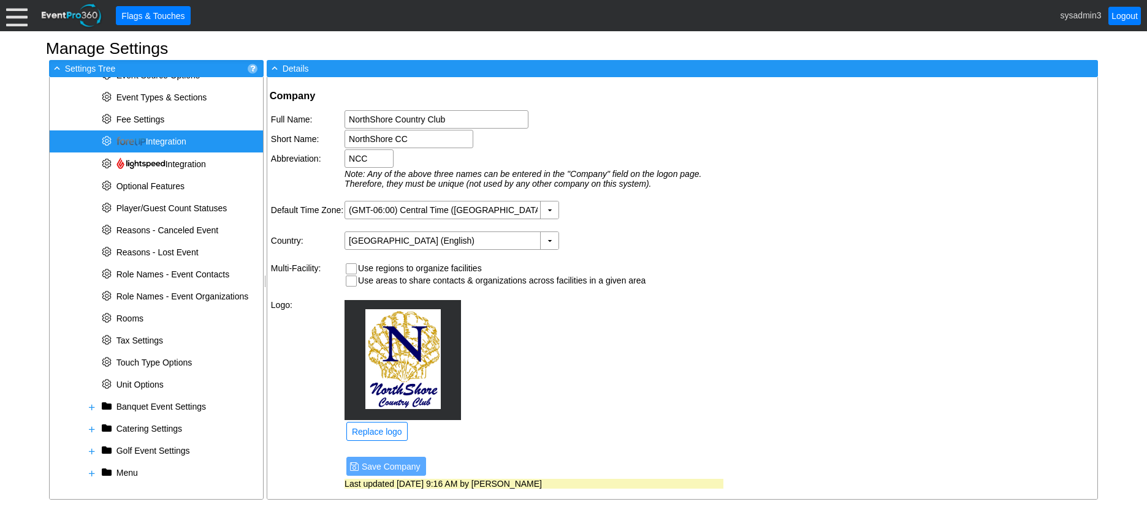
click at [147, 143] on span "Integration" at bounding box center [151, 142] width 70 height 10
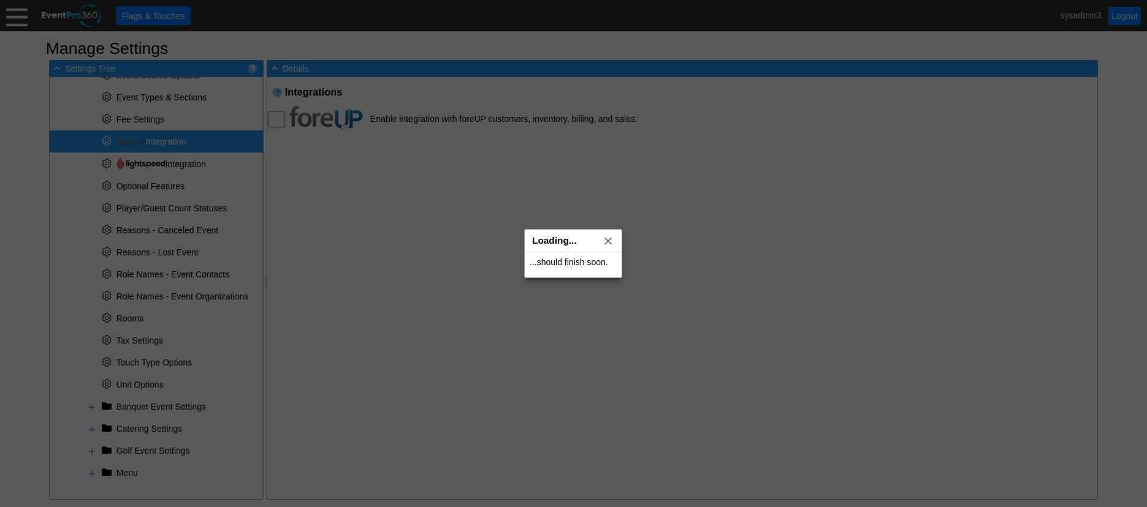
checkbox input "true"
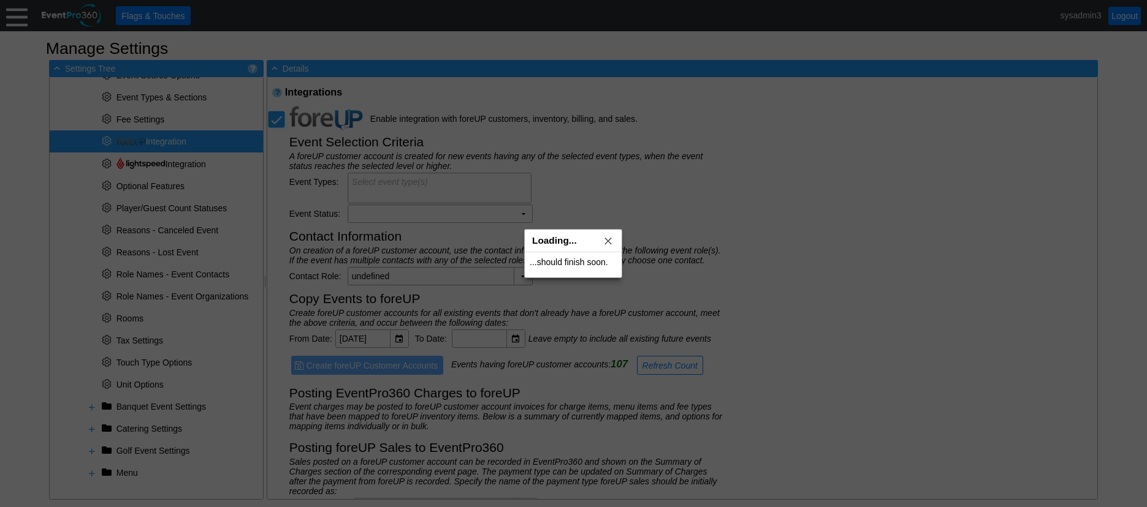
type input "foreUP Sale"
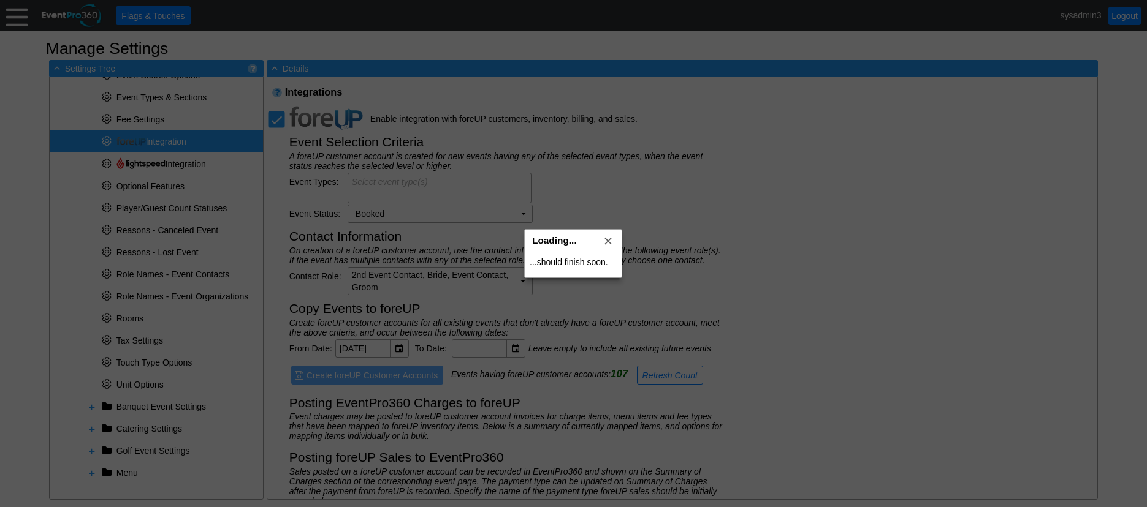
type textarea "Golf Event (All); Banquet Event (All); Catering (All)"
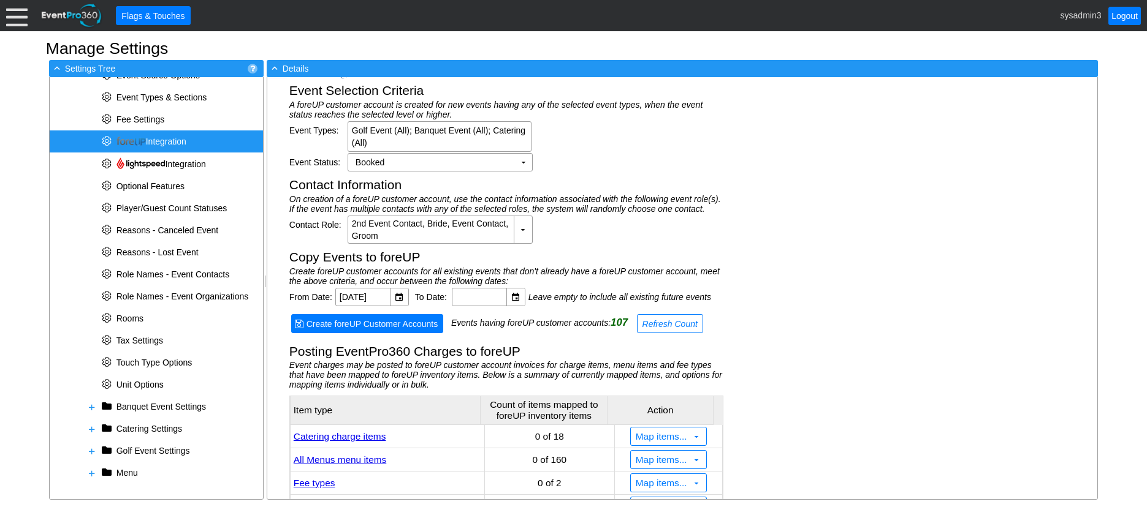
scroll to position [162, 0]
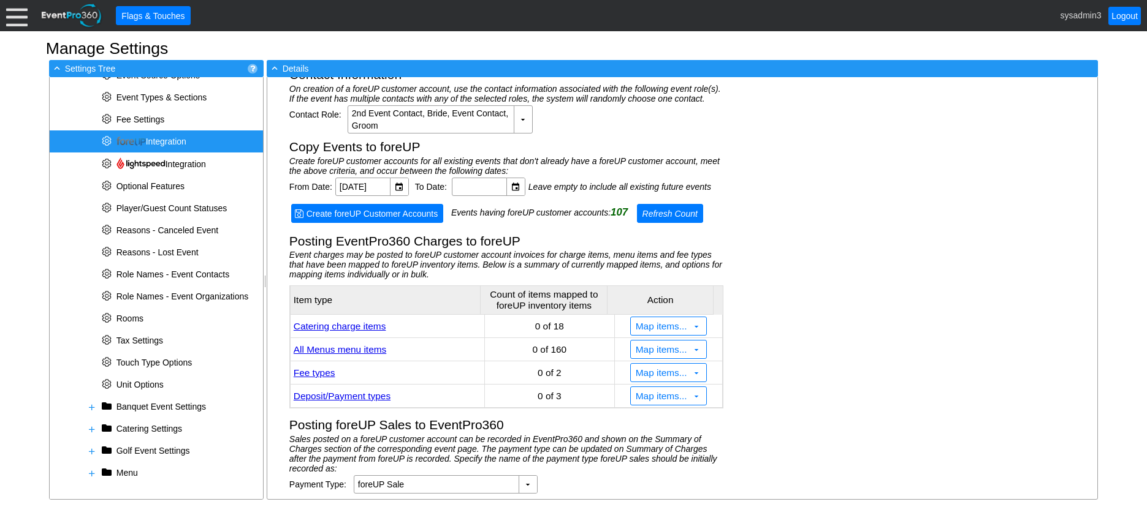
click at [686, 212] on span "Refresh Count" at bounding box center [670, 214] width 60 height 12
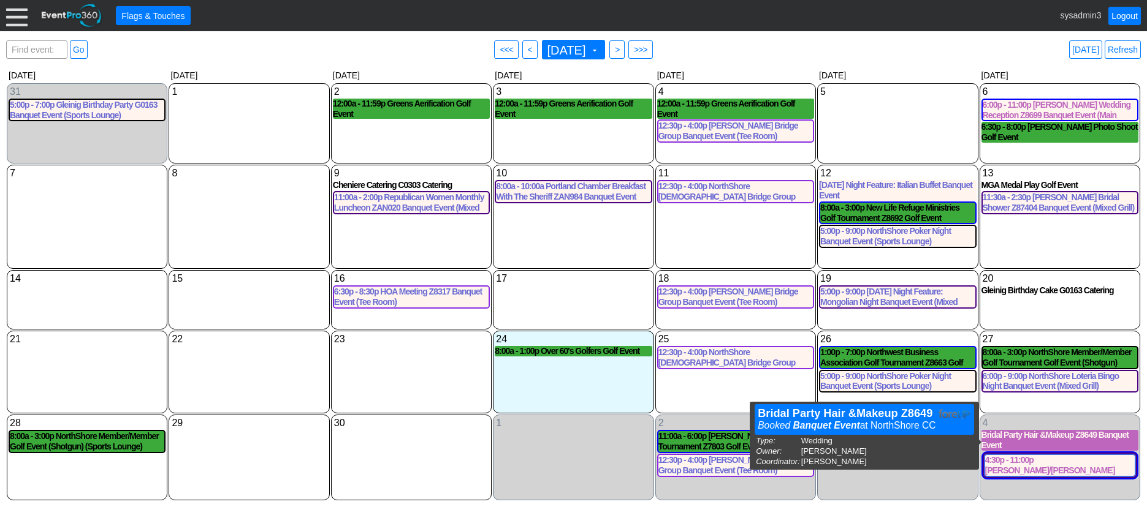
click at [1050, 444] on div "Bridal Party Hair &Makeup Z8649 Banquet Event" at bounding box center [1059, 440] width 157 height 21
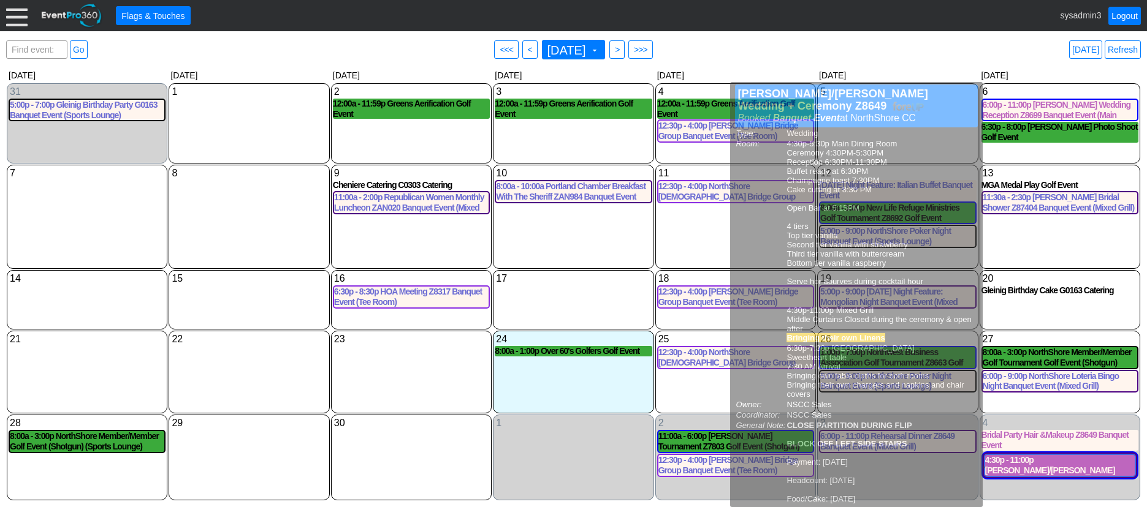
click at [1050, 469] on div "4:30p - 11:00p [PERSON_NAME]/[PERSON_NAME] Wedding + Ceremony Z8649 Banquet Eve…" at bounding box center [1060, 465] width 150 height 21
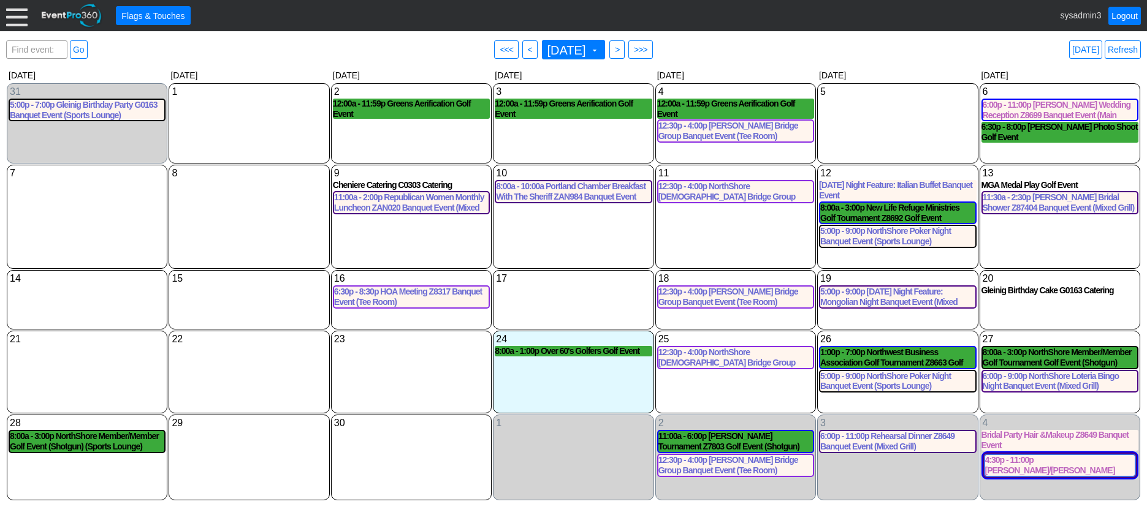
click at [729, 244] on div "11 [DATE] 12:30p - 4:00p NorthShore [DEMOGRAPHIC_DATA] Bridge Group Banquet Eve…" at bounding box center [735, 217] width 161 height 104
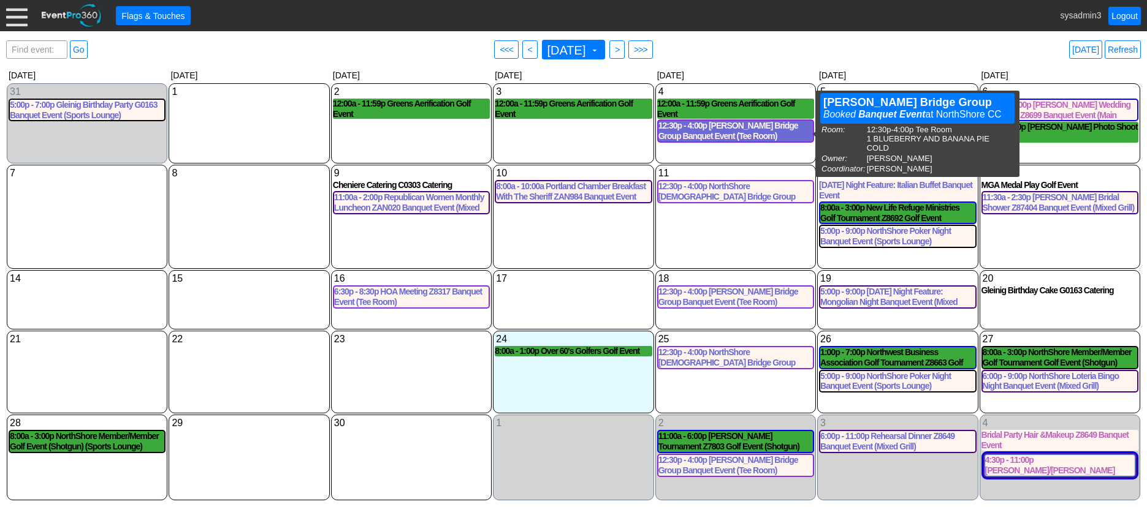
click at [727, 133] on div "12:30p - 4:00p [PERSON_NAME] Bridge Group Banquet Event (Tee Room)" at bounding box center [735, 131] width 154 height 21
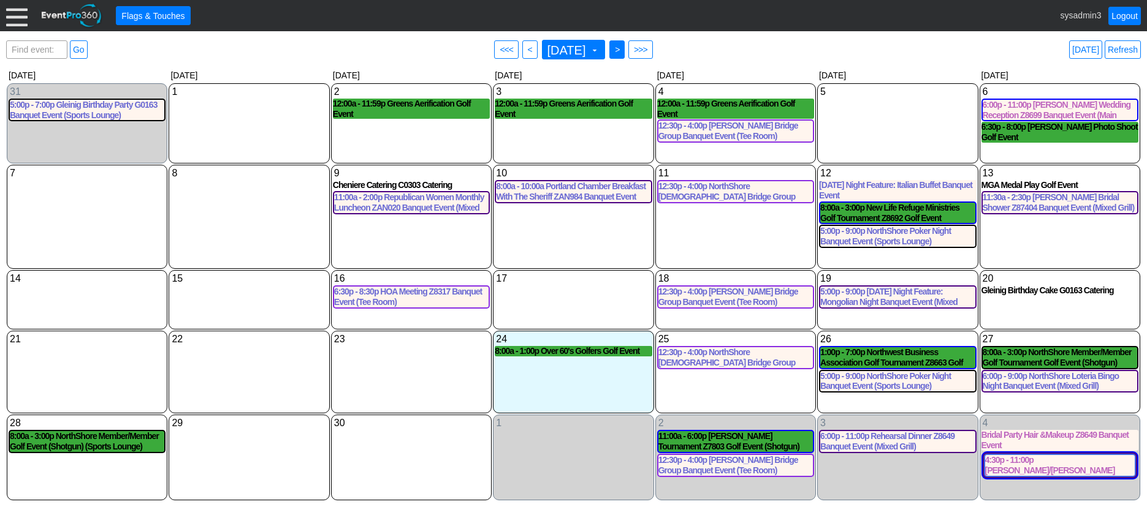
click at [621, 51] on span ">" at bounding box center [616, 50] width 9 height 12
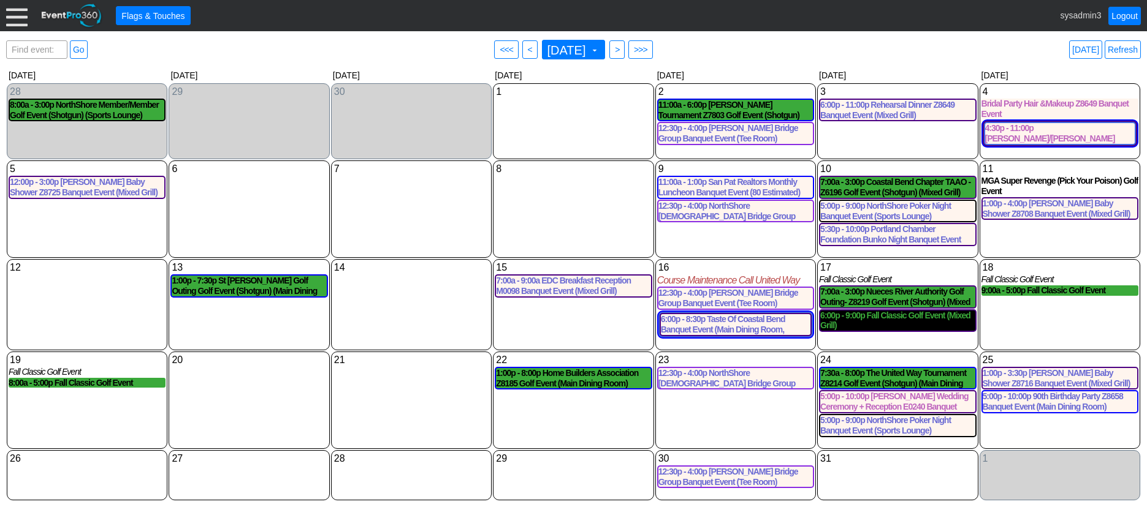
click at [941, 322] on div "6:00p - 9:00p Fall Classic Golf Event (Mixed Grill)" at bounding box center [897, 321] width 154 height 21
click at [20, 23] on div at bounding box center [16, 15] width 21 height 21
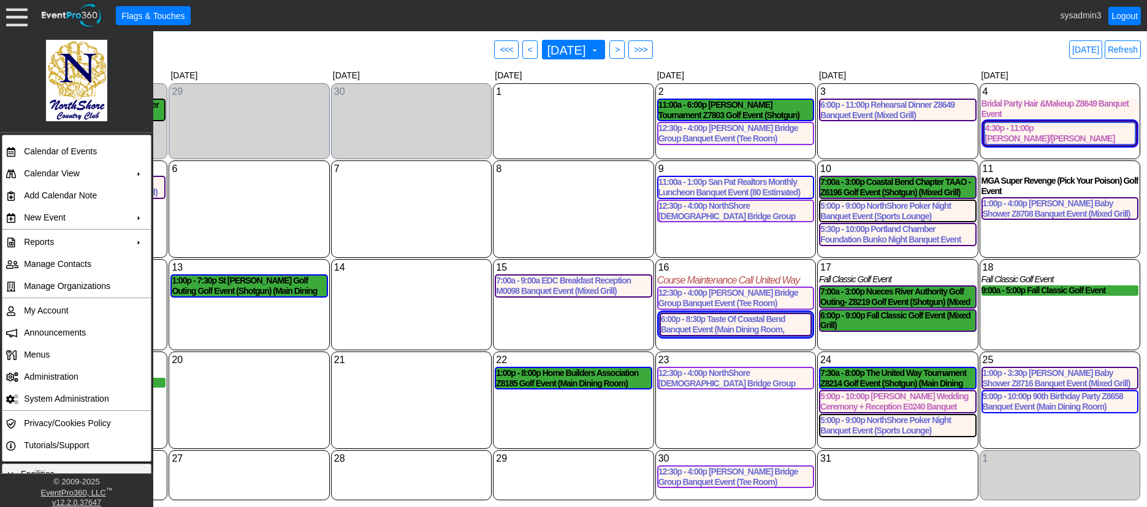
drag, startPoint x: 20, startPoint y: 23, endPoint x: 257, endPoint y: 189, distance: 289.5
click at [257, 189] on div "6 [DATE]" at bounding box center [249, 209] width 161 height 97
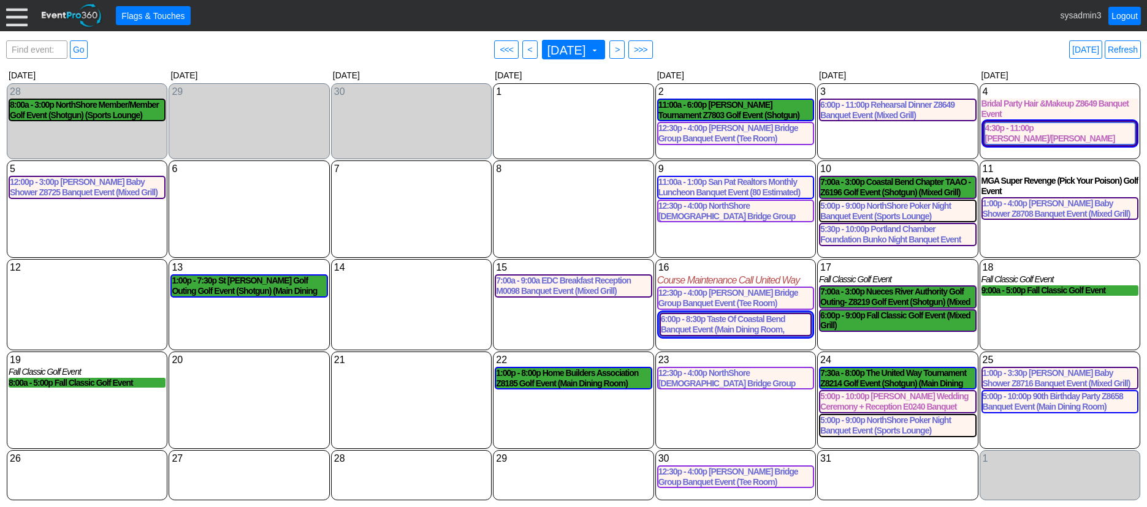
click at [17, 23] on div at bounding box center [16, 15] width 21 height 21
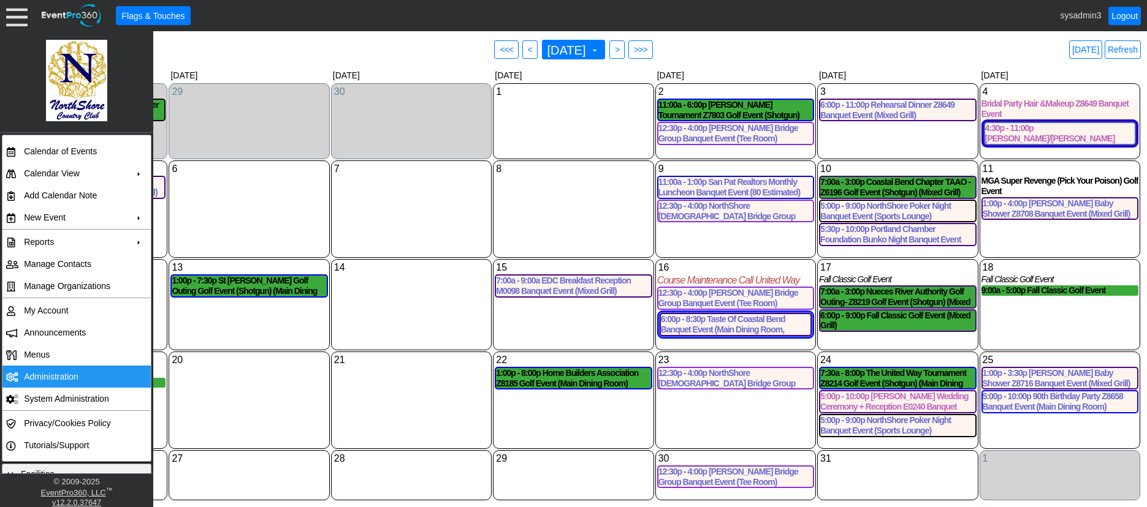
click at [42, 371] on td "Administration" at bounding box center [74, 377] width 110 height 22
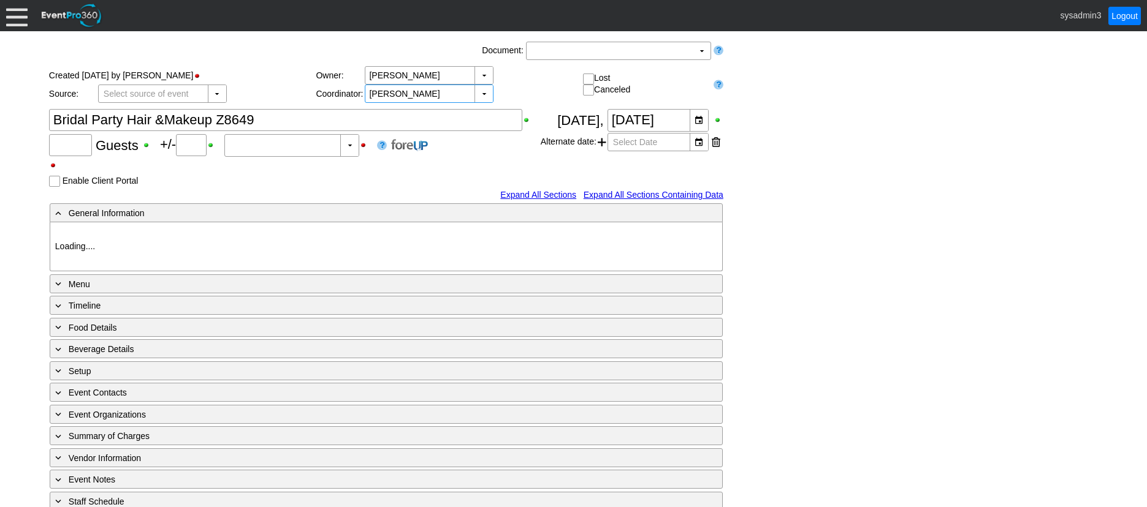
type input "0"
type input "15"
type input "Estimated"
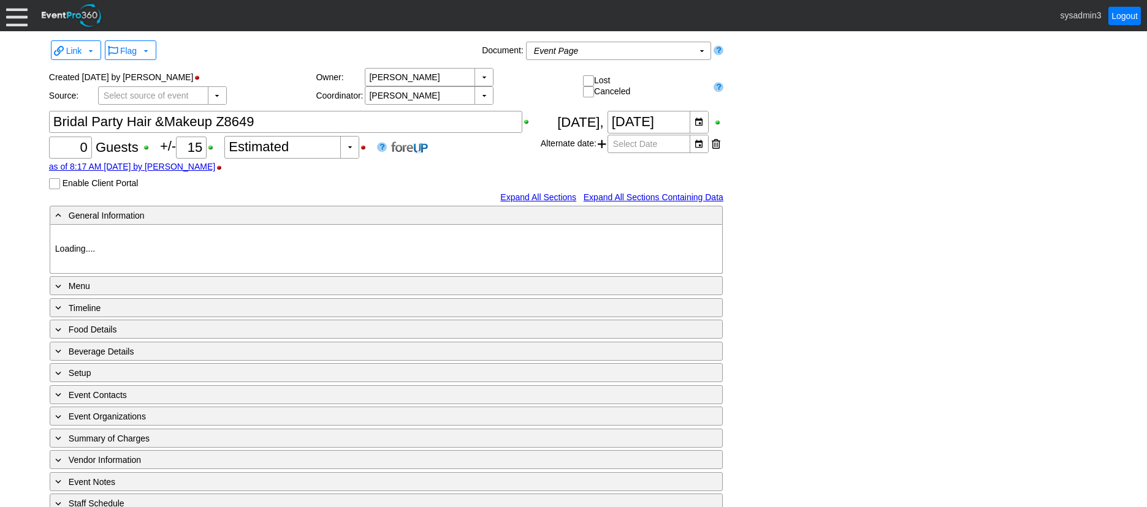
type input "NorthShore CC"
type input "Wedding"
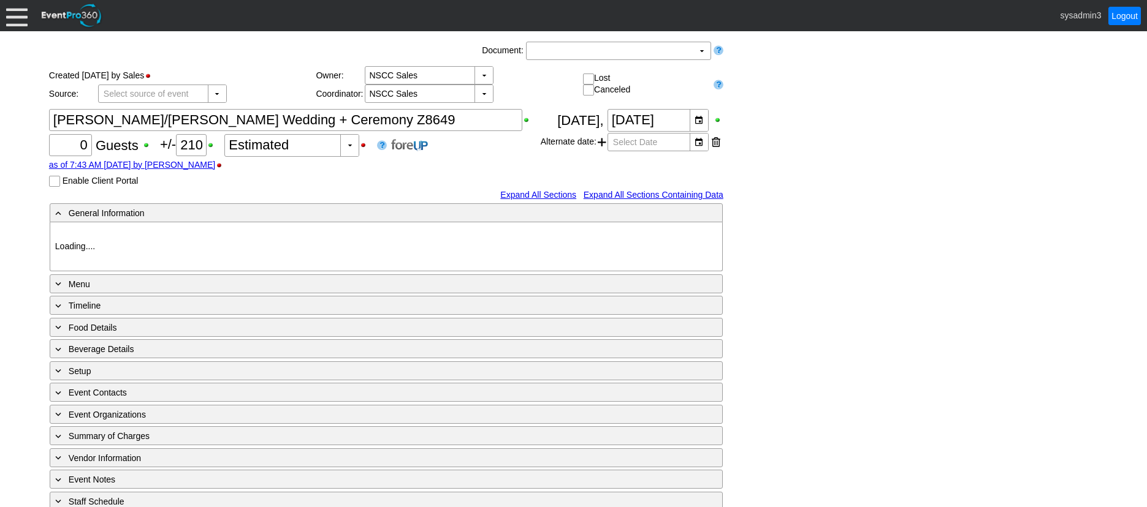
type input "NorthShore CC"
type input "Wedding"
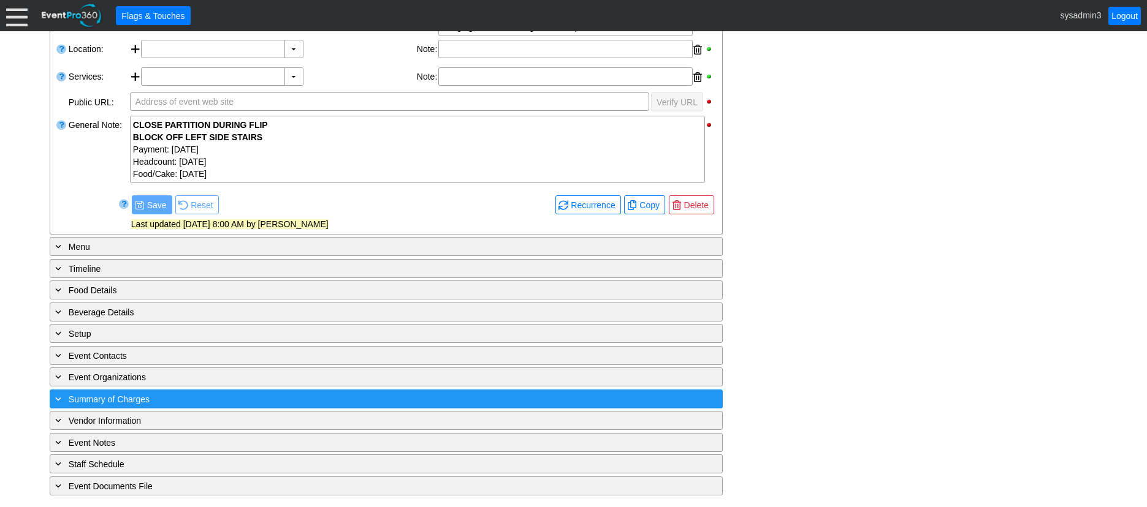
click at [370, 400] on div "+ Summary of Charges" at bounding box center [361, 399] width 616 height 14
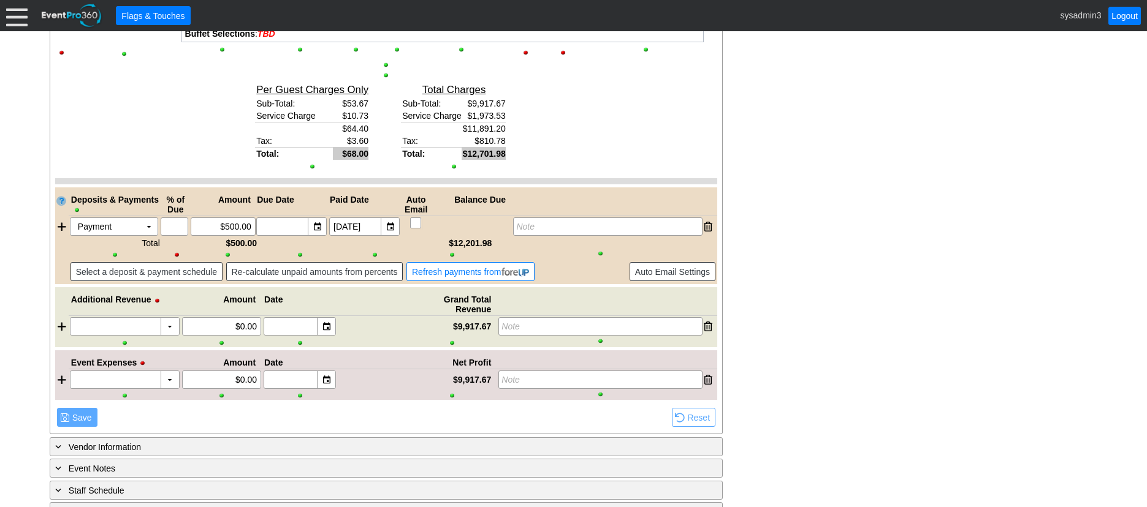
scroll to position [1860, 0]
click at [452, 271] on span "Refresh payments from" at bounding box center [470, 271] width 122 height 12
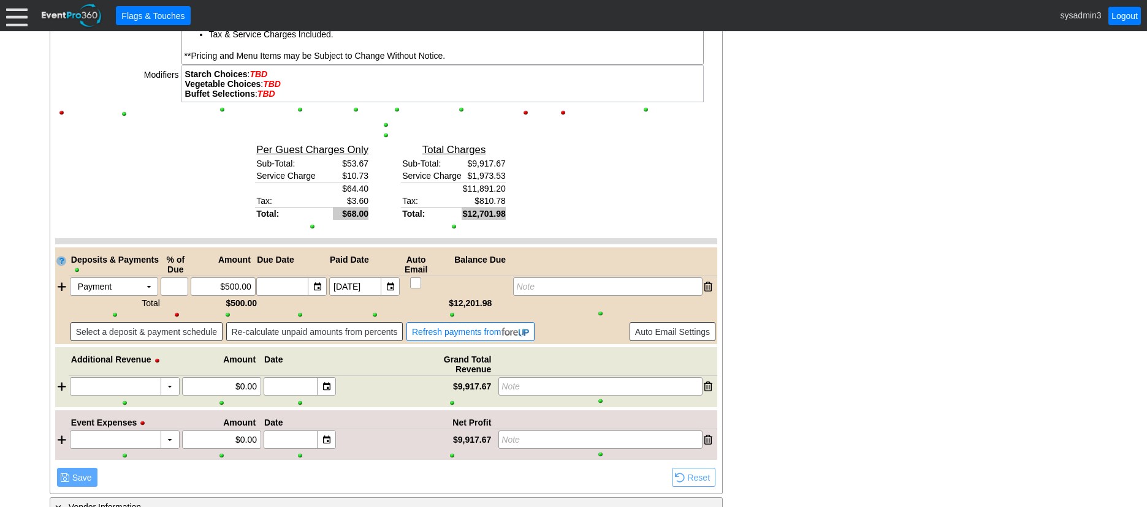
scroll to position [1825, 0]
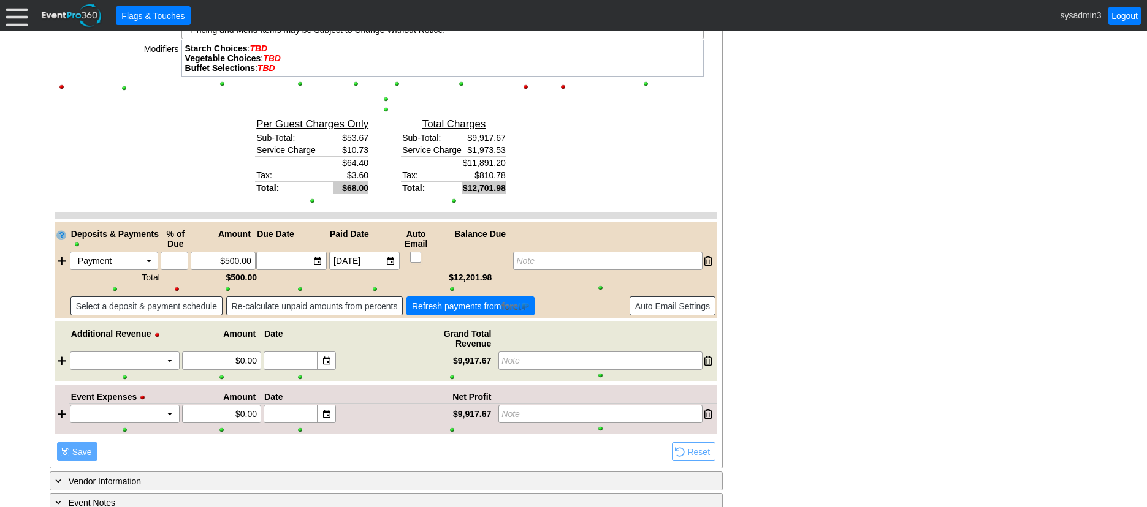
click at [468, 313] on span "Refresh payments from" at bounding box center [470, 306] width 122 height 12
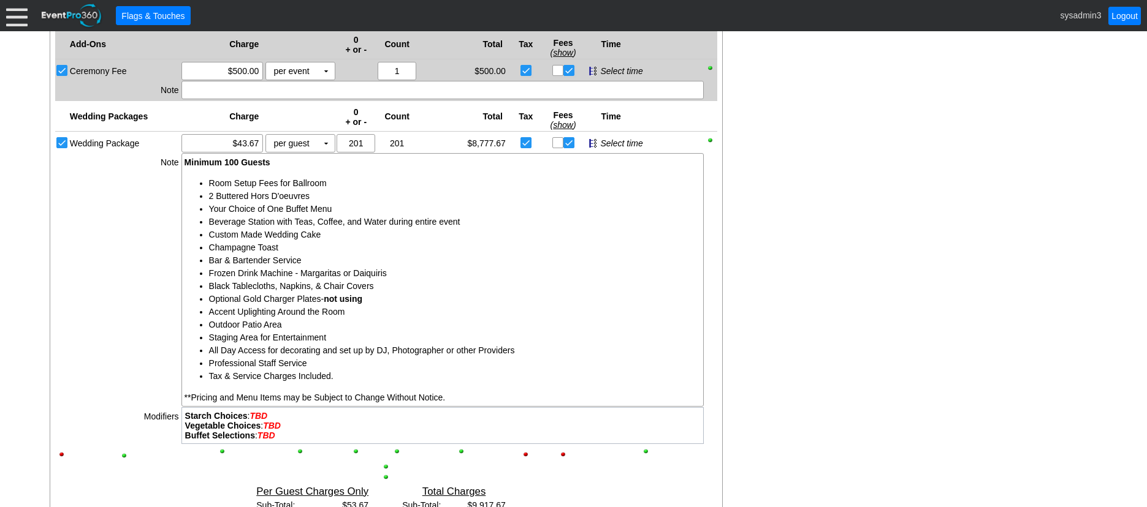
scroll to position [1634, 0]
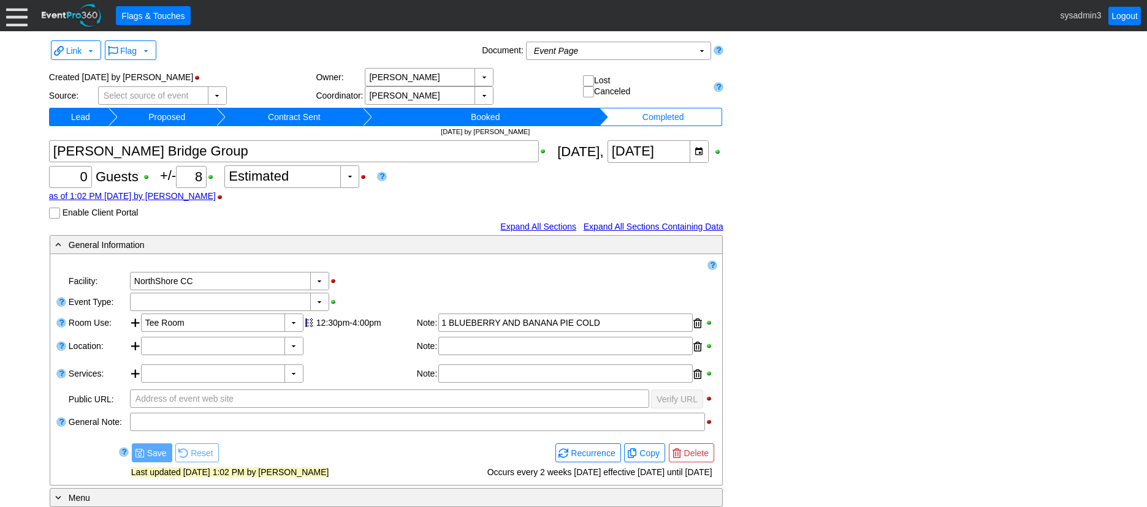
click at [396, 194] on div "as of 1:02 PM [DATE] by [PERSON_NAME]" at bounding box center [303, 196] width 508 height 10
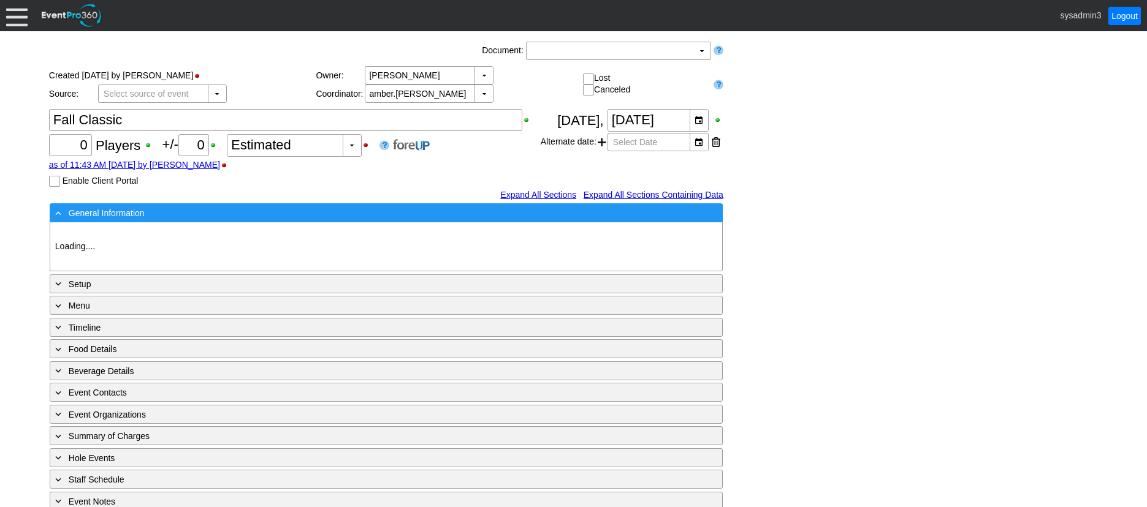
type input "NorthShore CC"
type input "Member Golf Outing"
type input "Scramble"
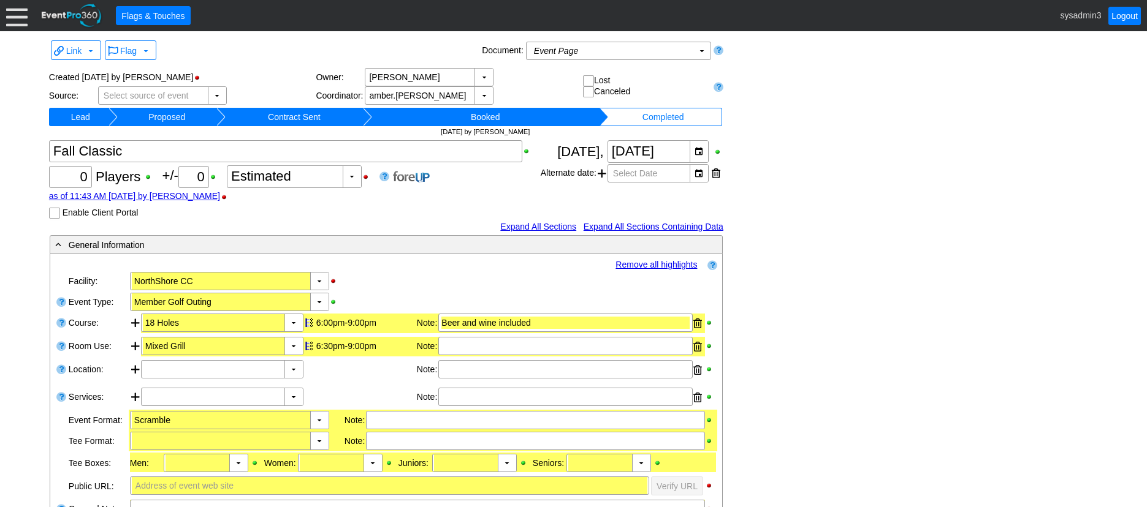
click at [448, 183] on div "Χ 0 Players +/- Χ 0 ▼ Χ Estimated as of 11:43 AM [DATE] by [PERSON_NAME] Enable…" at bounding box center [294, 179] width 491 height 78
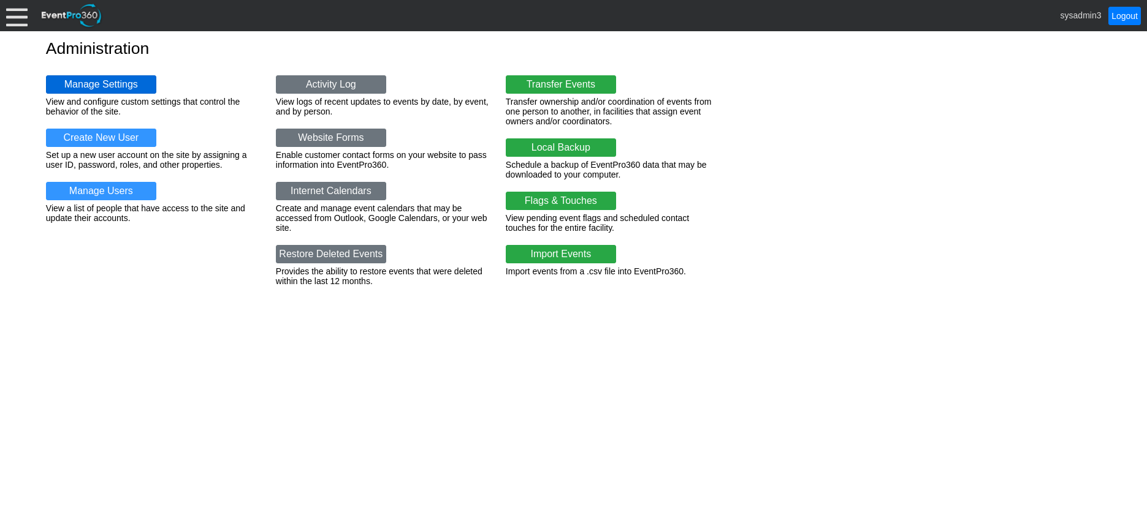
click at [132, 77] on link "Manage Settings" at bounding box center [101, 84] width 110 height 18
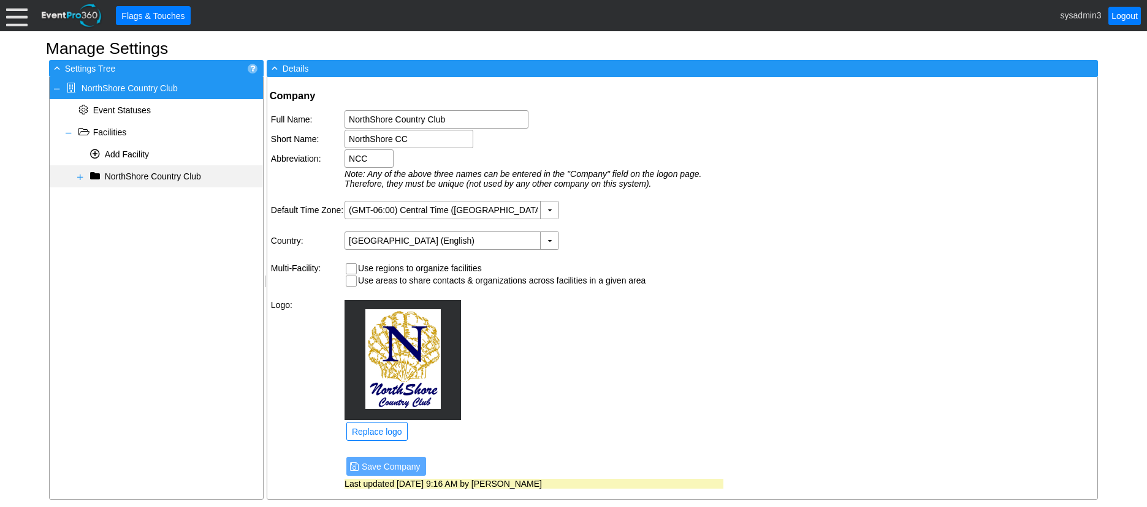
click at [77, 177] on span at bounding box center [80, 177] width 10 height 10
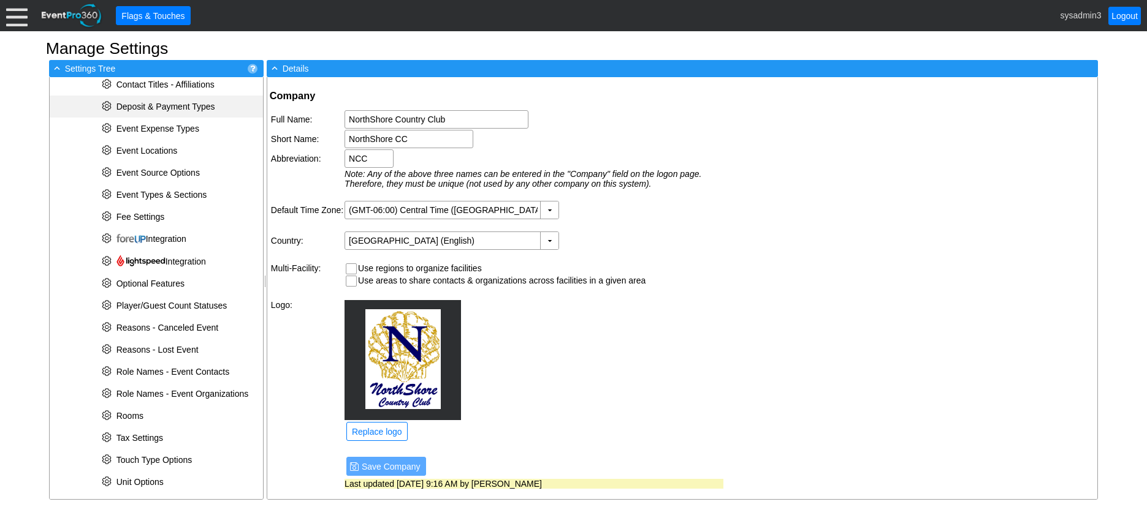
scroll to position [306, 0]
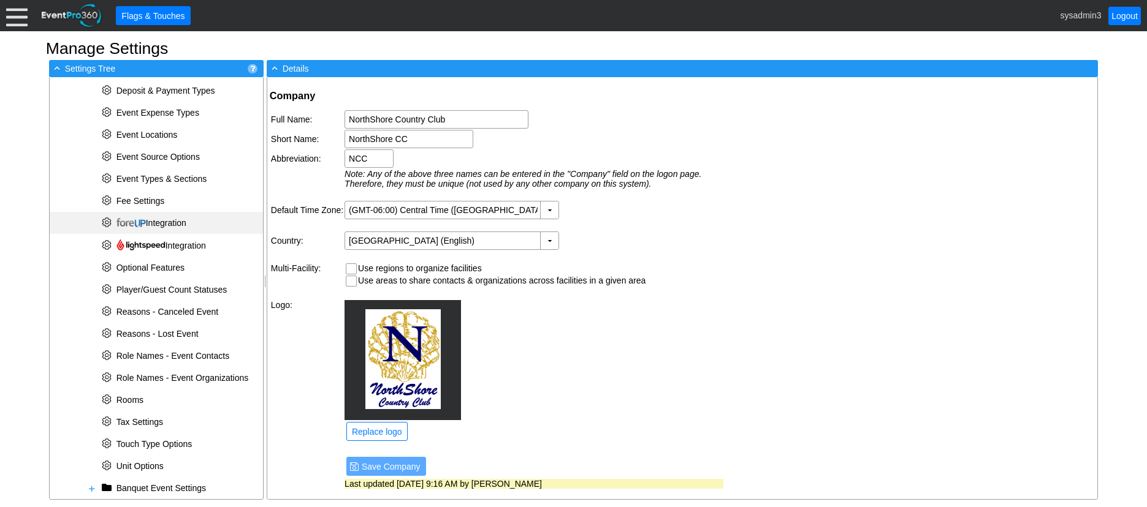
click at [169, 225] on span "Integration" at bounding box center [151, 223] width 70 height 10
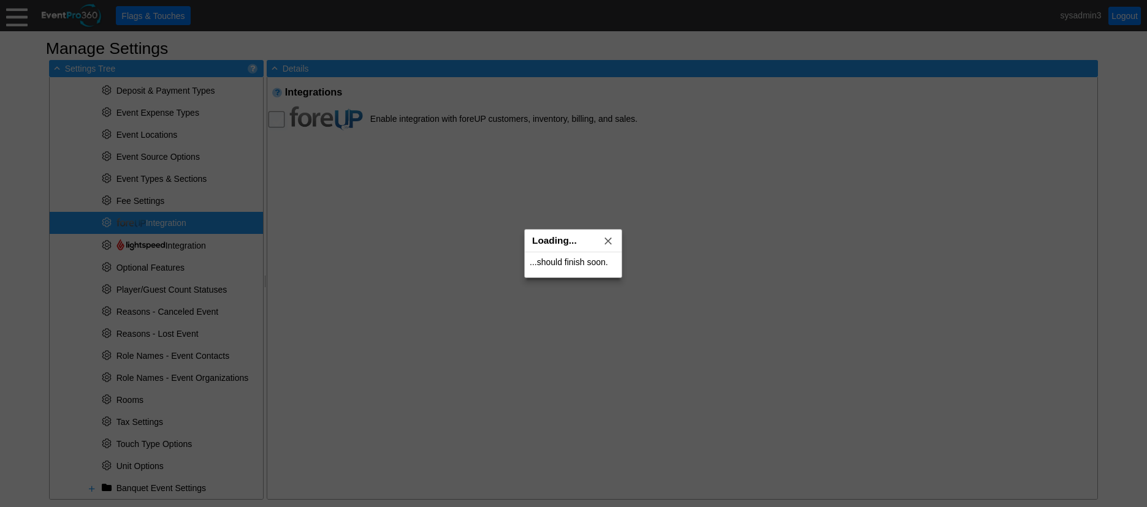
checkbox input "true"
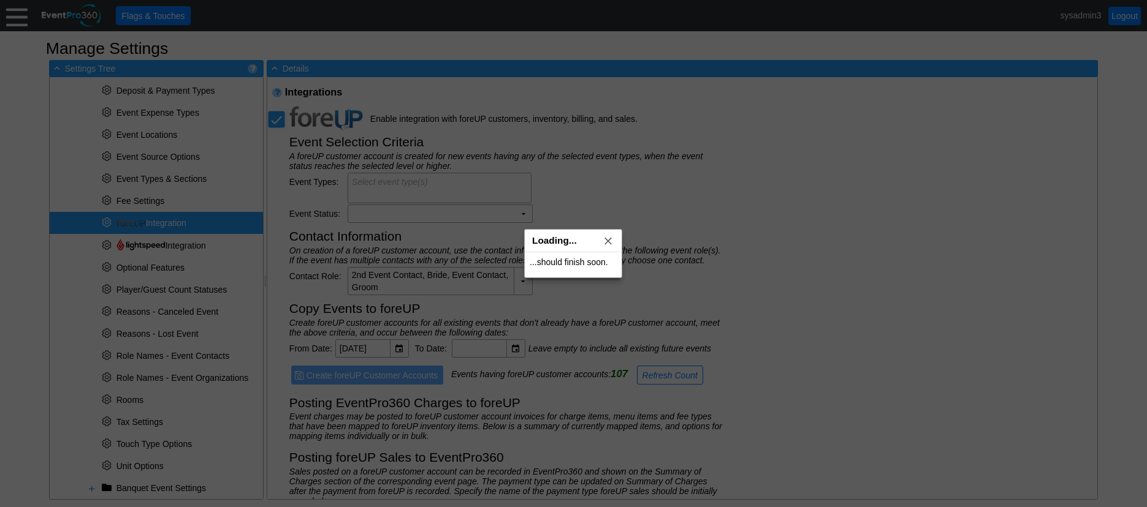
type input "foreUP Sale"
type textarea "Golf Event (All); Banquet Event (All); Catering (All)"
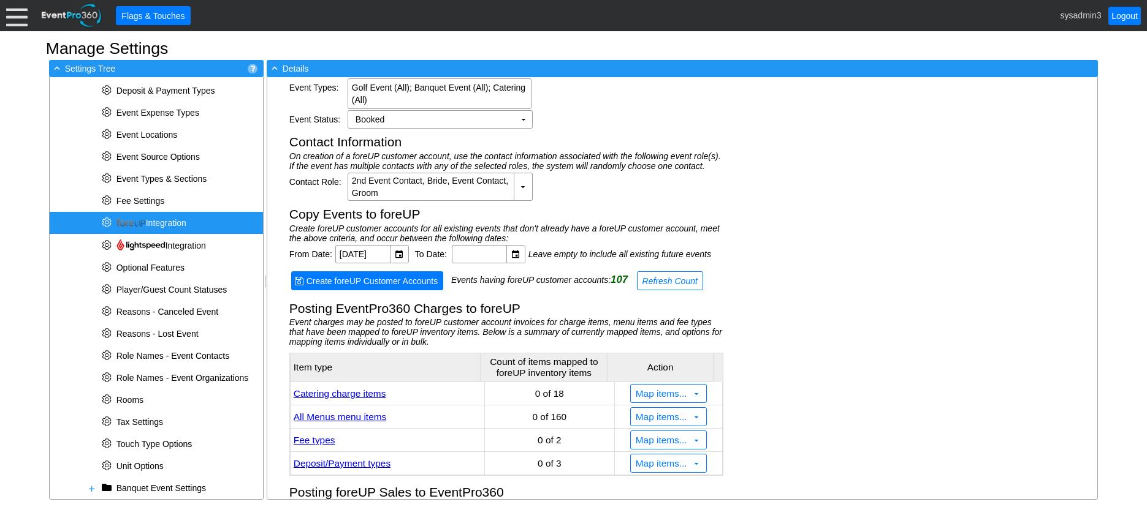
scroll to position [162, 0]
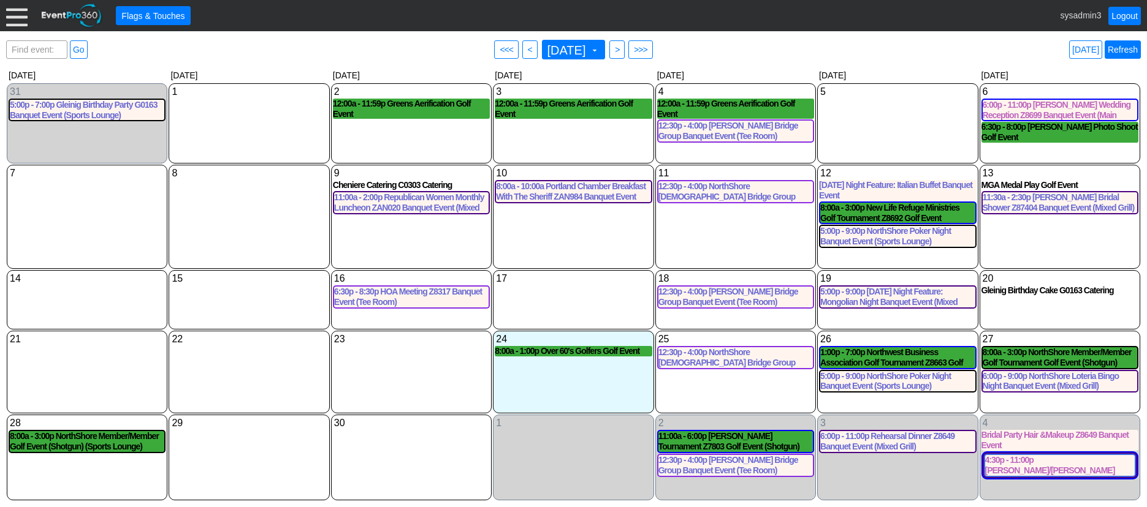
click at [1132, 50] on link "Refresh" at bounding box center [1122, 49] width 36 height 18
click at [1126, 15] on link "Logout" at bounding box center [1124, 16] width 32 height 18
